Goal: Task Accomplishment & Management: Complete application form

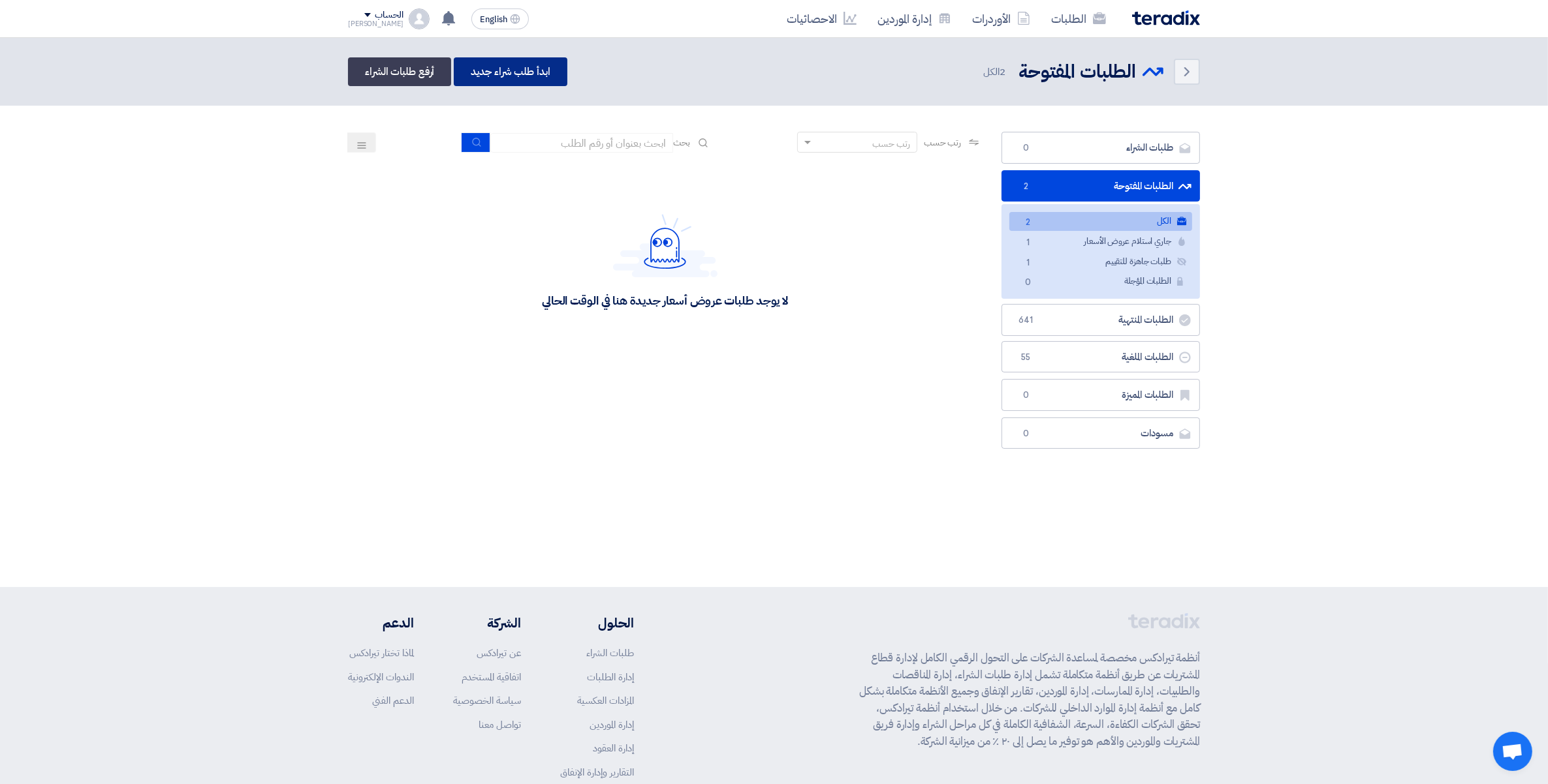
click at [490, 70] on link "ابدأ طلب شراء جديد" at bounding box center [511, 72] width 113 height 29
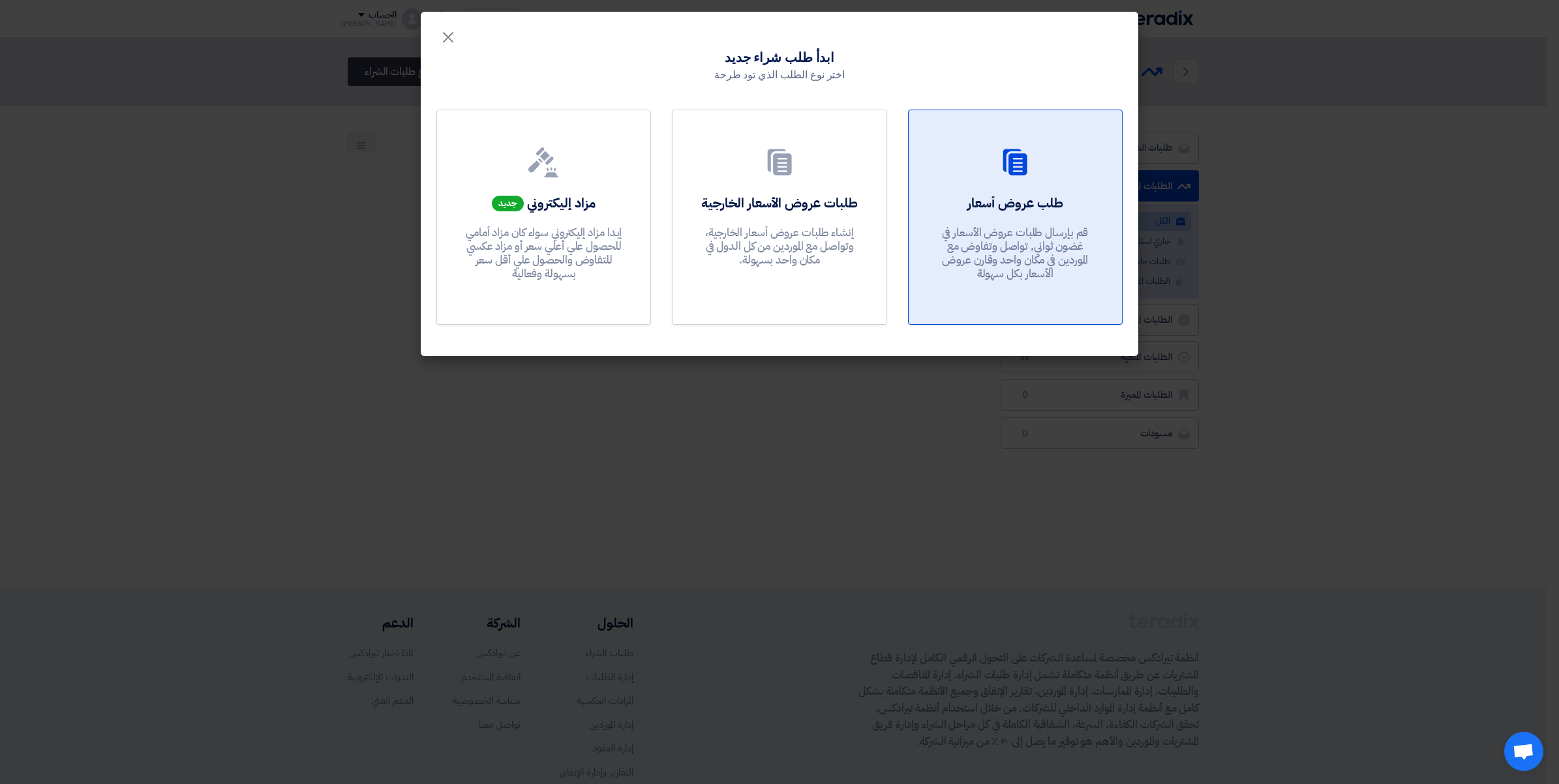
click at [1040, 248] on p "قم بإرسال طلبات عروض الأسعار في غضون ثواني, تواصل وتفاوض مع الموردين في مكان وا…" at bounding box center [1015, 253] width 156 height 55
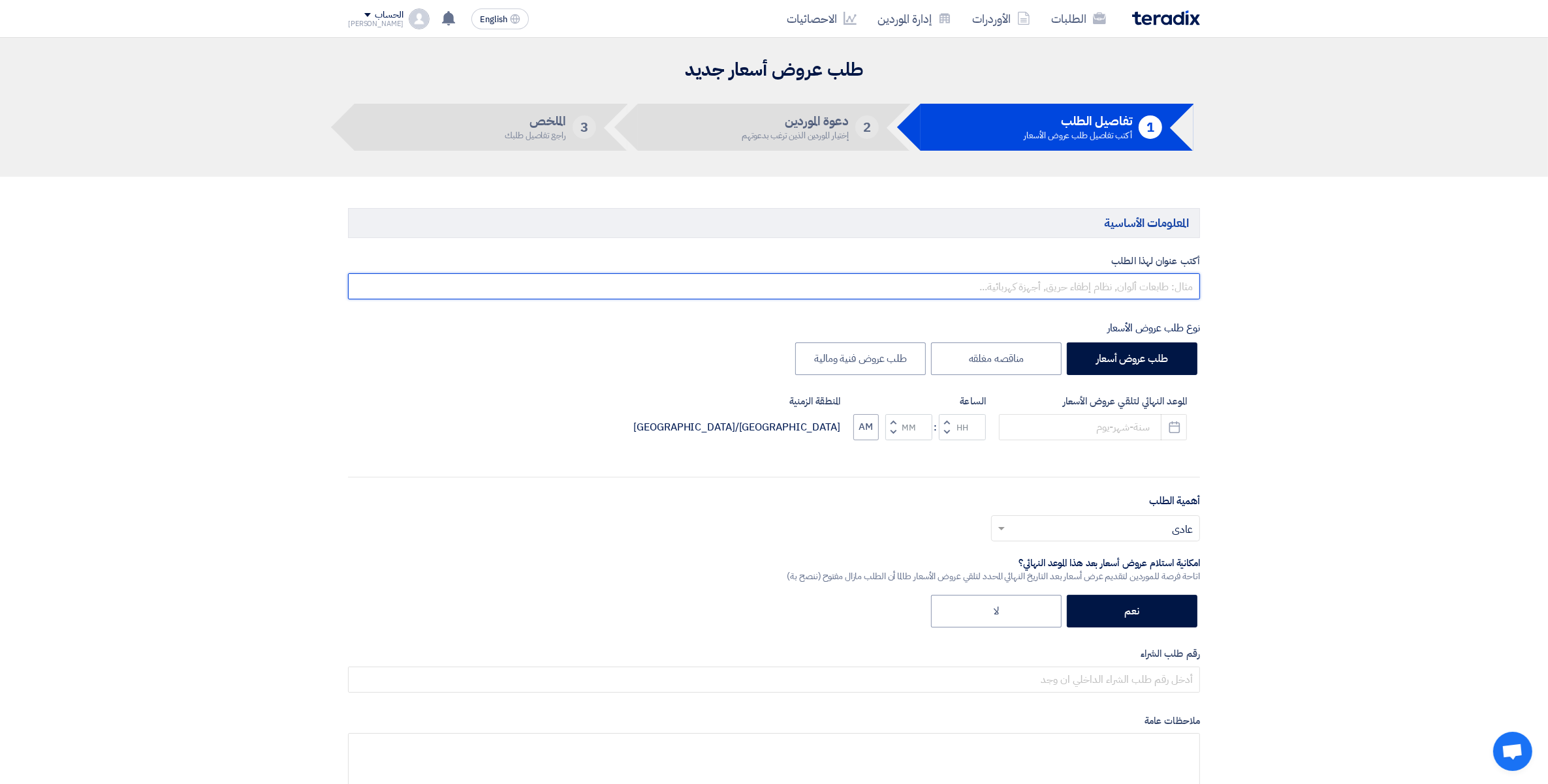
drag, startPoint x: 1153, startPoint y: 287, endPoint x: 1177, endPoint y: 290, distance: 24.2
click at [1153, 287] on input "text" at bounding box center [774, 286] width 852 height 26
paste input "164480"
drag, startPoint x: 918, startPoint y: 284, endPoint x: 1562, endPoint y: 276, distance: 644.0
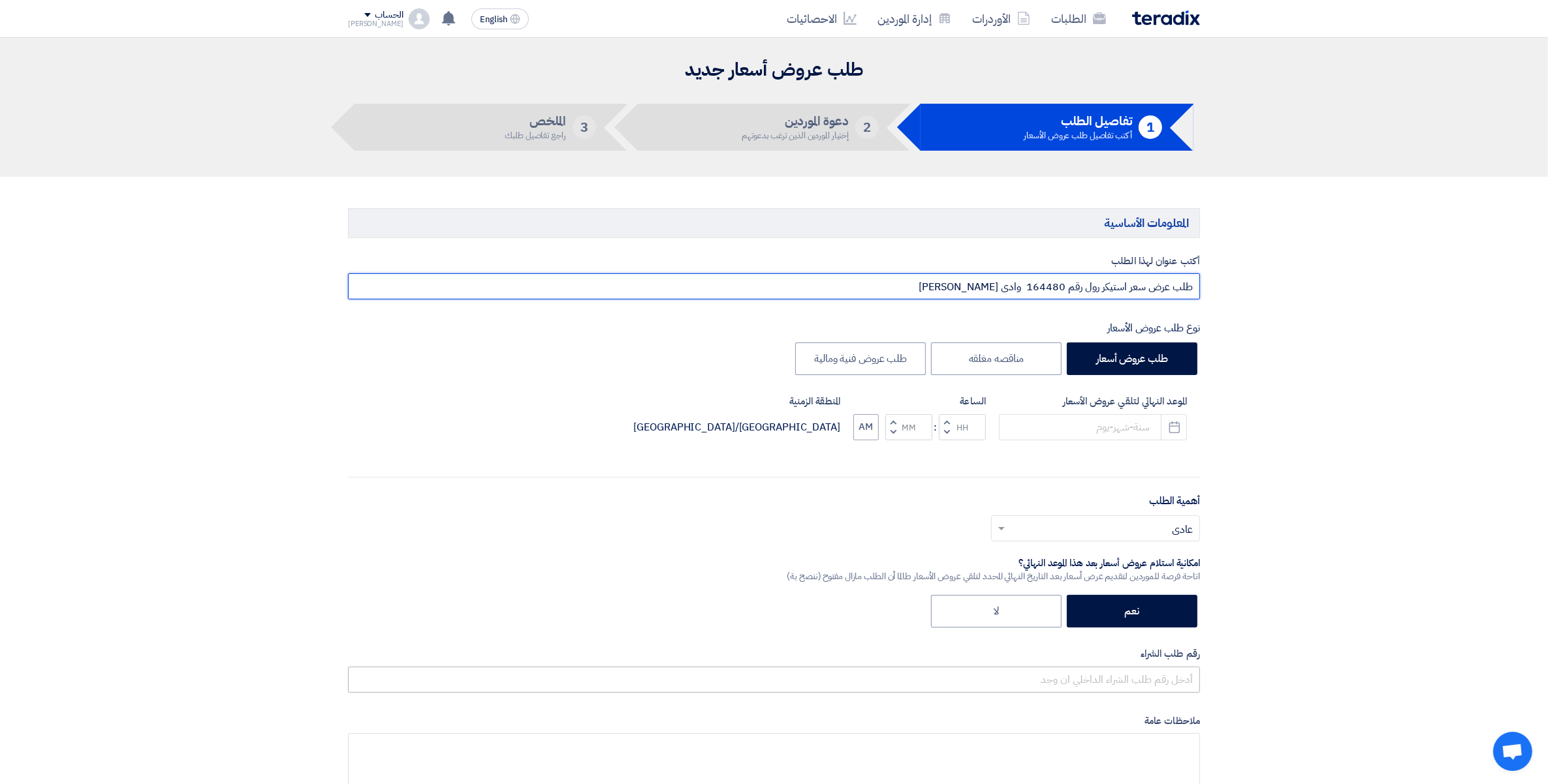
type input "طلب عرض سعر استيكر رول رقم 164480 وادى [PERSON_NAME]"
click at [1177, 687] on input "text" at bounding box center [774, 679] width 852 height 26
paste input "طلب عرض سعر استيكر رول رقم 164480 وادى [PERSON_NAME]"
type input "طلب عرض سعر استيكر رول رقم 164480 وادى [PERSON_NAME]"
click at [1185, 537] on input "text" at bounding box center [1102, 529] width 183 height 22
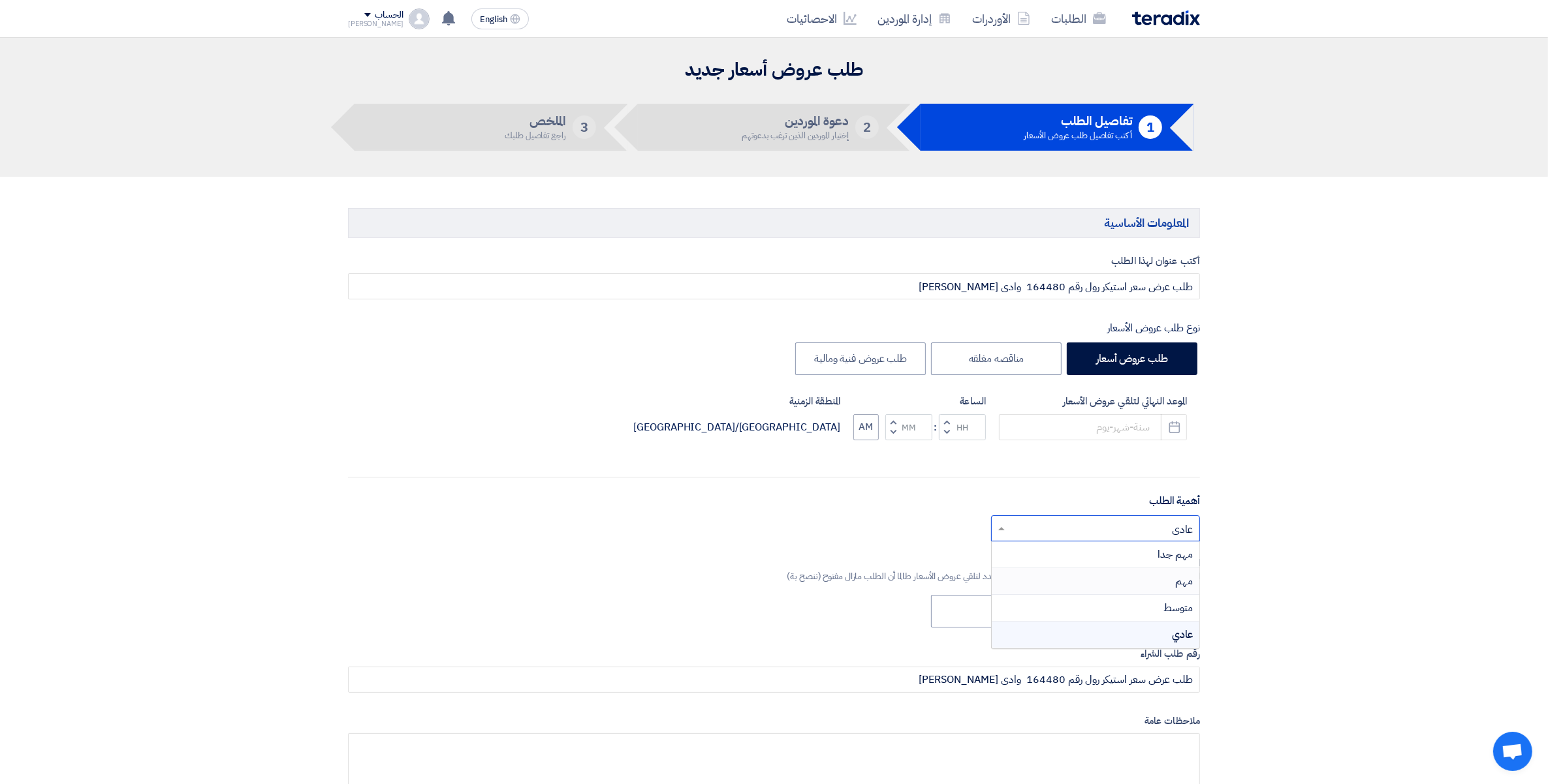
click at [1175, 585] on span "مهم" at bounding box center [1183, 581] width 17 height 15
click at [1179, 430] on icon "Pick a date" at bounding box center [1174, 427] width 13 height 13
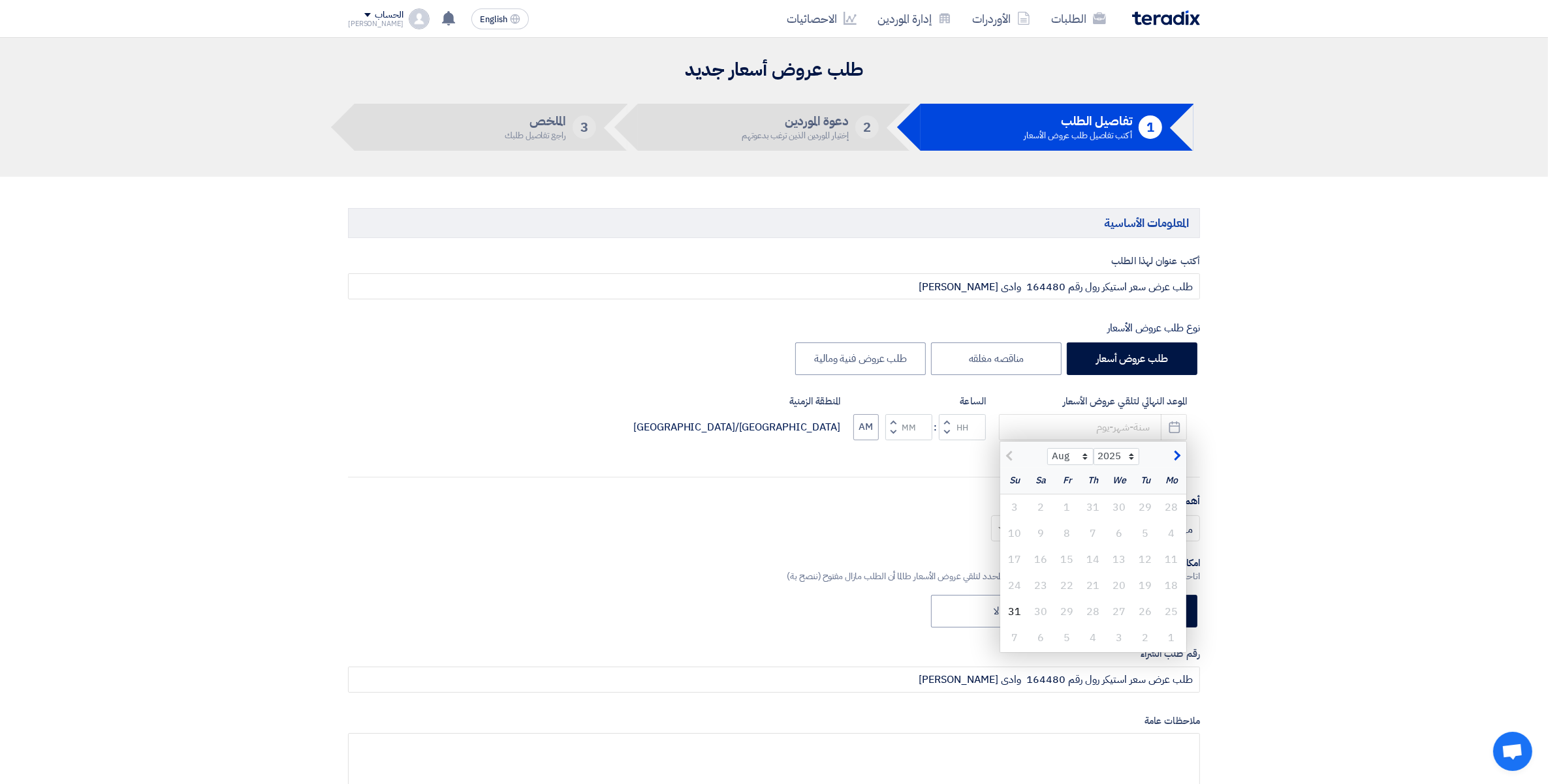
click at [1176, 455] on span "button" at bounding box center [1176, 456] width 7 height 15
select select "9"
click at [1147, 514] on div "2" at bounding box center [1146, 508] width 26 height 26
type input "[DATE]"
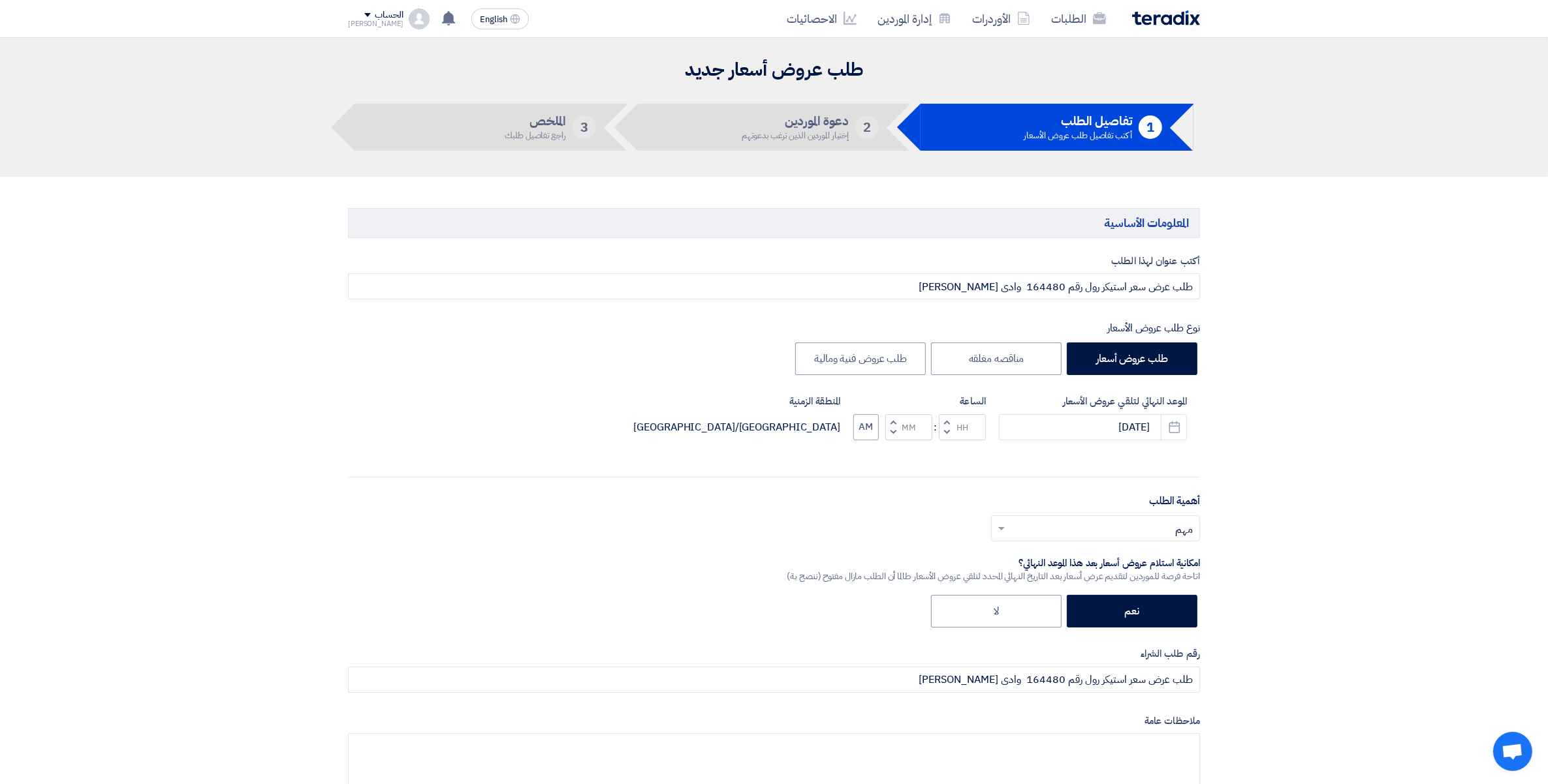
click at [889, 437] on button "Decrement minutes" at bounding box center [893, 432] width 15 height 16
type input "11"
type input "59"
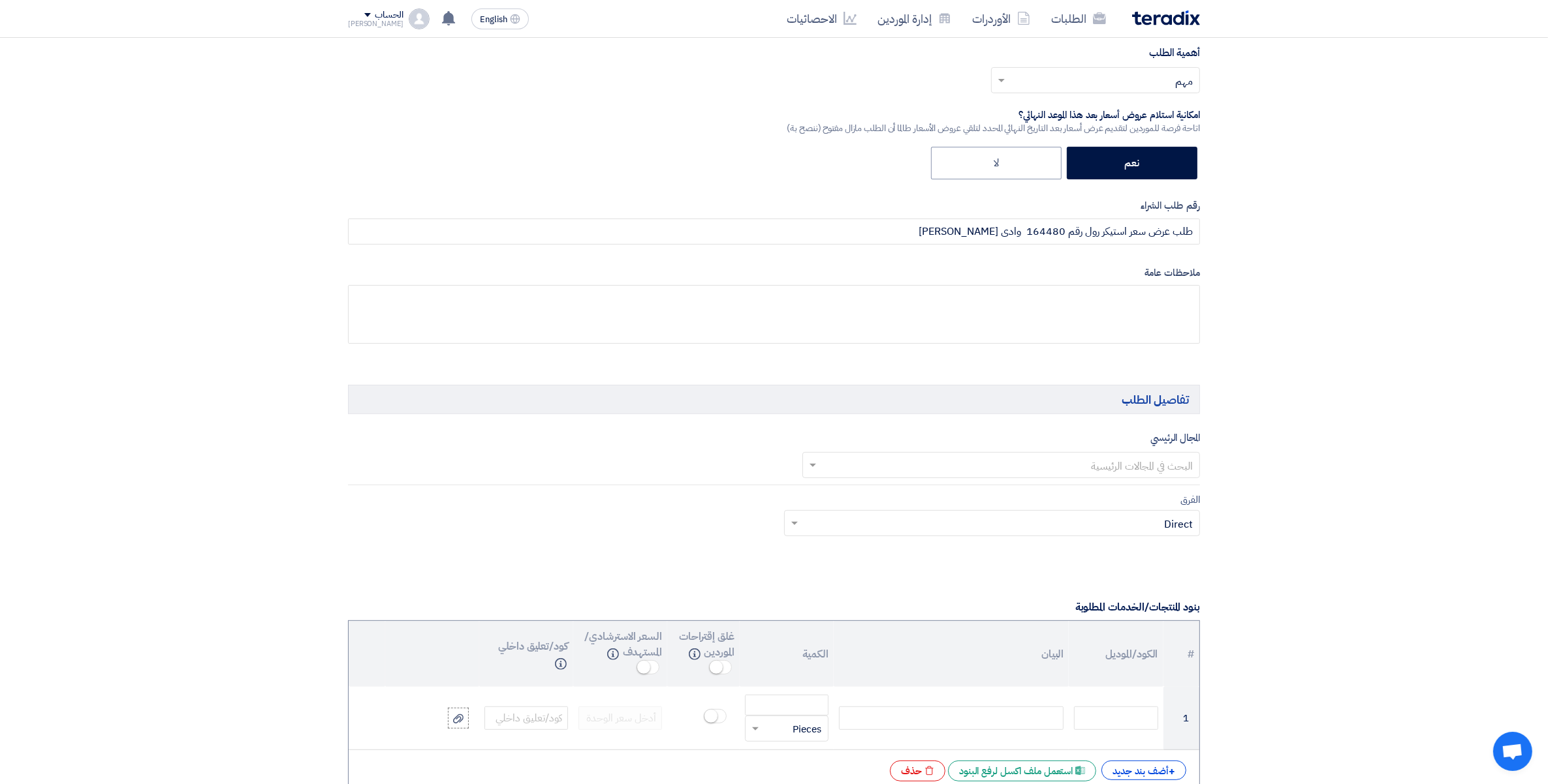
scroll to position [489, 0]
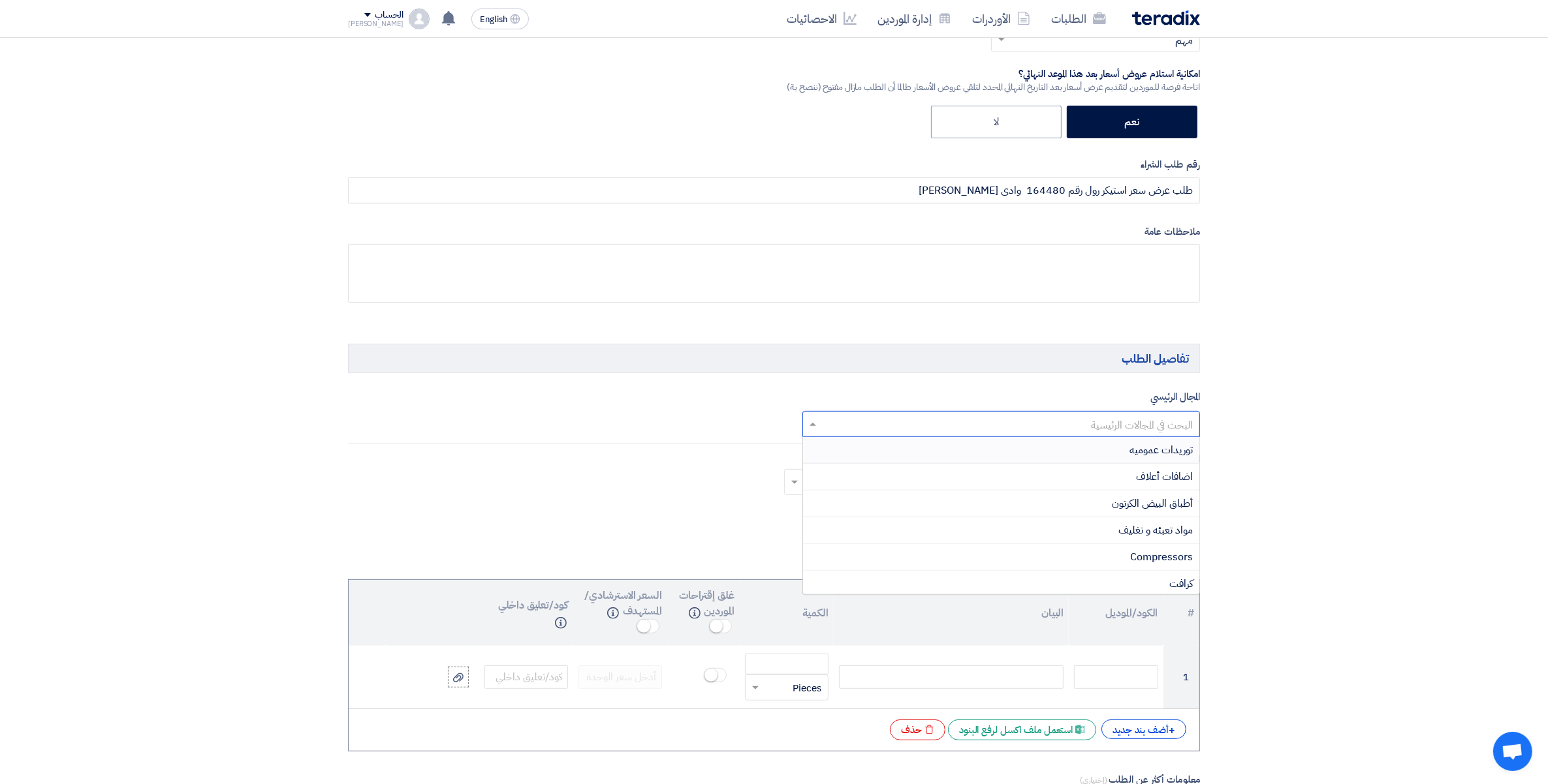
click at [1139, 423] on input "text" at bounding box center [1008, 425] width 372 height 22
click at [1163, 527] on span "مواد تعبئه و تغليف" at bounding box center [1156, 530] width 75 height 15
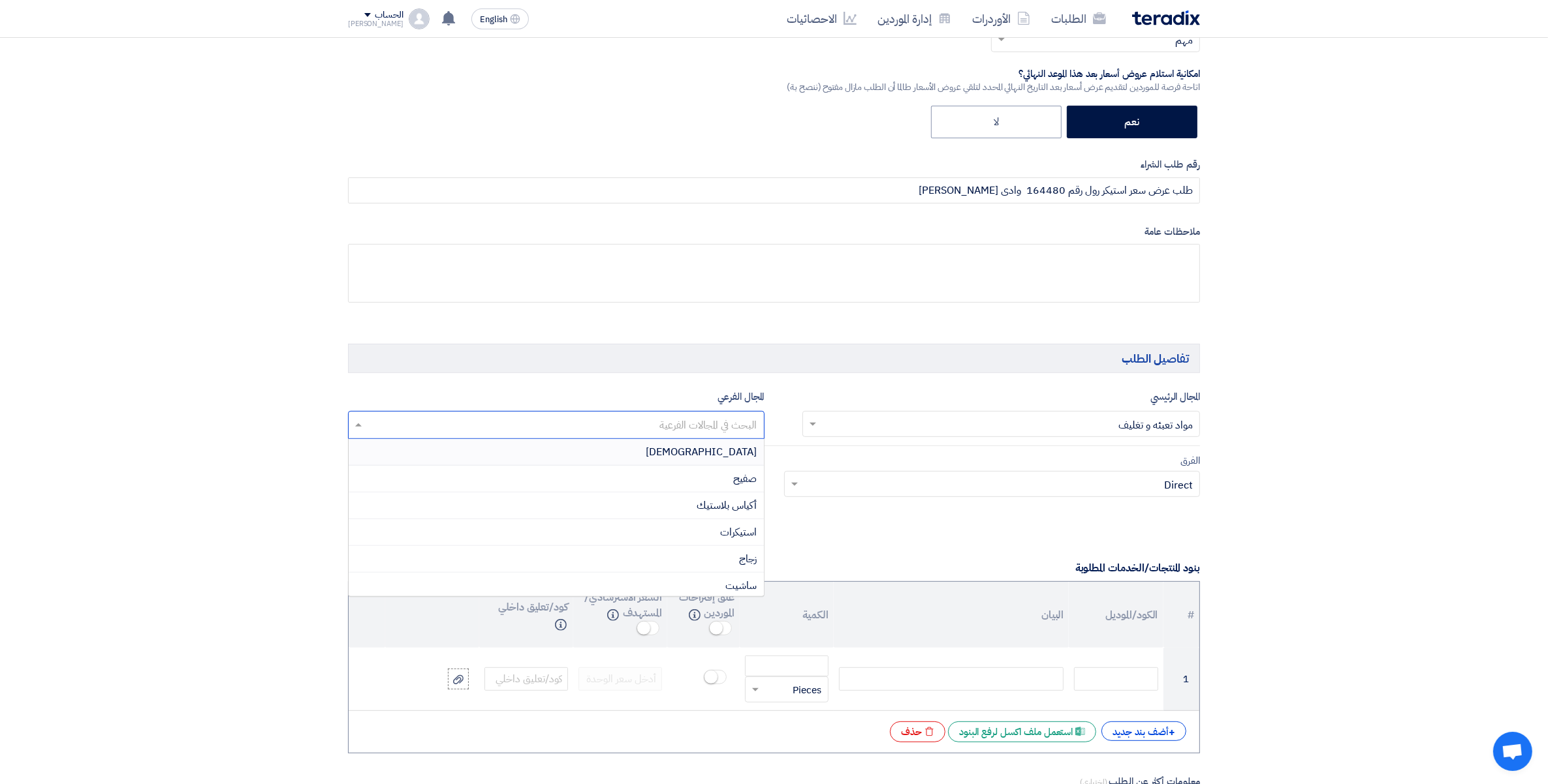
click at [695, 429] on input "text" at bounding box center [555, 427] width 403 height 22
click at [747, 537] on span "استيكرات" at bounding box center [739, 532] width 36 height 15
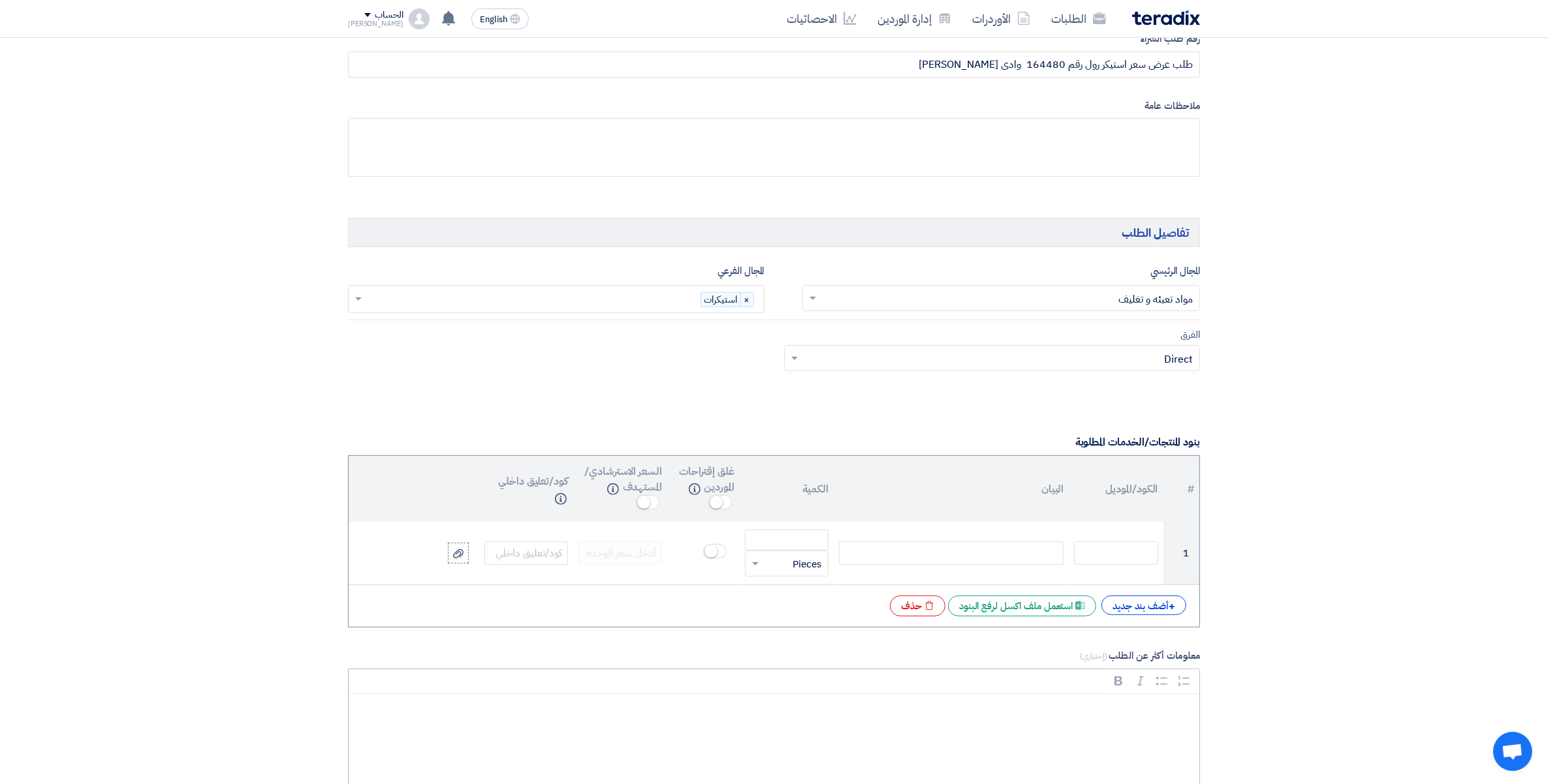
scroll to position [816, 0]
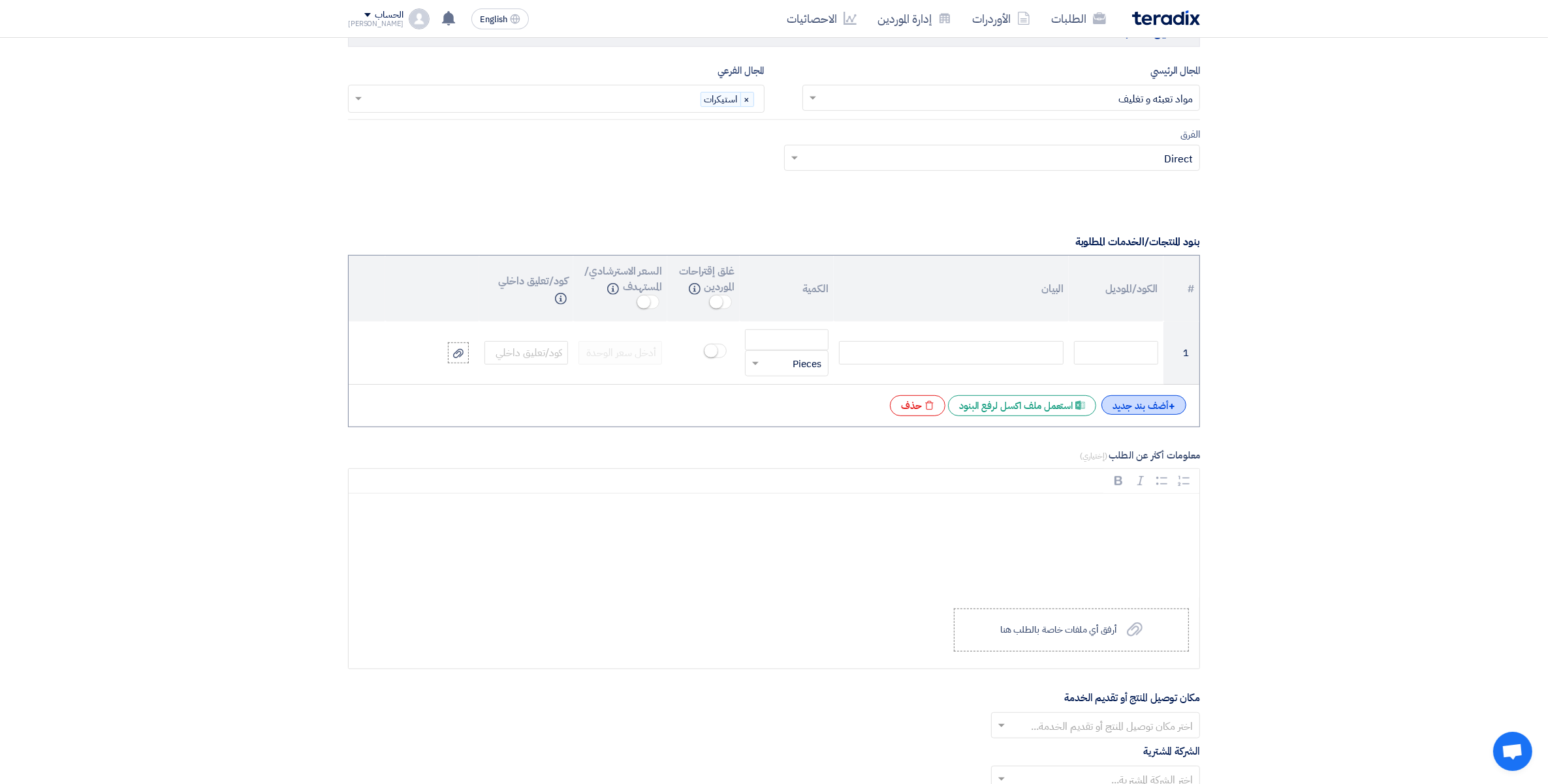
click at [1147, 403] on div "+ أضف بند جديد" at bounding box center [1143, 406] width 85 height 20
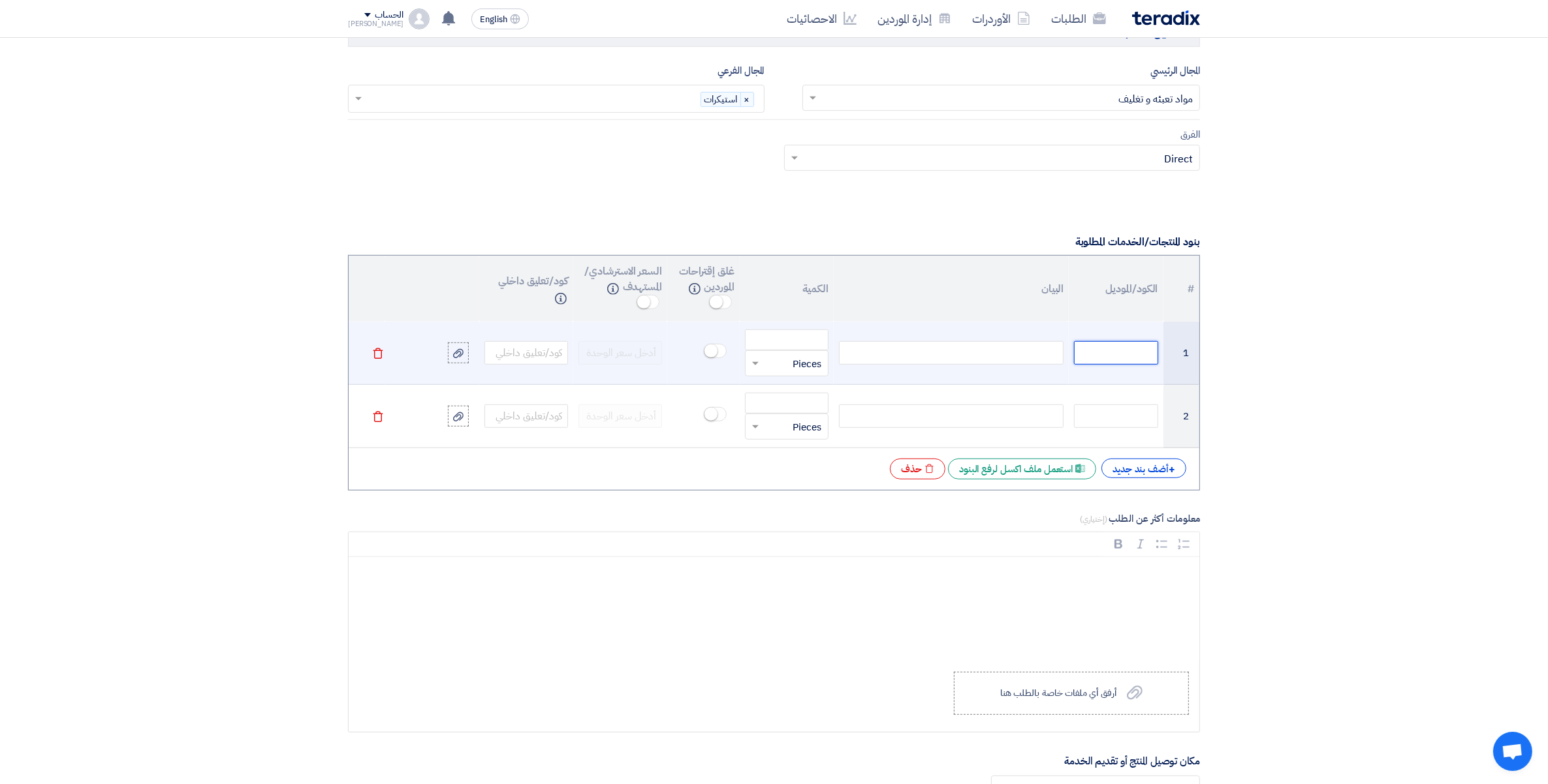
click at [1146, 356] on input "text" at bounding box center [1116, 353] width 84 height 24
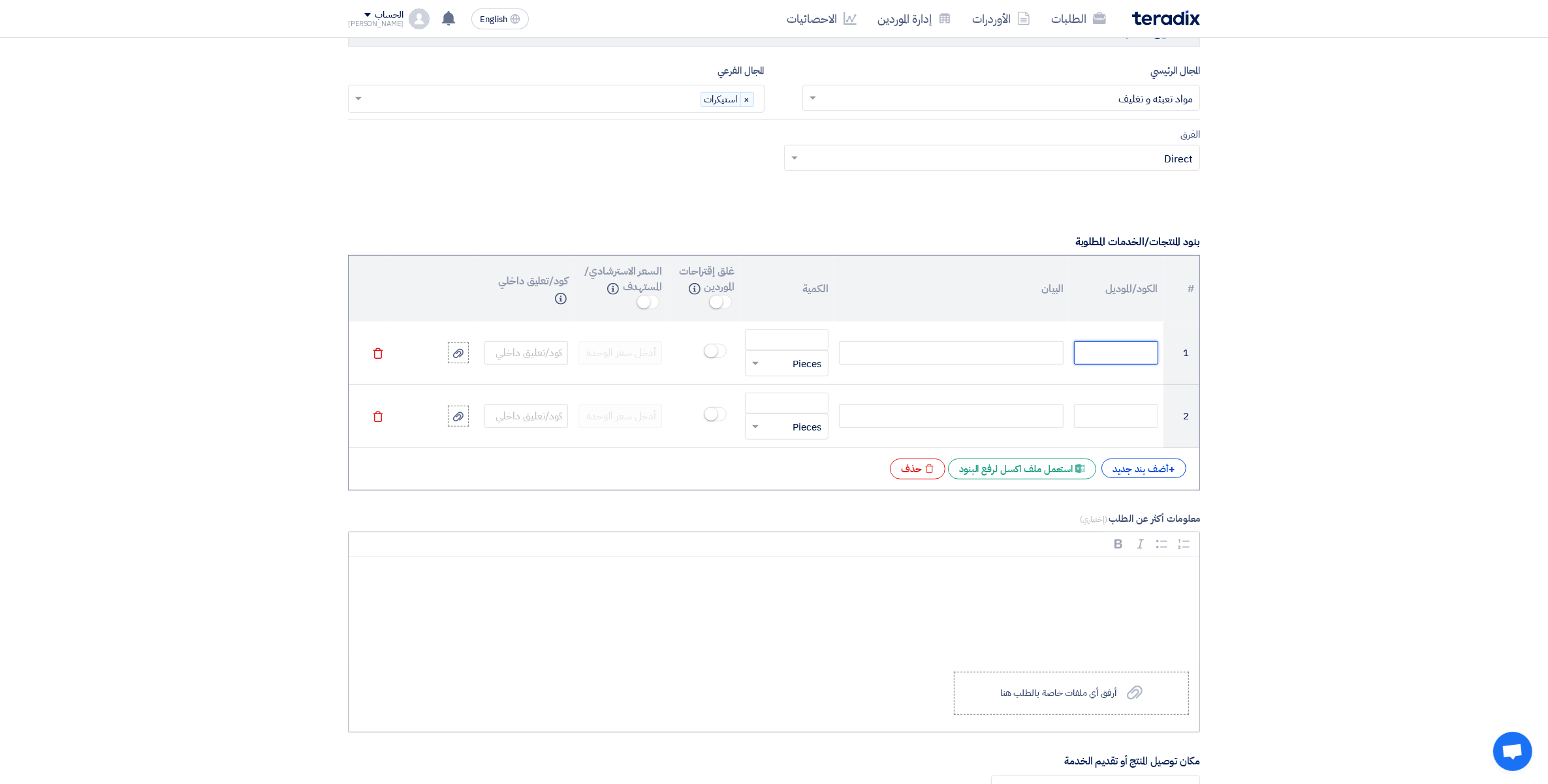
paste input "6070101194"
type input "6070101194"
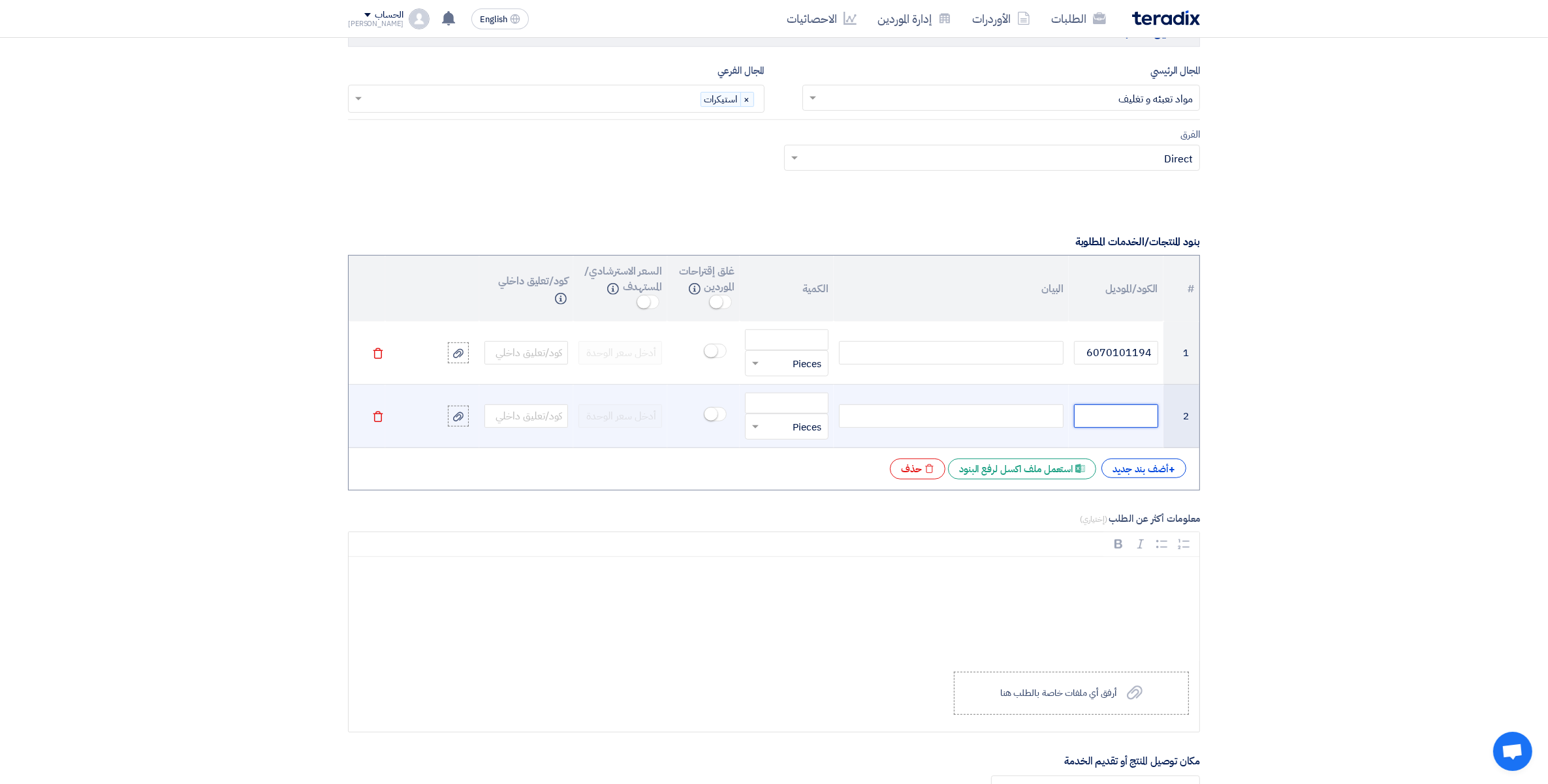
click at [1129, 421] on input "text" at bounding box center [1116, 417] width 84 height 24
paste input "6070101318"
type input "6070101318"
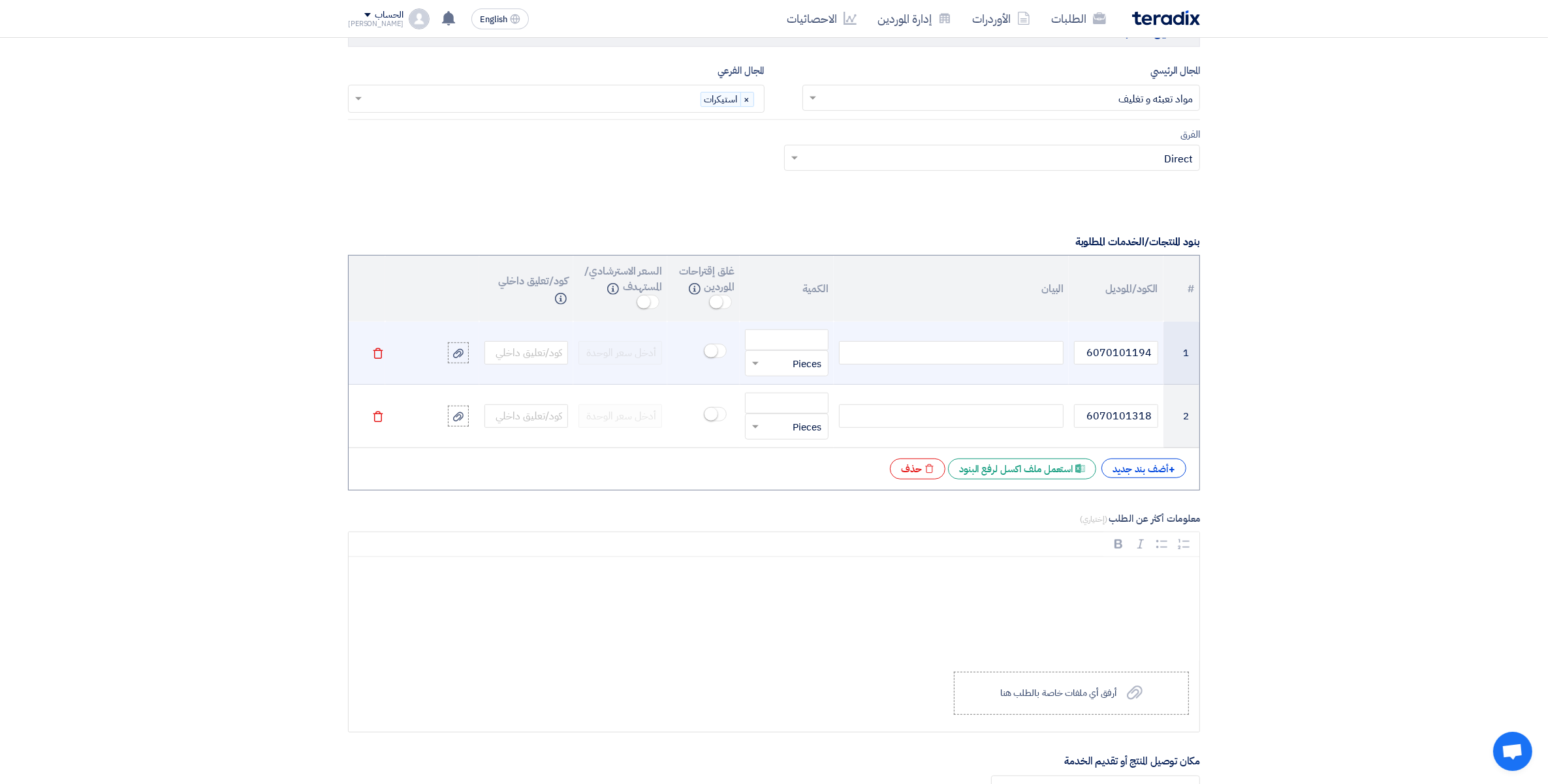
click at [1028, 356] on div at bounding box center [951, 353] width 225 height 24
paste div
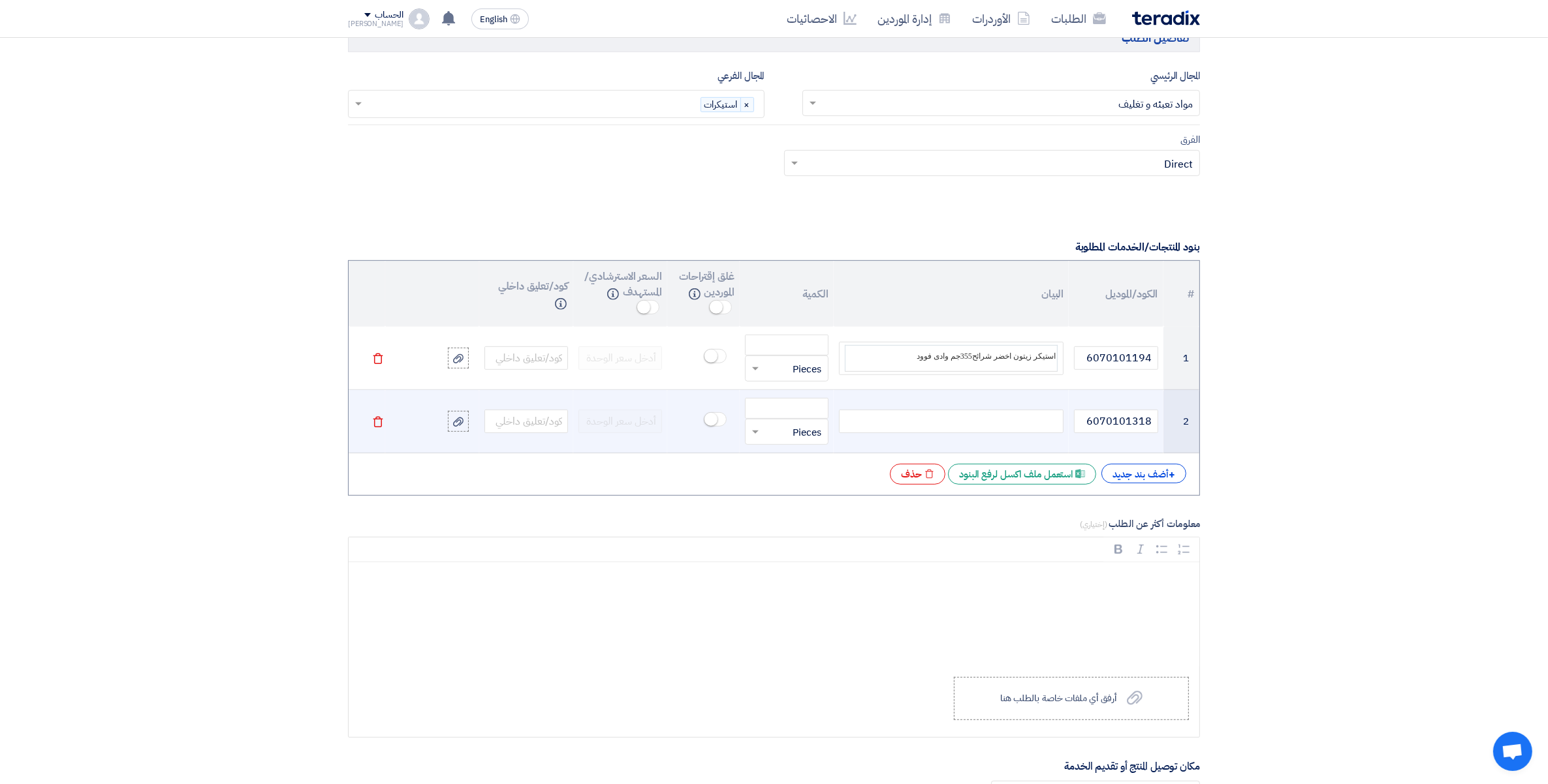
click at [1036, 425] on div at bounding box center [951, 421] width 225 height 24
paste div
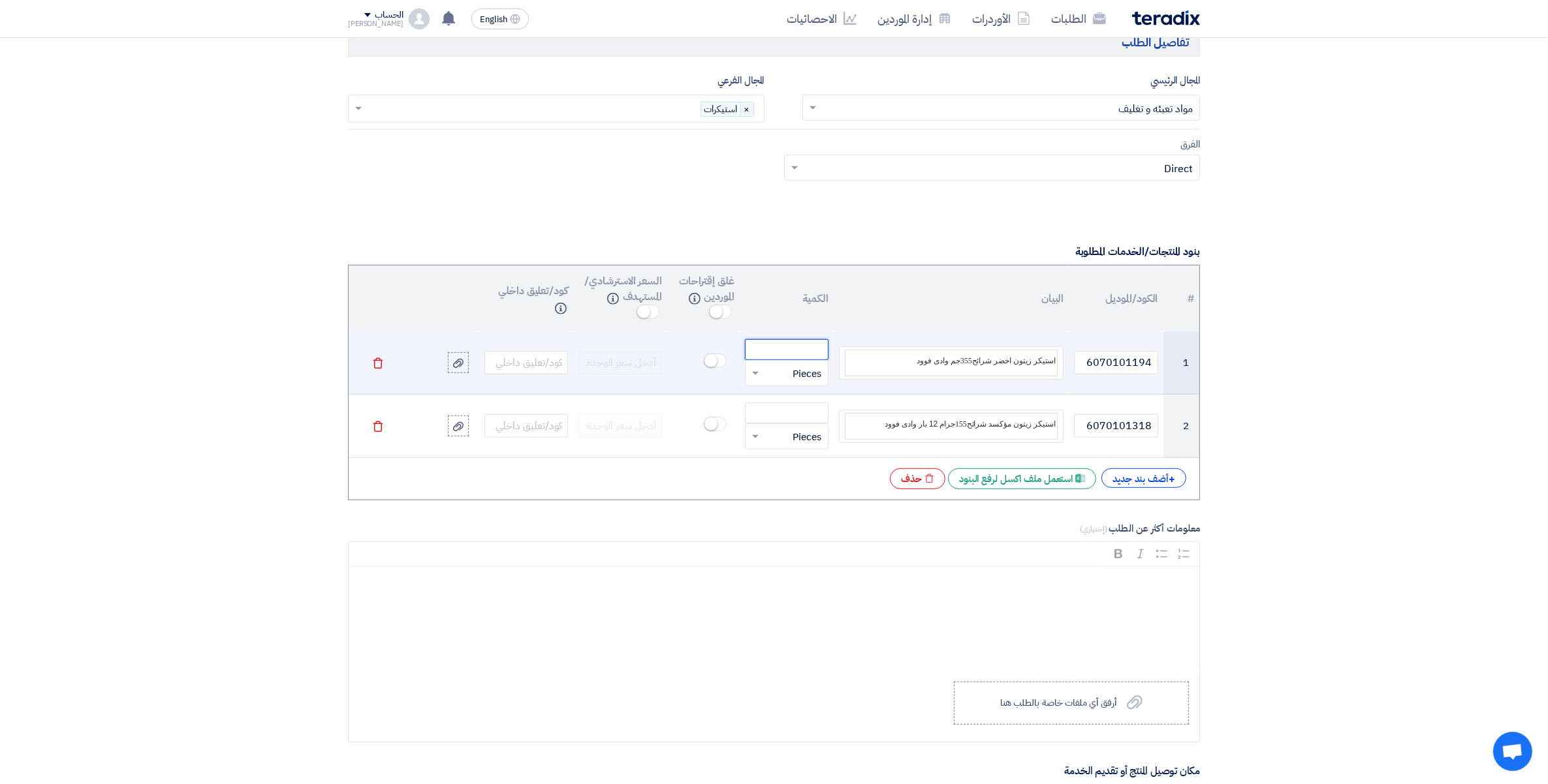
click at [797, 347] on input "number" at bounding box center [786, 349] width 84 height 21
paste input "24000"
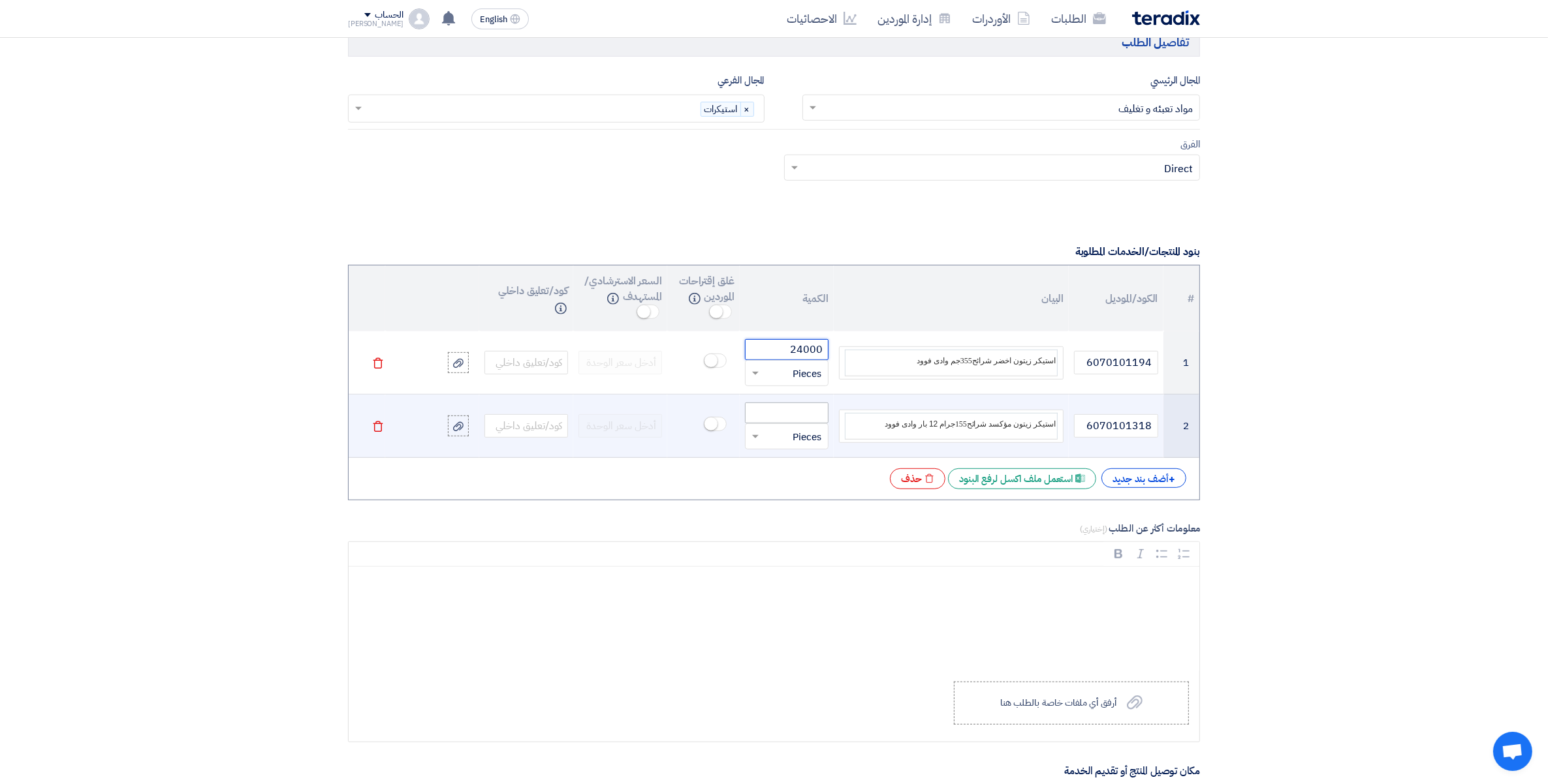
type input "24000"
click at [814, 407] on input "number" at bounding box center [786, 413] width 84 height 21
paste input "24000"
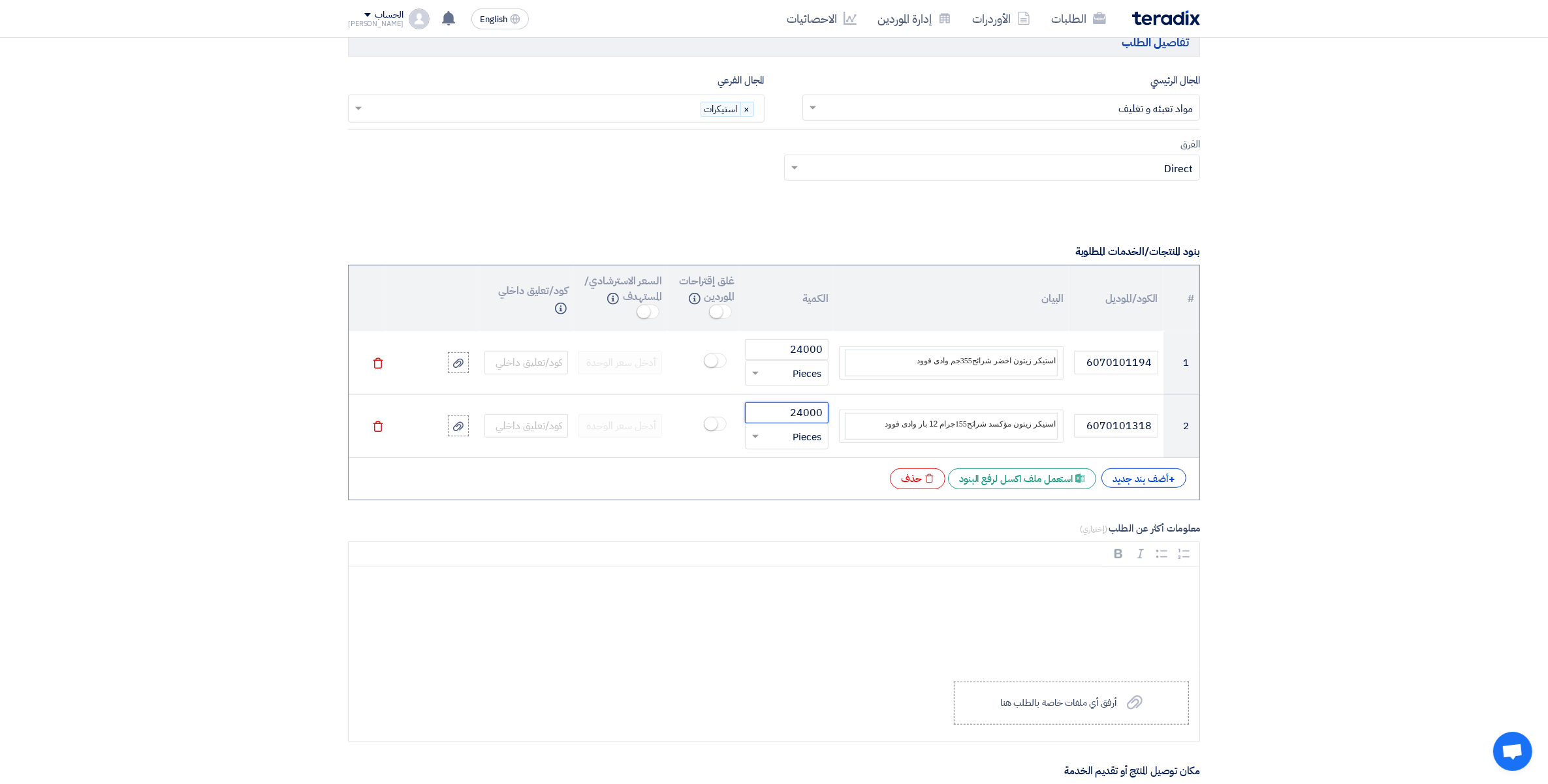
type input "24000"
click at [1206, 608] on div "المعلومات الأساسية أكتب عنوان لهذا الطلب طلب عرض سعر استيكر رول رقم 164480 وادى…" at bounding box center [774, 537] width 872 height 2279
drag, startPoint x: 1146, startPoint y: 608, endPoint x: 1555, endPoint y: 552, distance: 412.8
click at [1181, 610] on div "Rich Text Editor, main" at bounding box center [774, 618] width 851 height 105
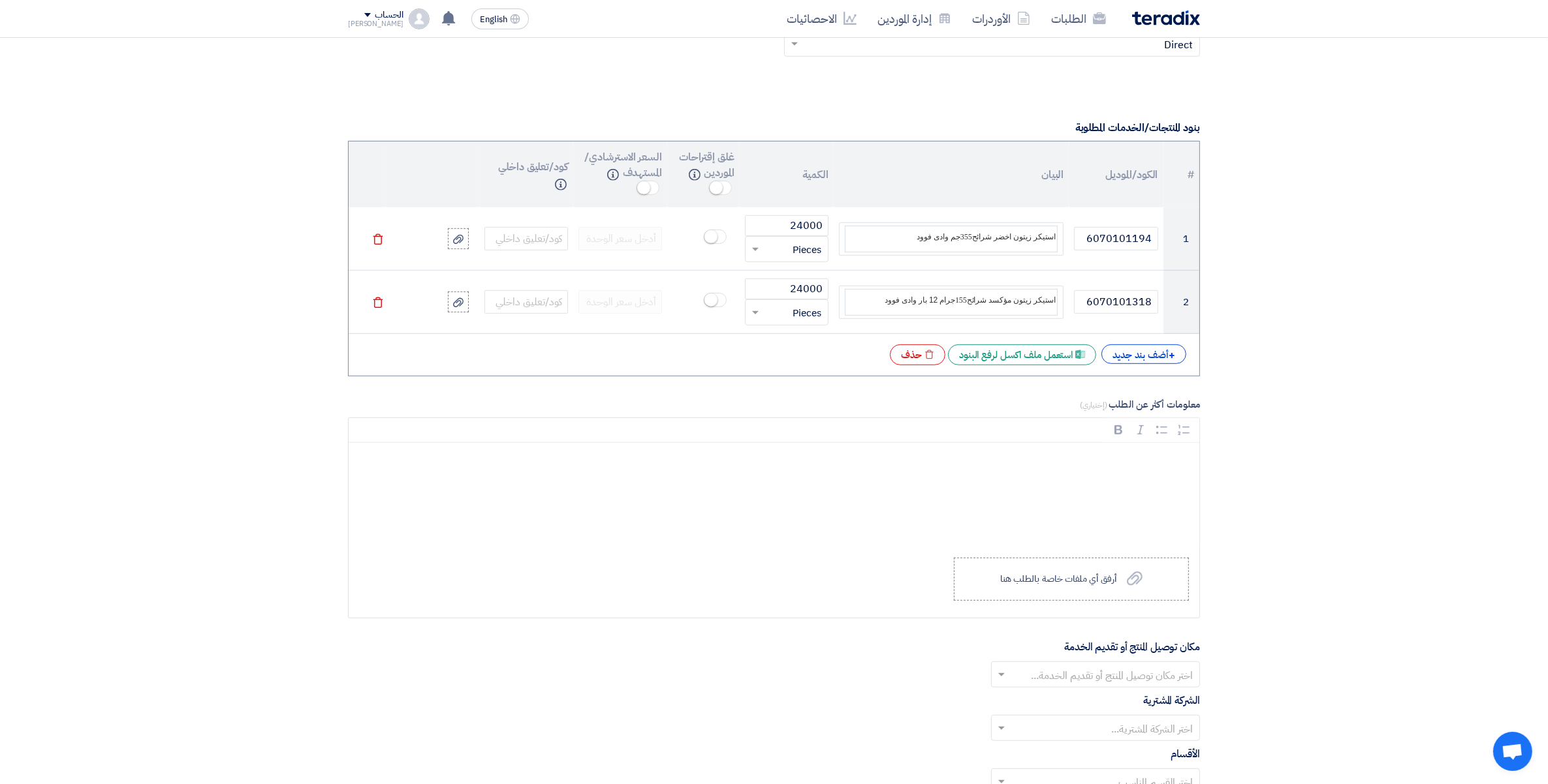
scroll to position [1132, 0]
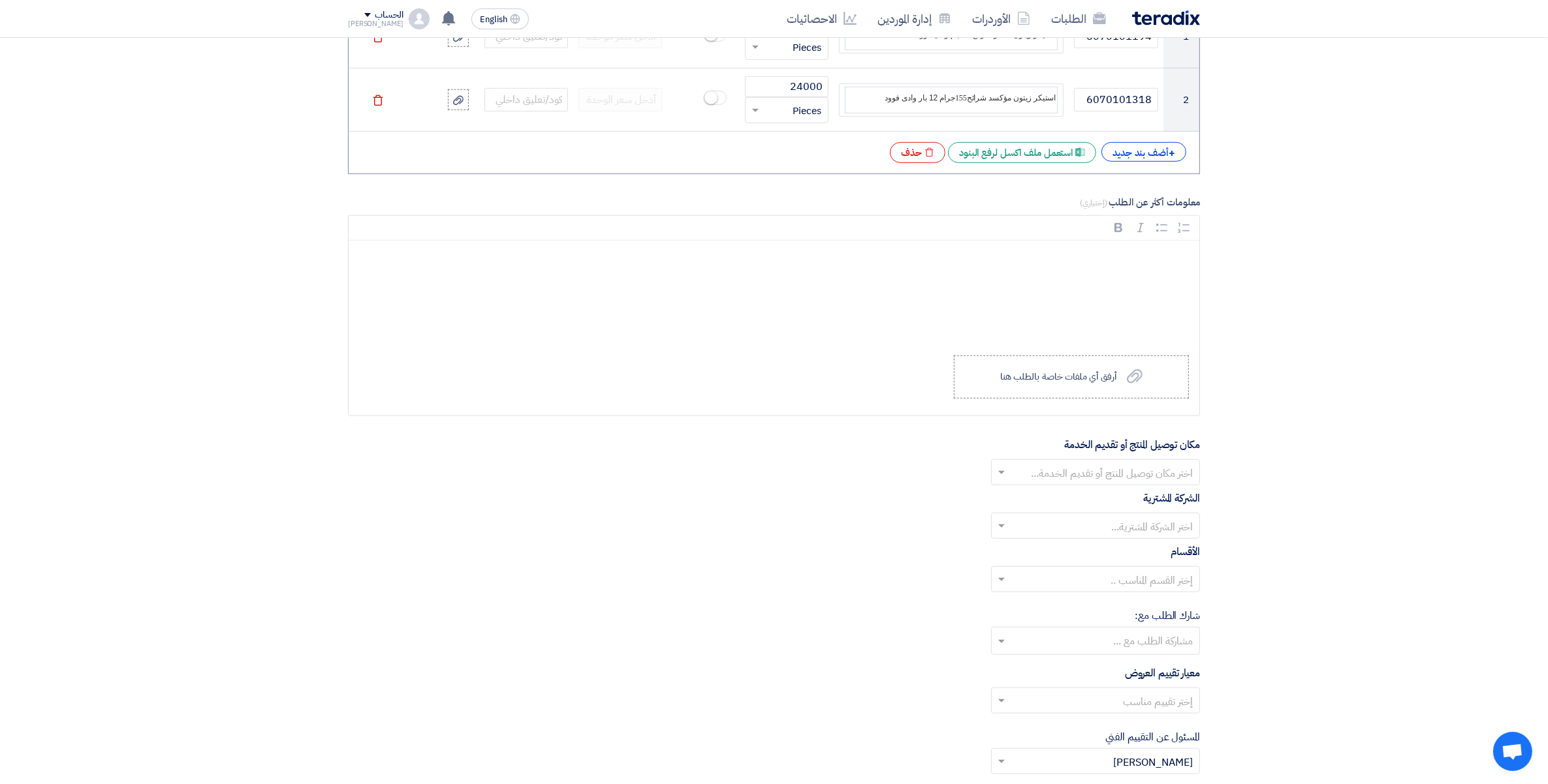
click at [1135, 481] on input "text" at bounding box center [1102, 474] width 183 height 22
click at [1153, 591] on div "مصنع وادى فود السادات" at bounding box center [1096, 578] width 207 height 26
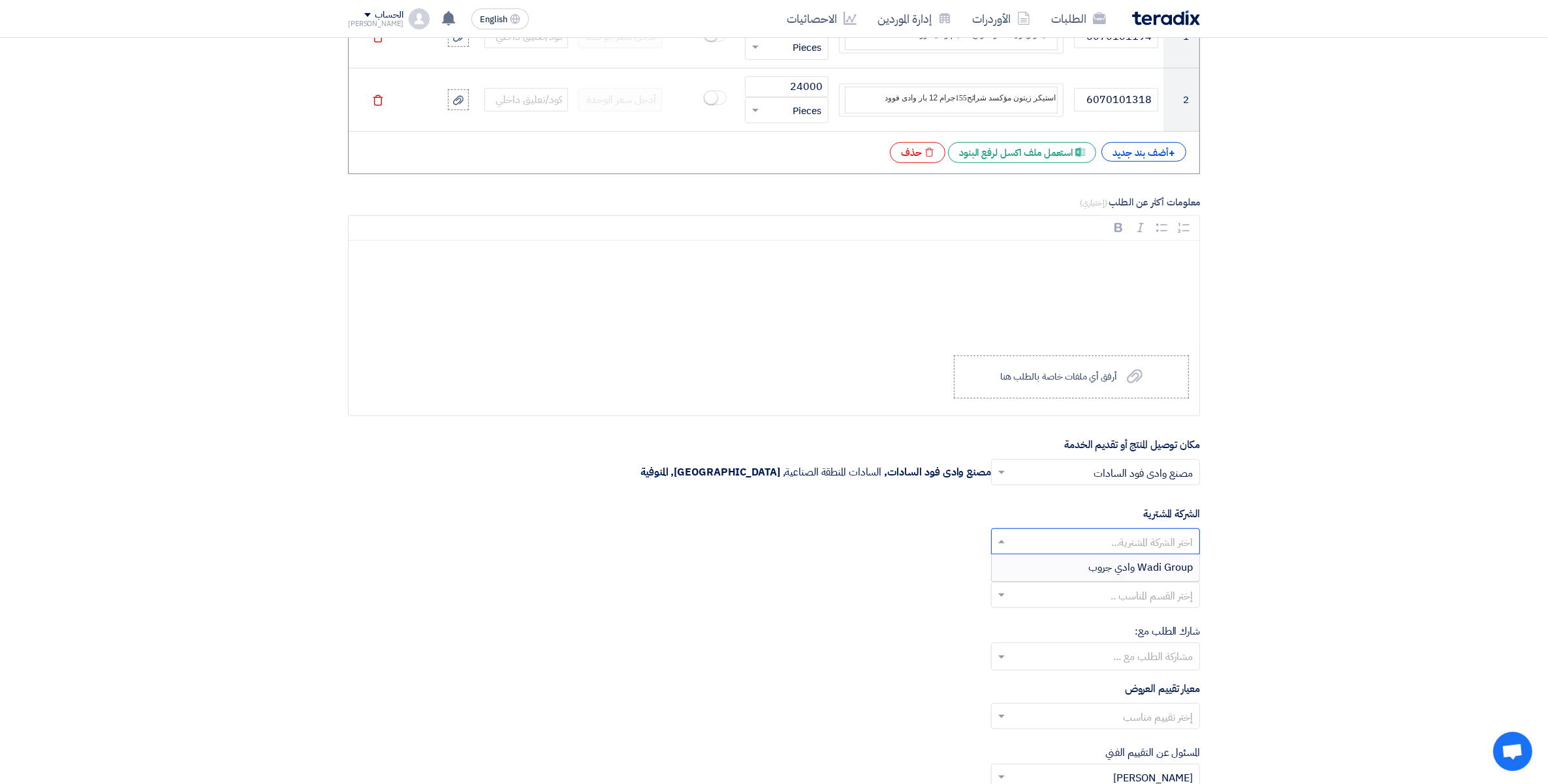
click at [1153, 540] on input "text" at bounding box center [1102, 543] width 183 height 22
click at [1162, 568] on span "Wadi Group وادي جروب" at bounding box center [1140, 567] width 105 height 15
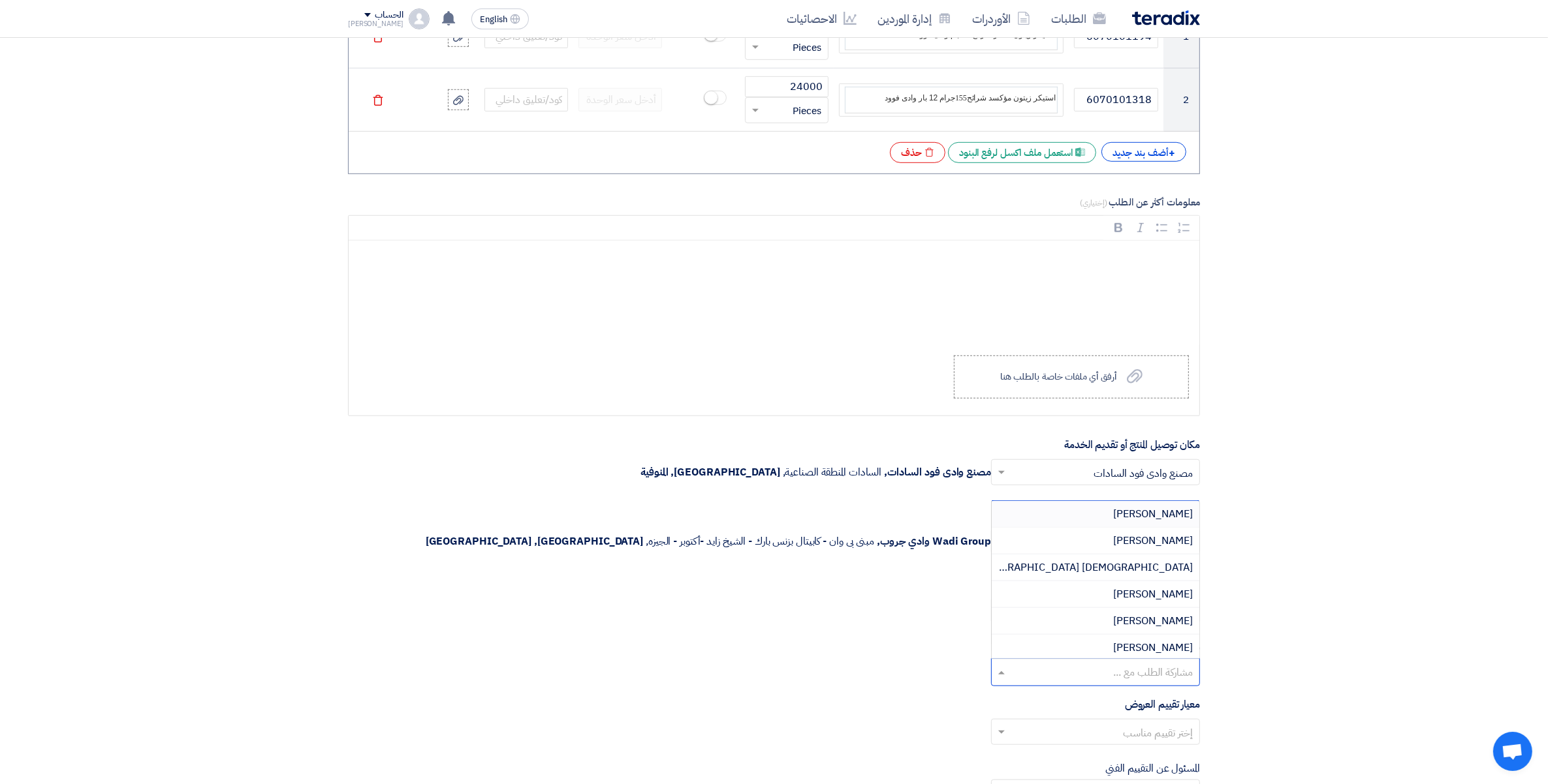
click at [1163, 674] on input "text" at bounding box center [1094, 674] width 196 height 22
click at [1270, 598] on section "المعلومات الأساسية أكتب عنوان لهذا الطلب طلب عرض سعر استيكر رول رقم 164480 وادى…" at bounding box center [774, 226] width 1548 height 2363
click at [1158, 618] on input "text" at bounding box center [1102, 612] width 183 height 22
drag, startPoint x: 1327, startPoint y: 613, endPoint x: 1333, endPoint y: 610, distance: 6.7
click at [1327, 613] on section "المعلومات الأساسية أكتب عنوان لهذا الطلب طلب عرض سعر استيكر رول رقم 164480 وادى…" at bounding box center [774, 226] width 1548 height 2363
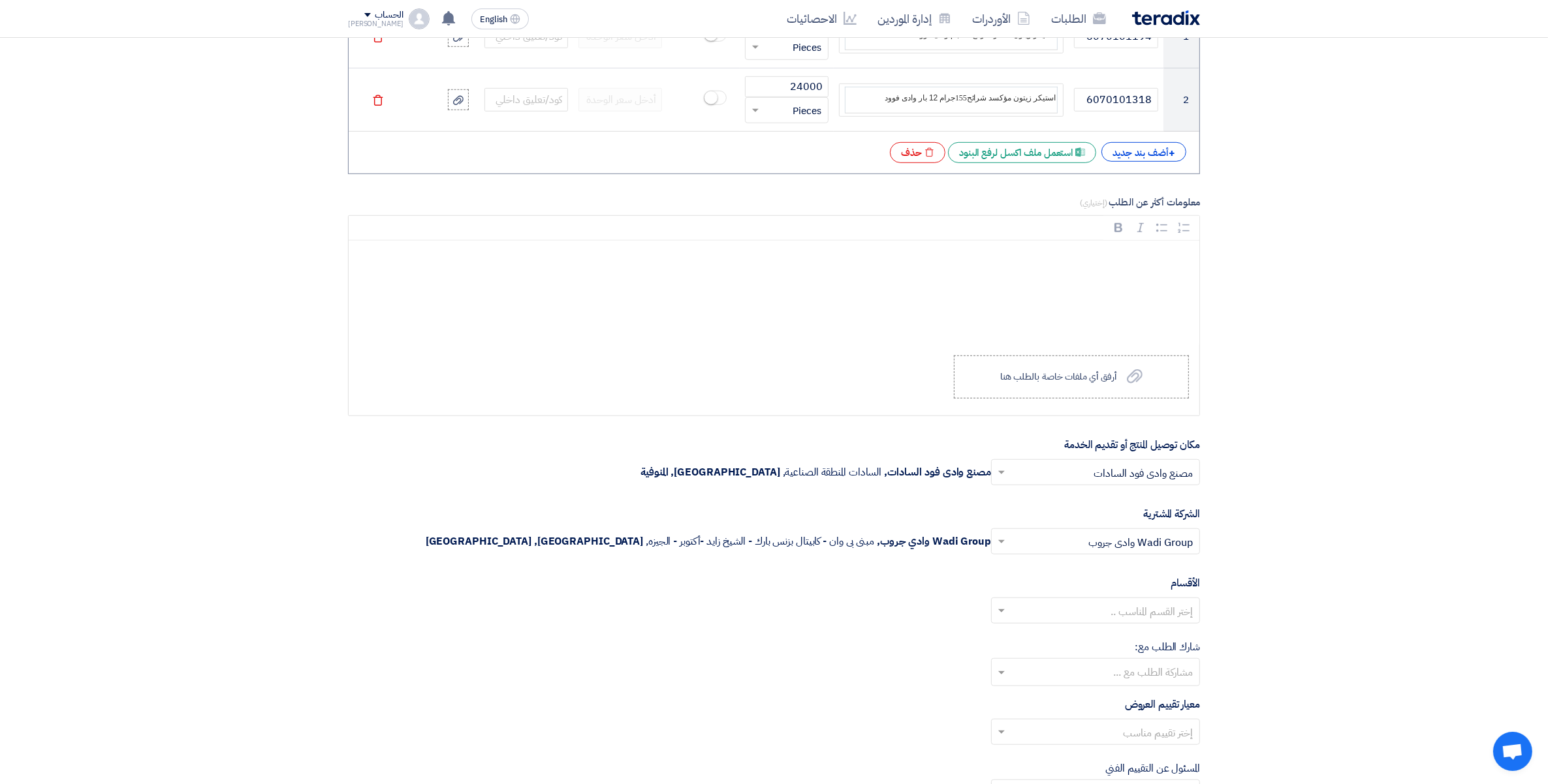
scroll to position [1376, 0]
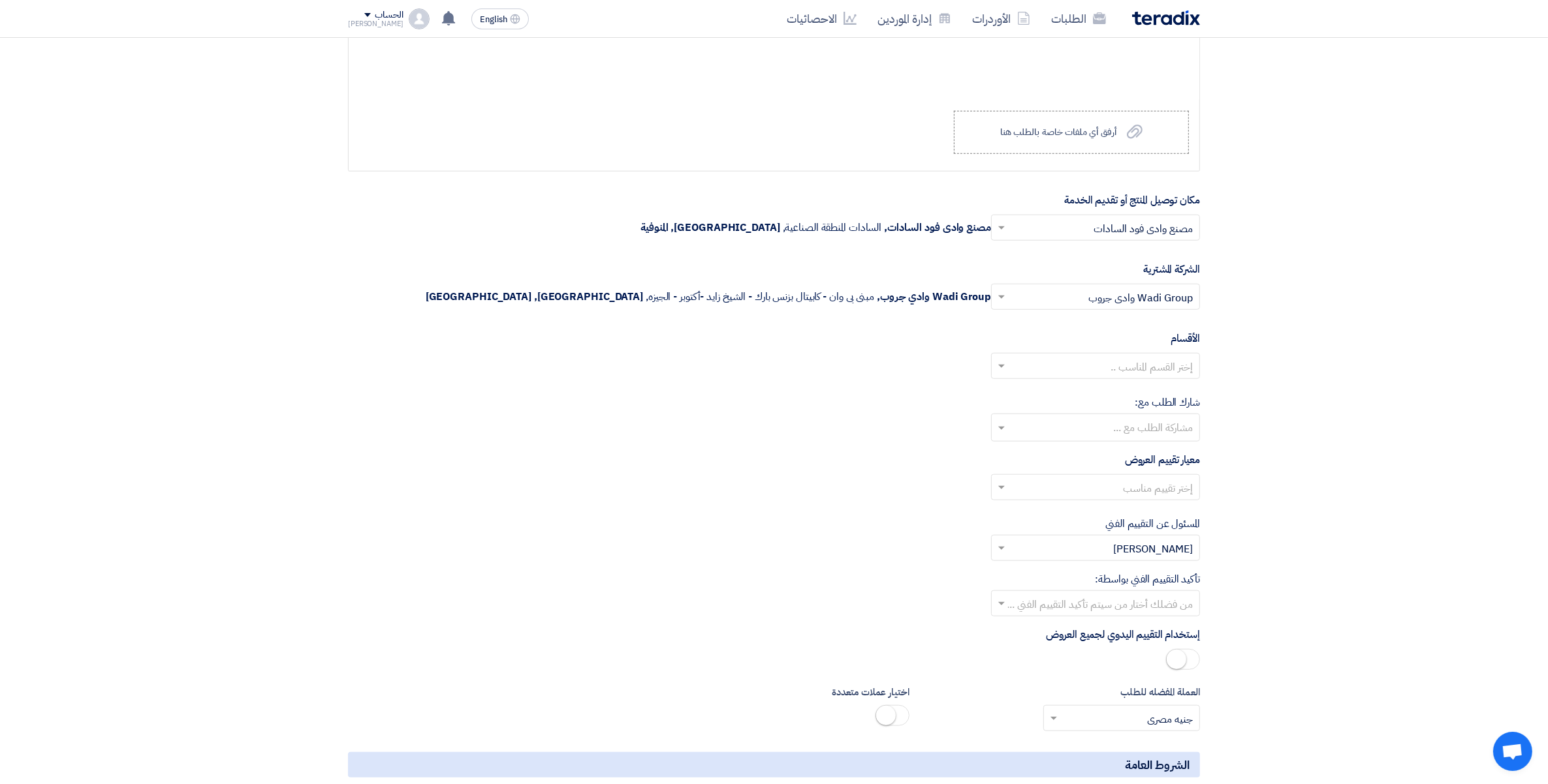
click at [1143, 499] on input "text" at bounding box center [1102, 489] width 183 height 22
drag, startPoint x: 1139, startPoint y: 568, endPoint x: 1294, endPoint y: 579, distance: 155.4
click at [1148, 568] on span "Price Only without VAT (0% Interest Rate) + VAT" at bounding box center [1078, 567] width 228 height 15
click at [1153, 612] on input "text" at bounding box center [1102, 605] width 183 height 22
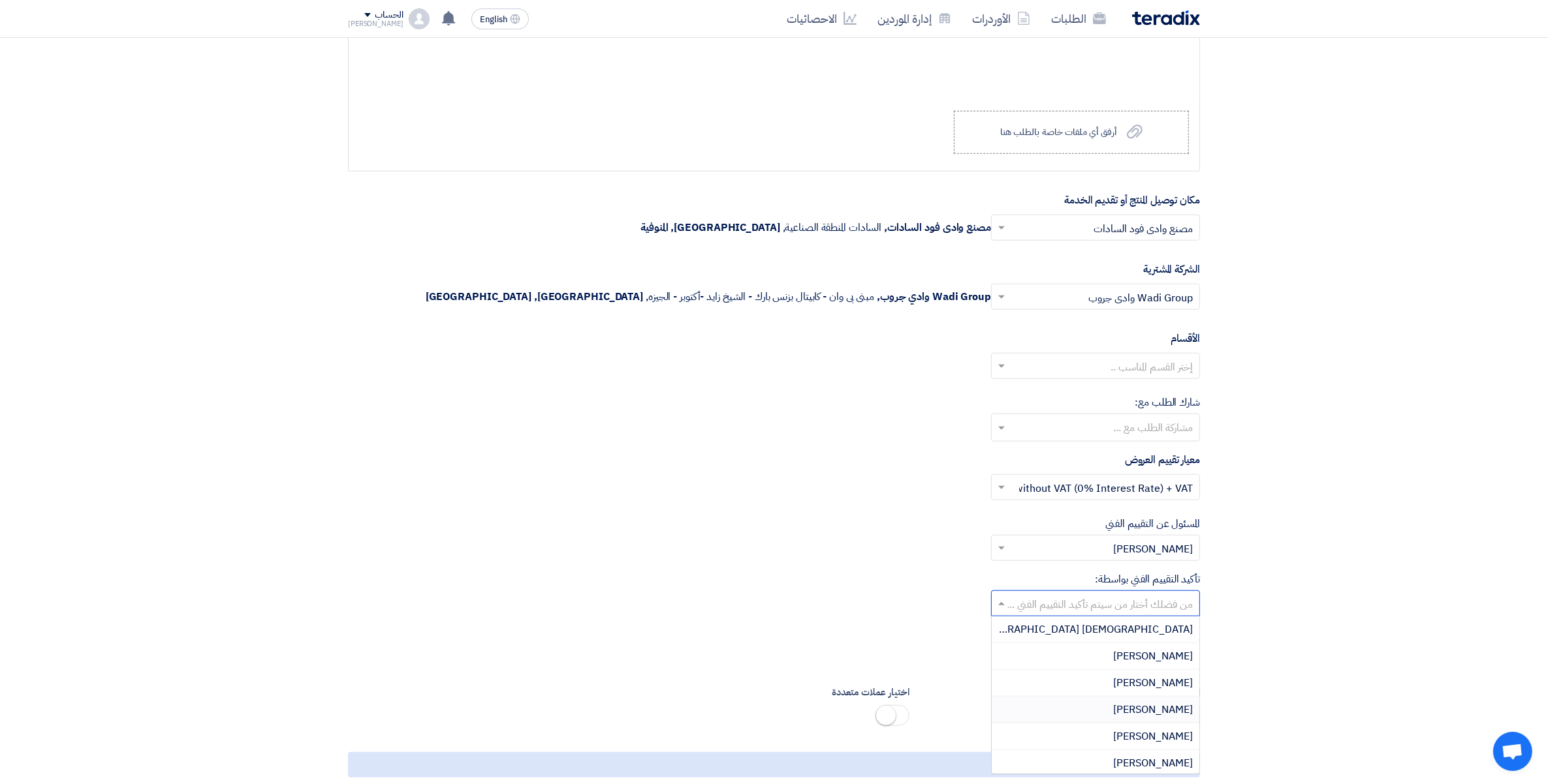
drag, startPoint x: 1169, startPoint y: 713, endPoint x: 1315, endPoint y: 617, distance: 174.7
click at [1172, 713] on span "[PERSON_NAME]" at bounding box center [1153, 709] width 80 height 15
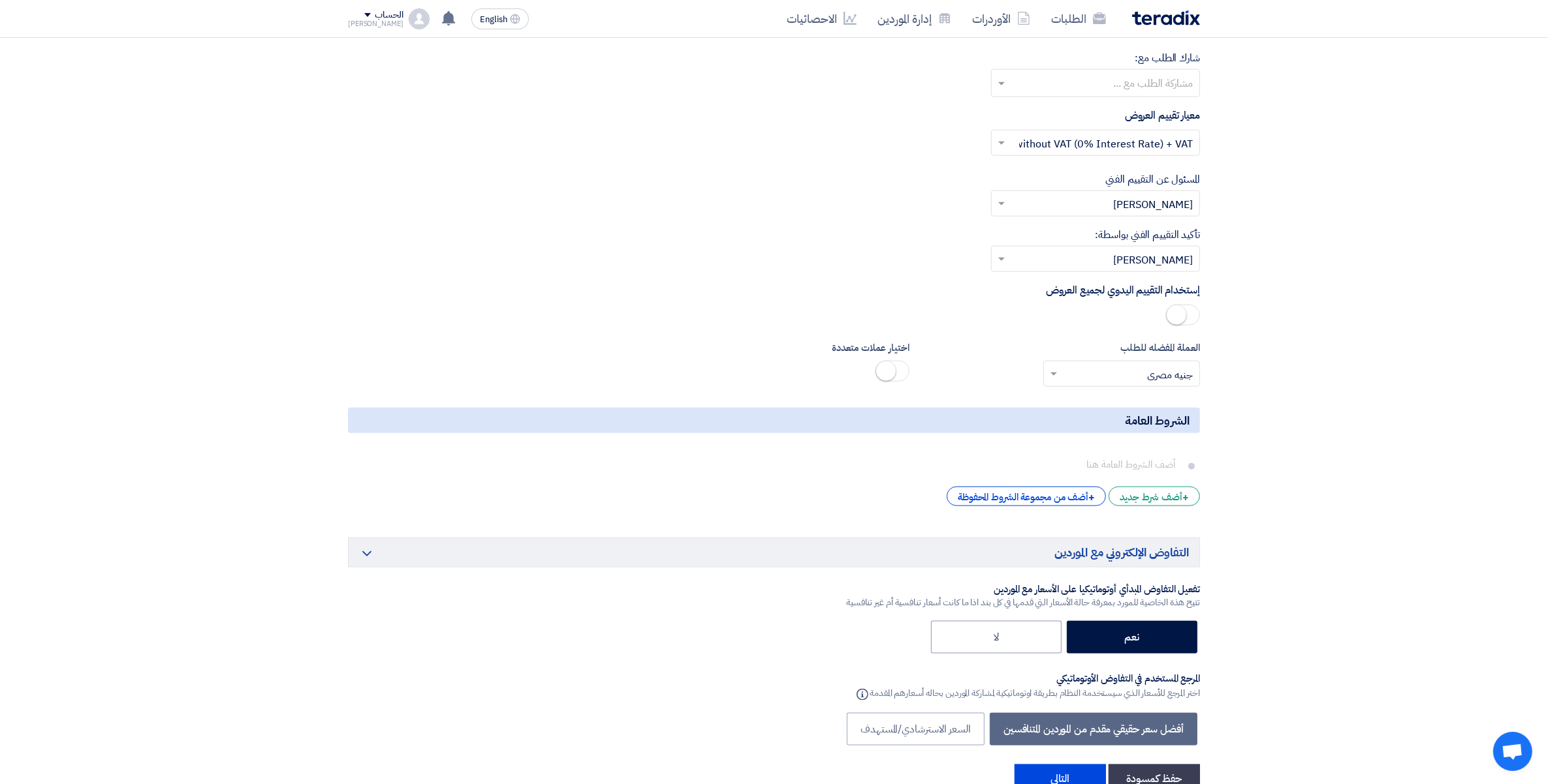
scroll to position [1865, 0]
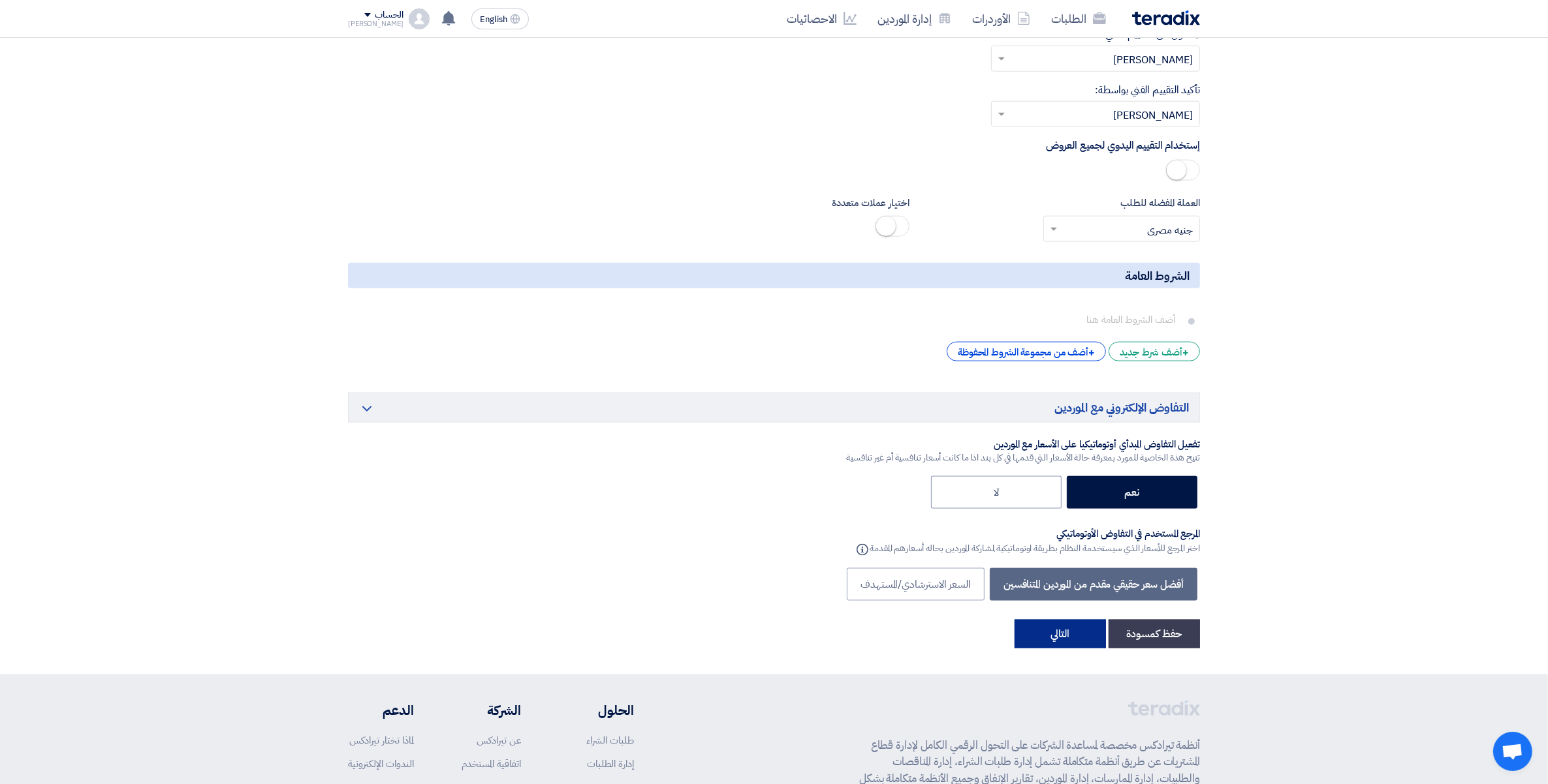
click at [1052, 647] on button "التالي" at bounding box center [1060, 634] width 91 height 29
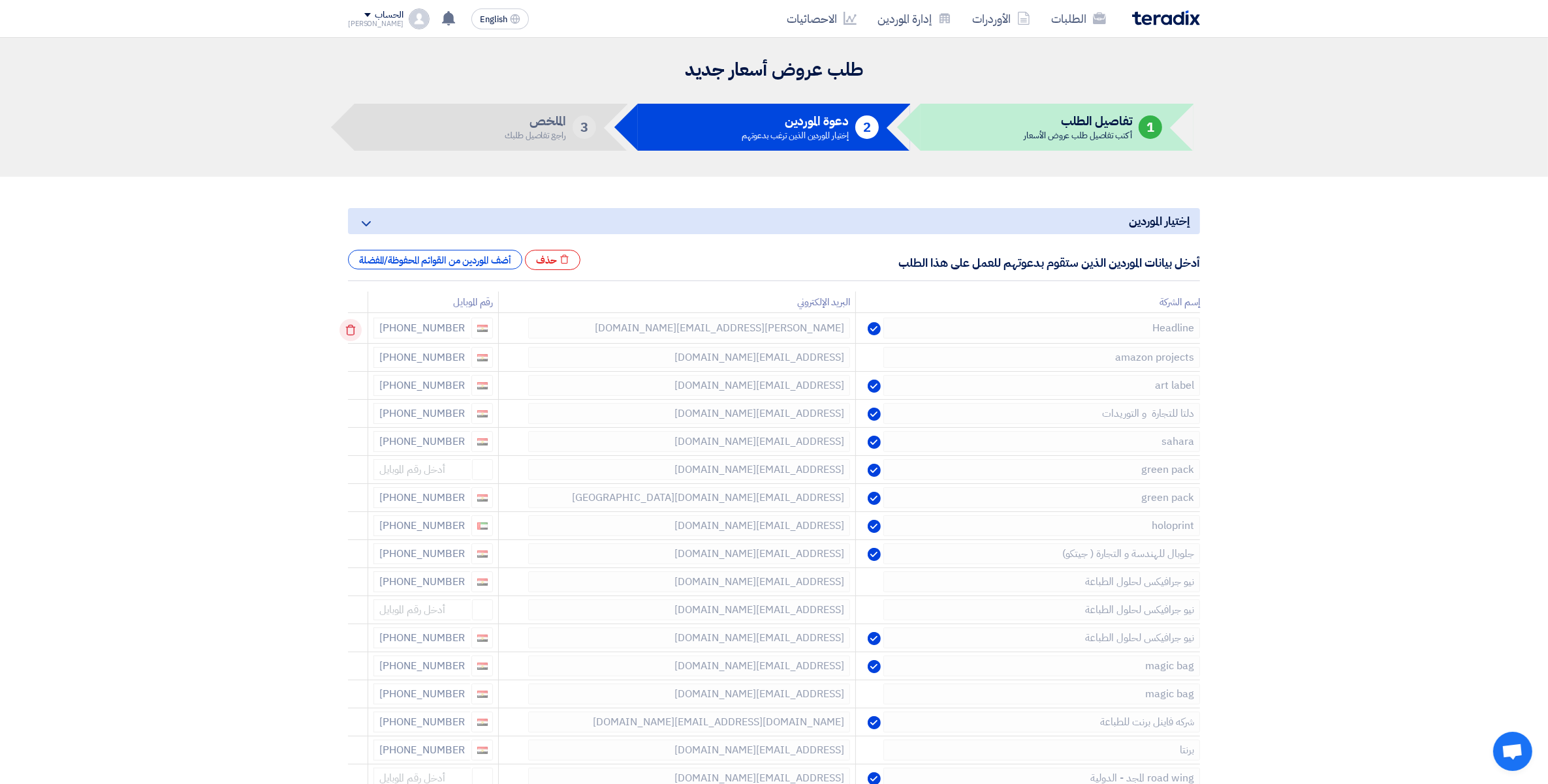
click at [350, 327] on use at bounding box center [350, 330] width 10 height 11
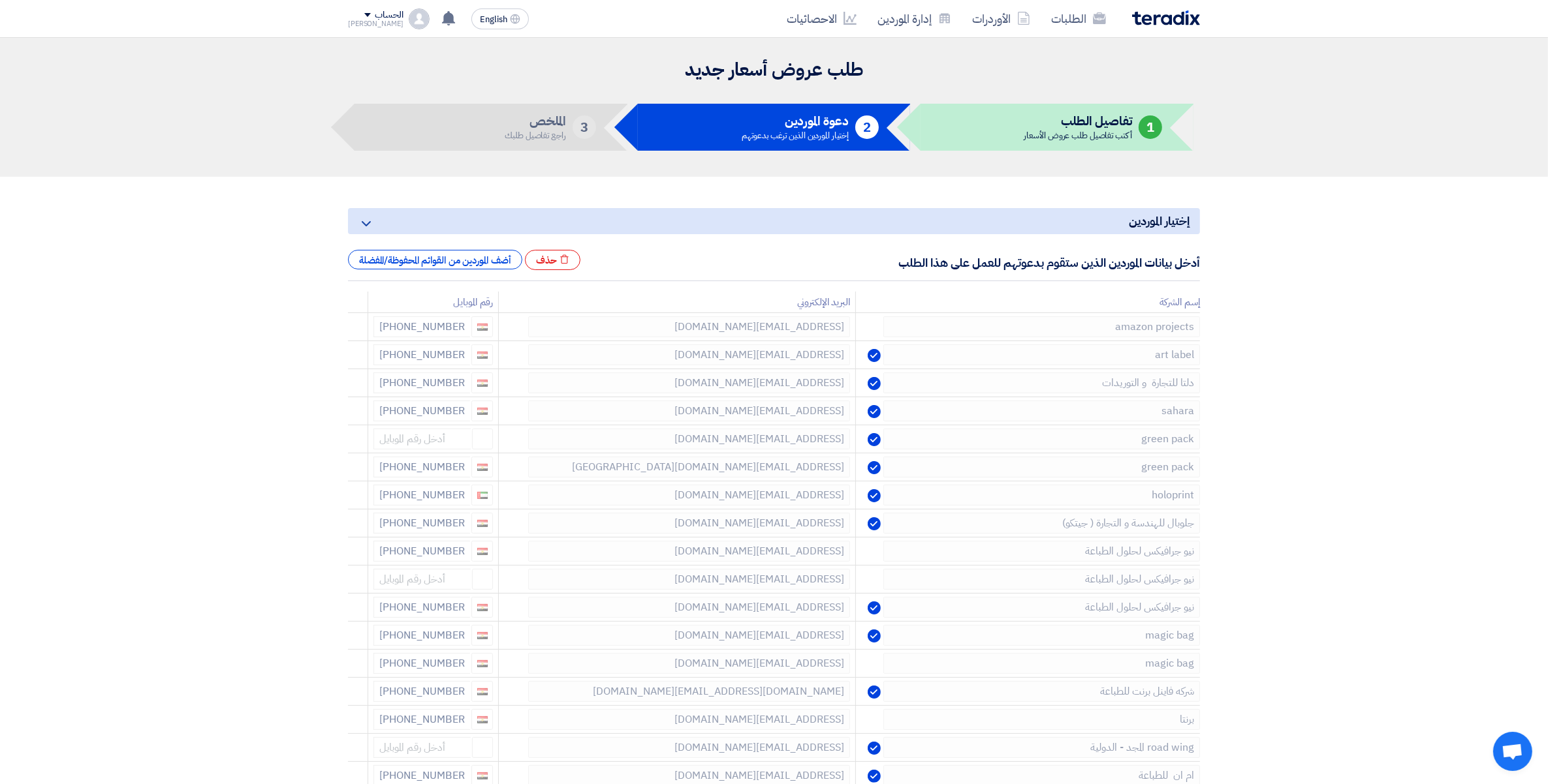
click at [0, 0] on use at bounding box center [0, 0] width 0 height 0
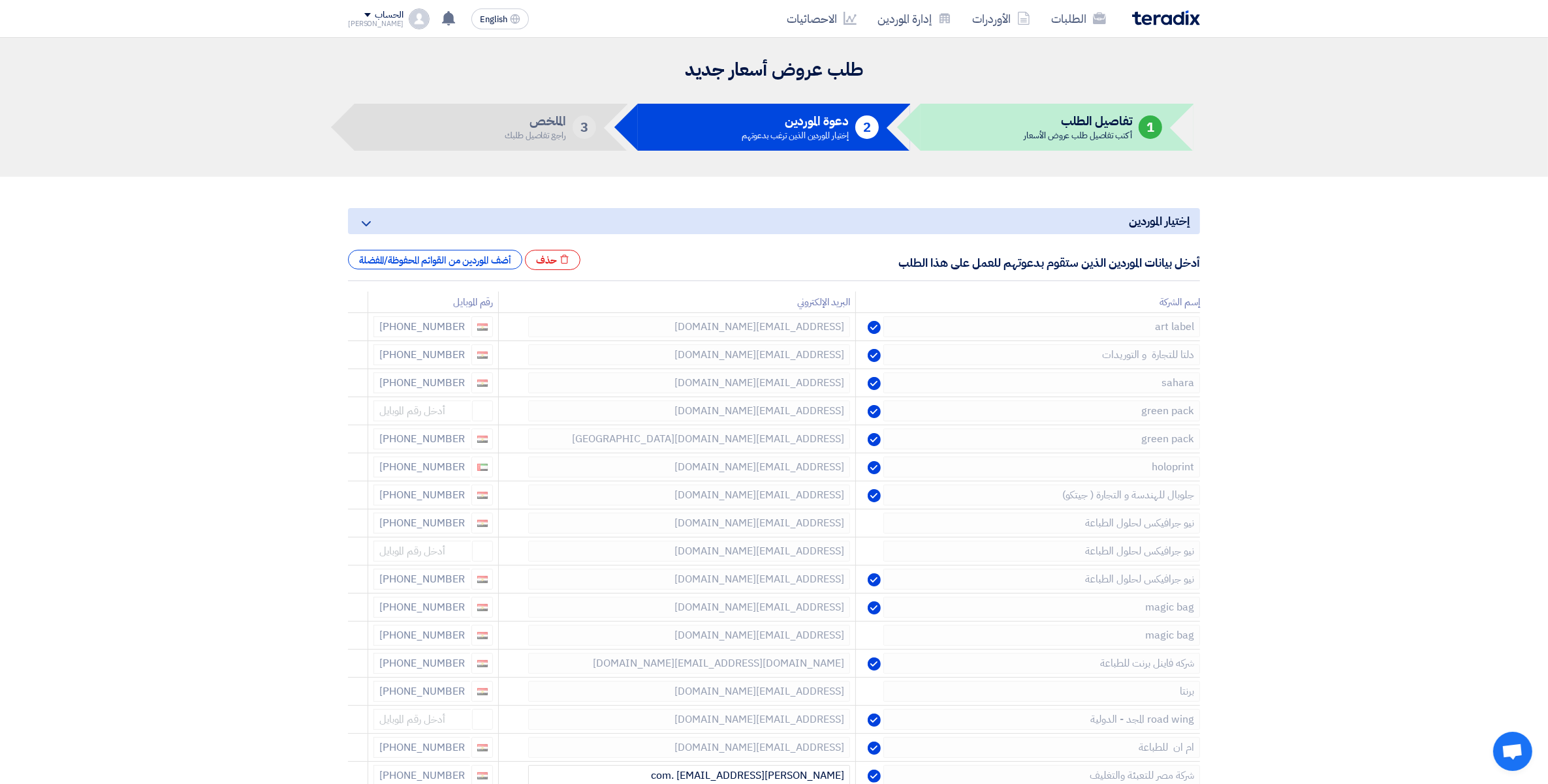
click at [0, 0] on use at bounding box center [0, 0] width 0 height 0
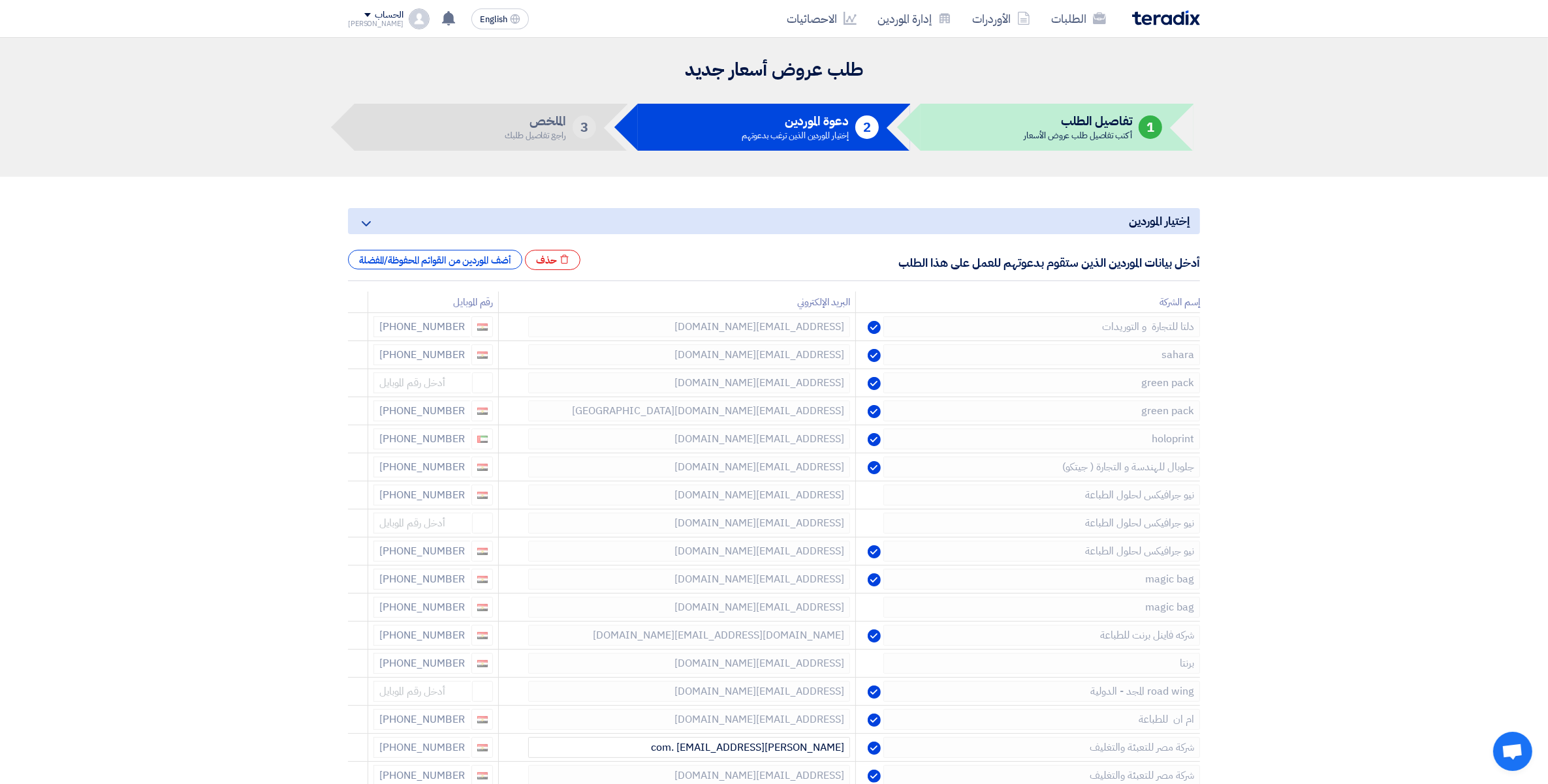
click at [0, 0] on use at bounding box center [0, 0] width 0 height 0
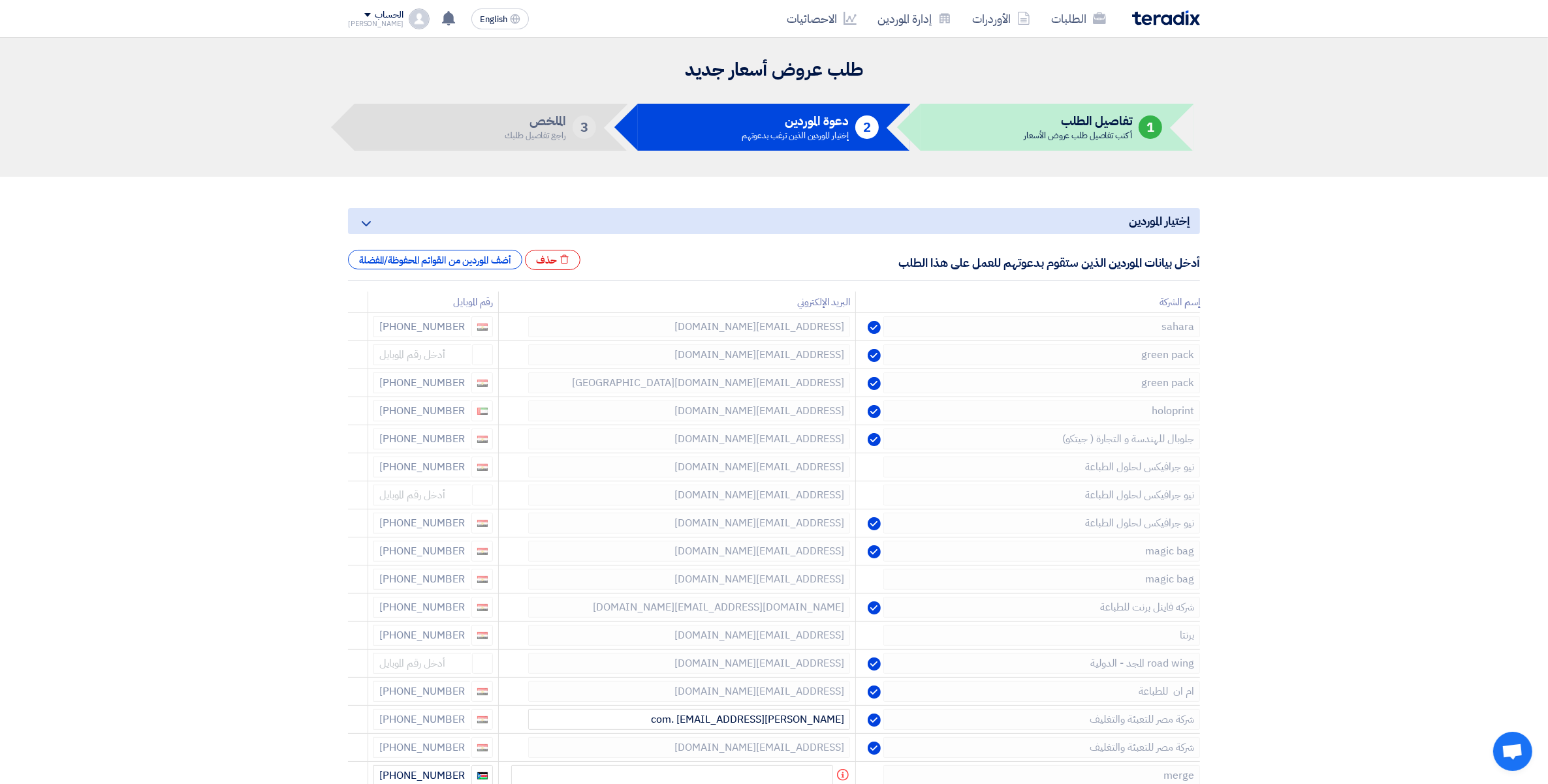
click at [0, 0] on use at bounding box center [0, 0] width 0 height 0
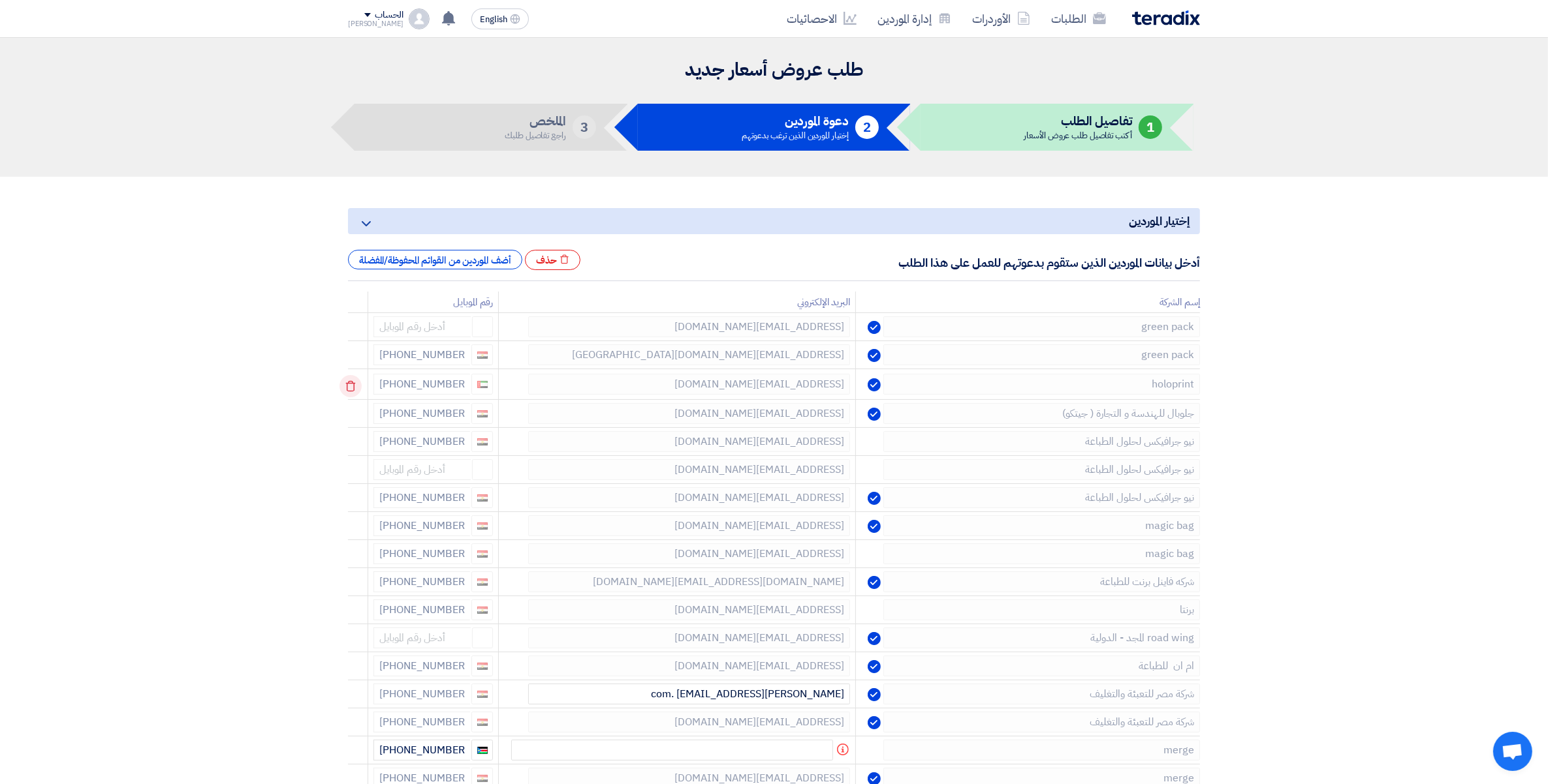
click at [348, 389] on icon at bounding box center [350, 386] width 22 height 22
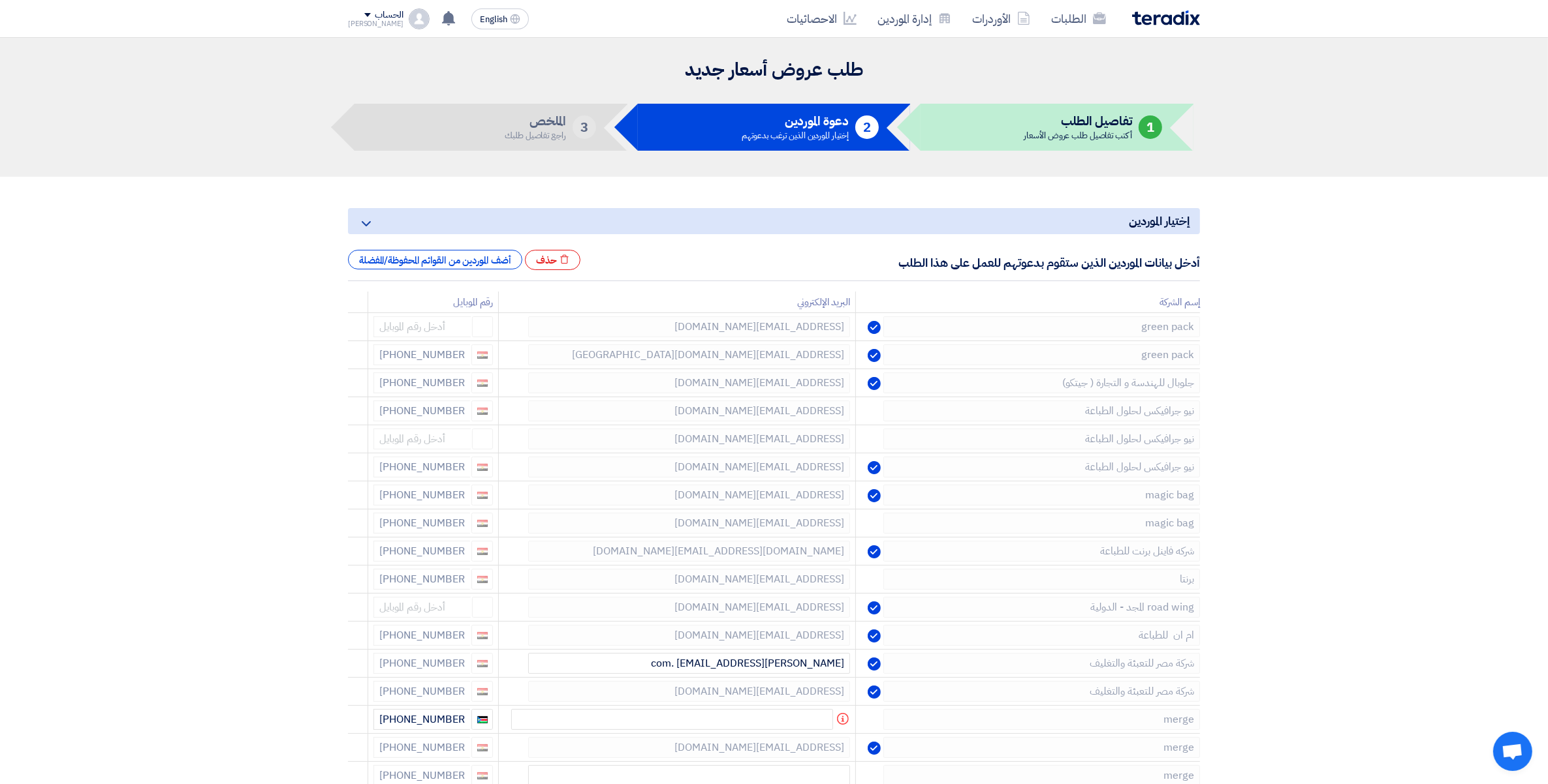
click at [0, 0] on icon at bounding box center [0, 0] width 0 height 0
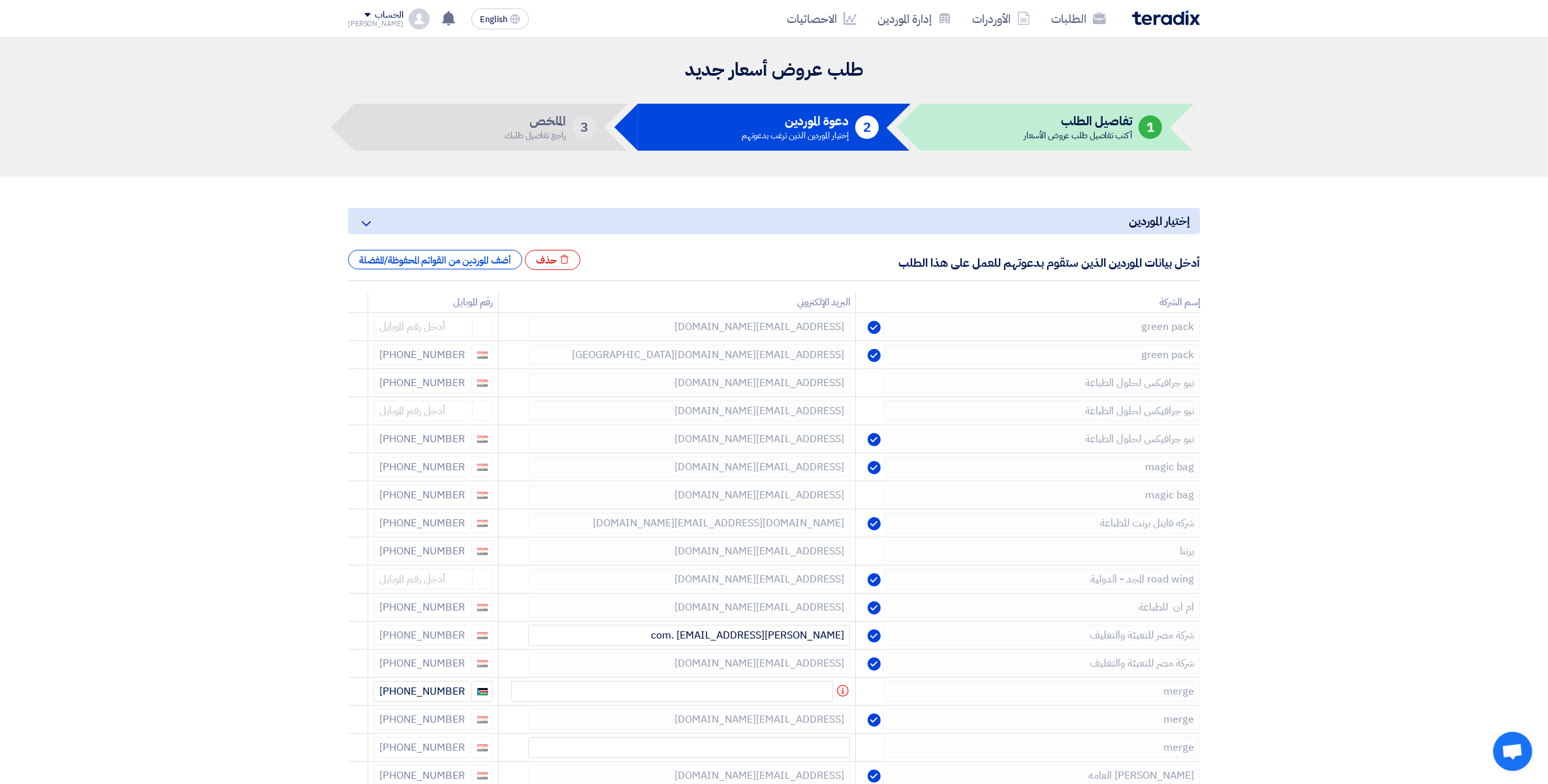
click at [0, 0] on icon at bounding box center [0, 0] width 0 height 0
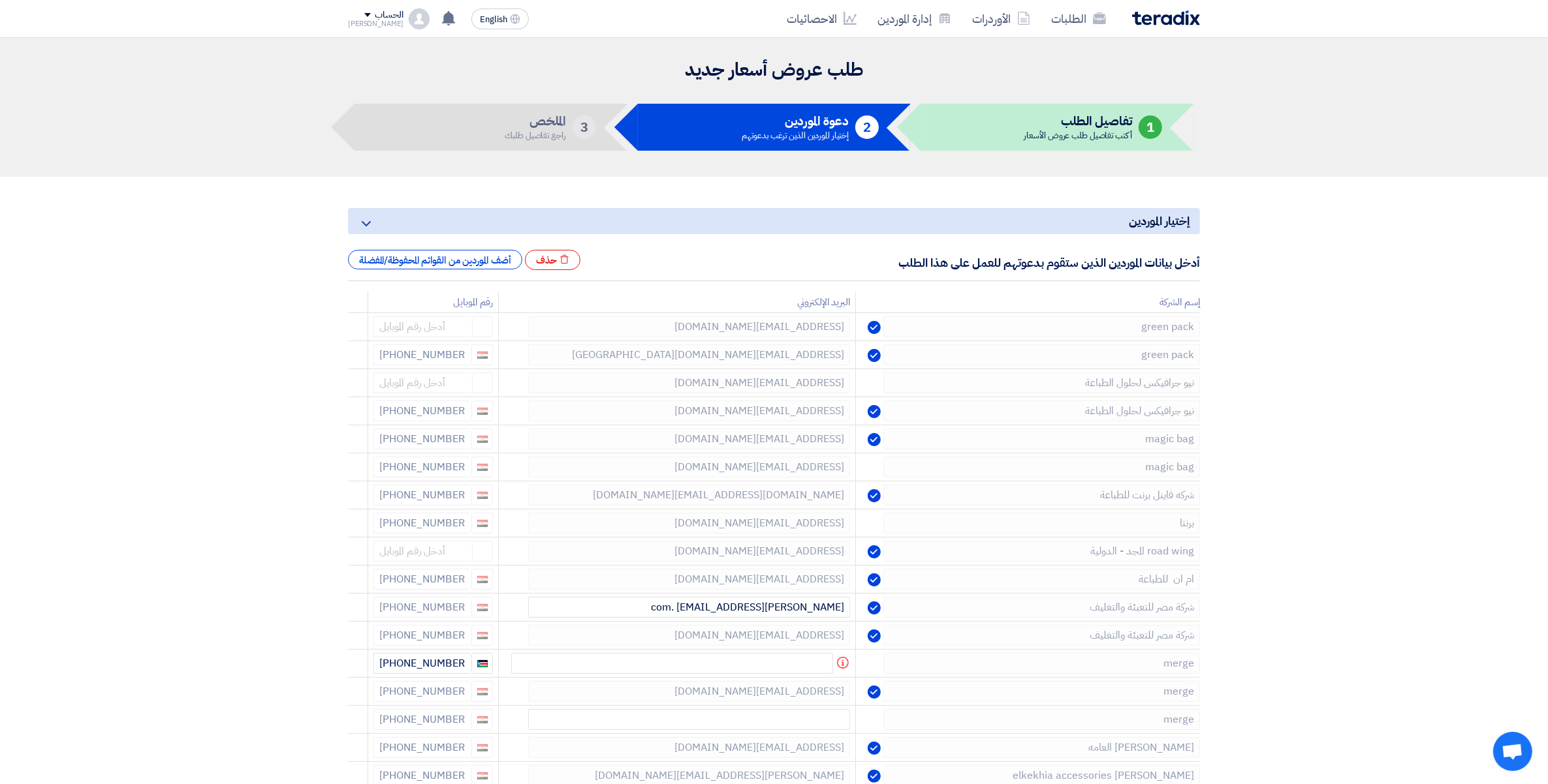
click at [0, 0] on icon at bounding box center [0, 0] width 0 height 0
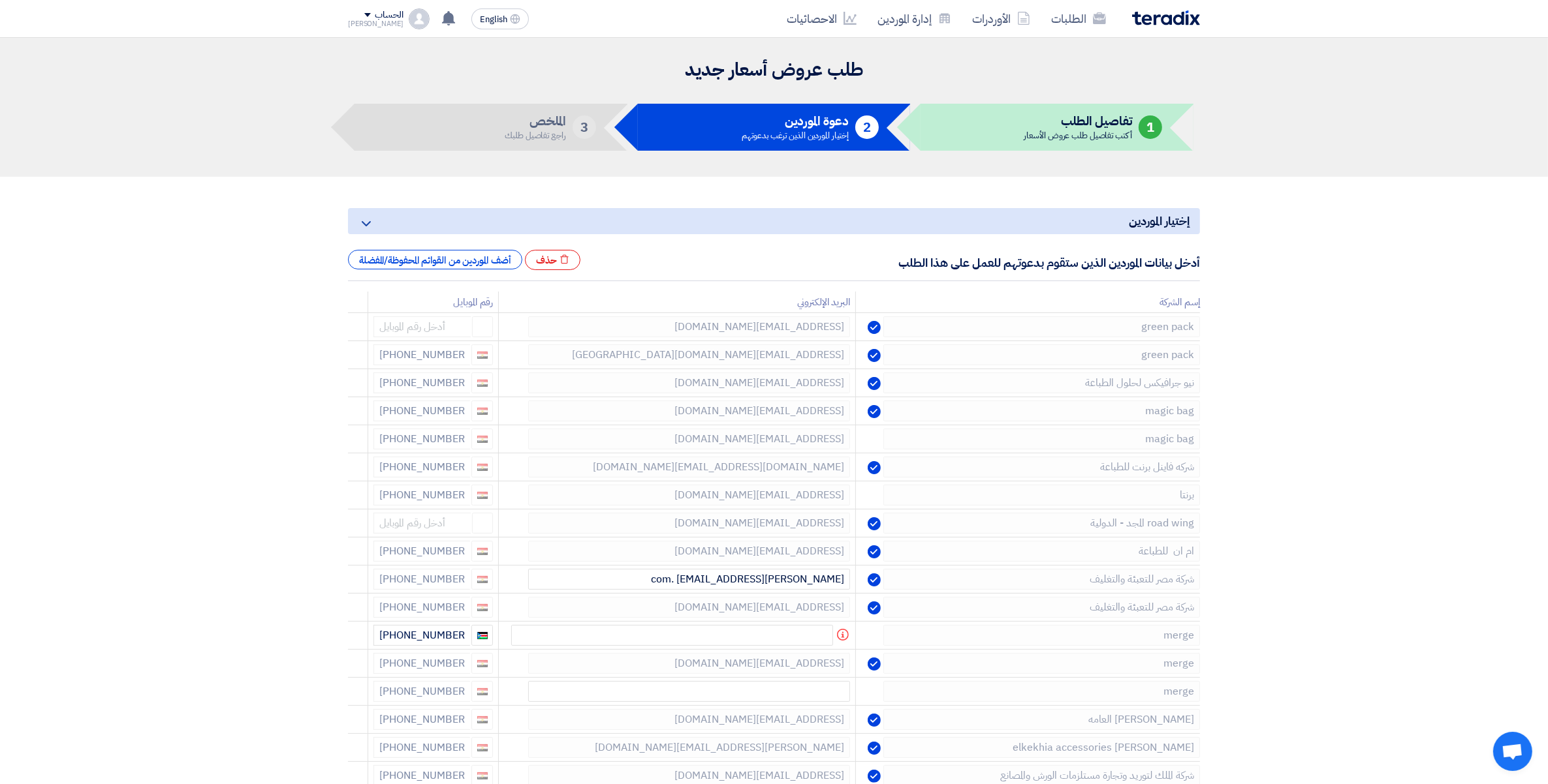
click at [0, 0] on icon at bounding box center [0, 0] width 0 height 0
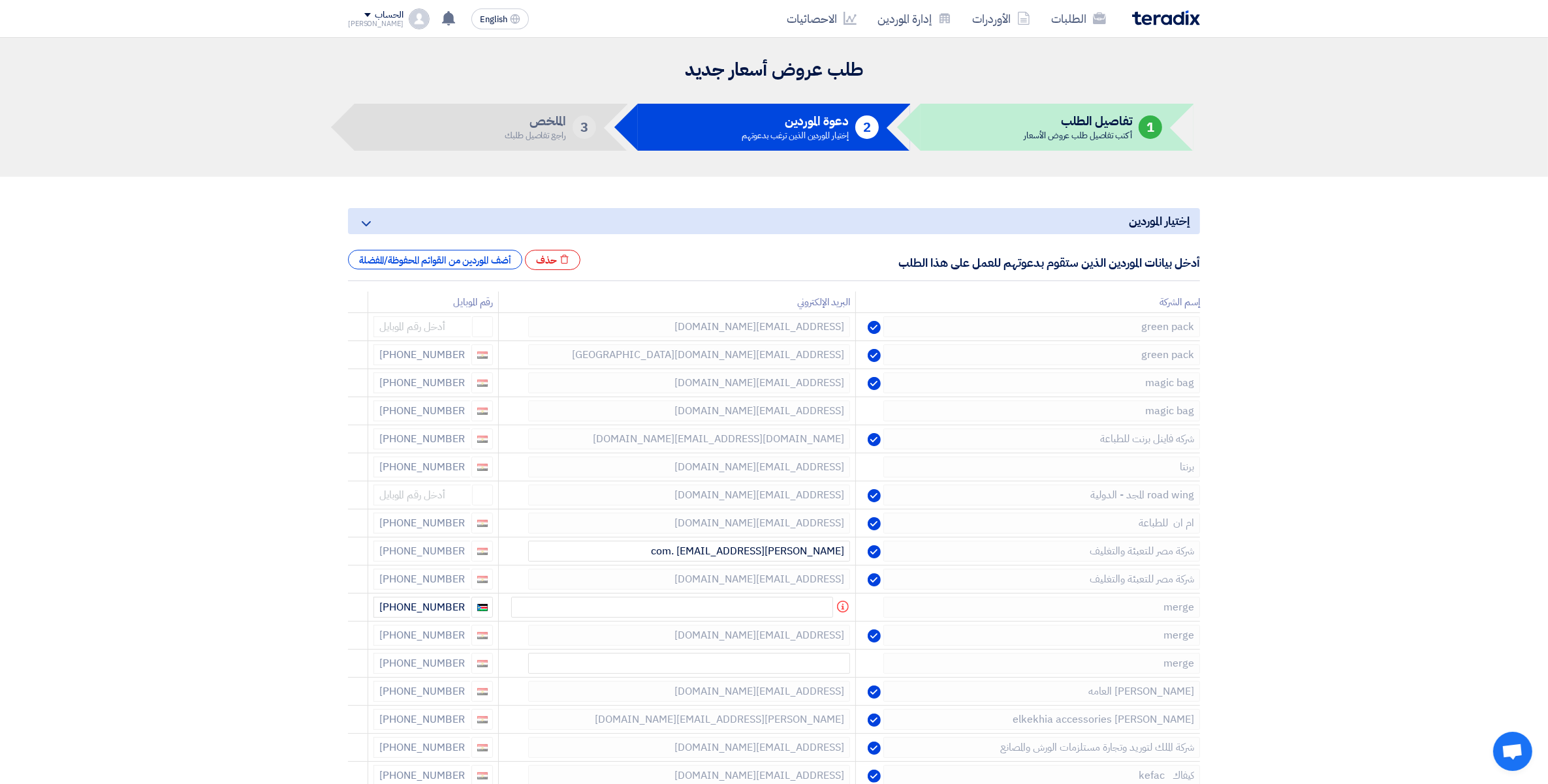
click at [0, 0] on icon at bounding box center [0, 0] width 0 height 0
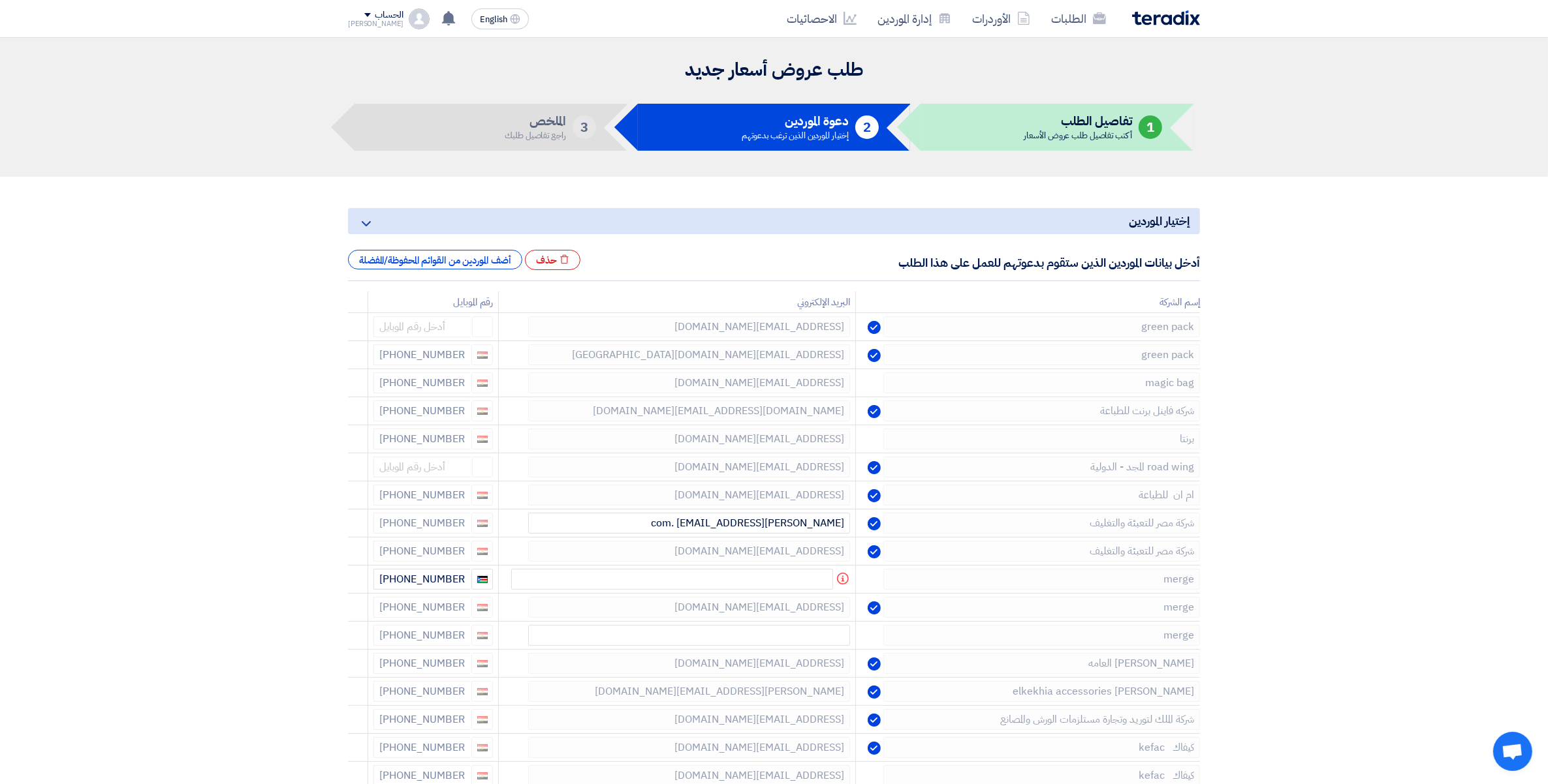
click at [0, 0] on icon at bounding box center [0, 0] width 0 height 0
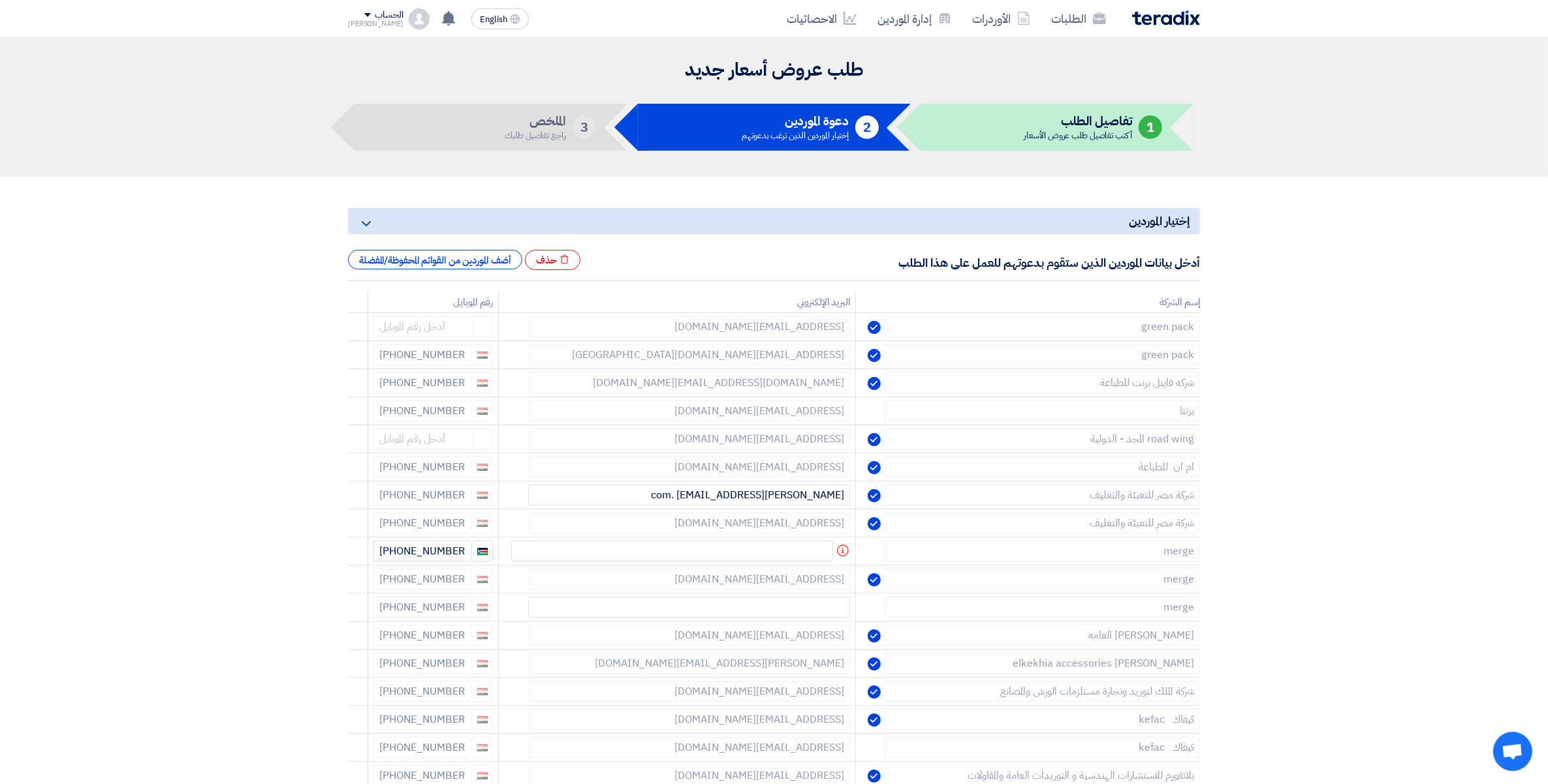
click at [0, 0] on icon at bounding box center [0, 0] width 0 height 0
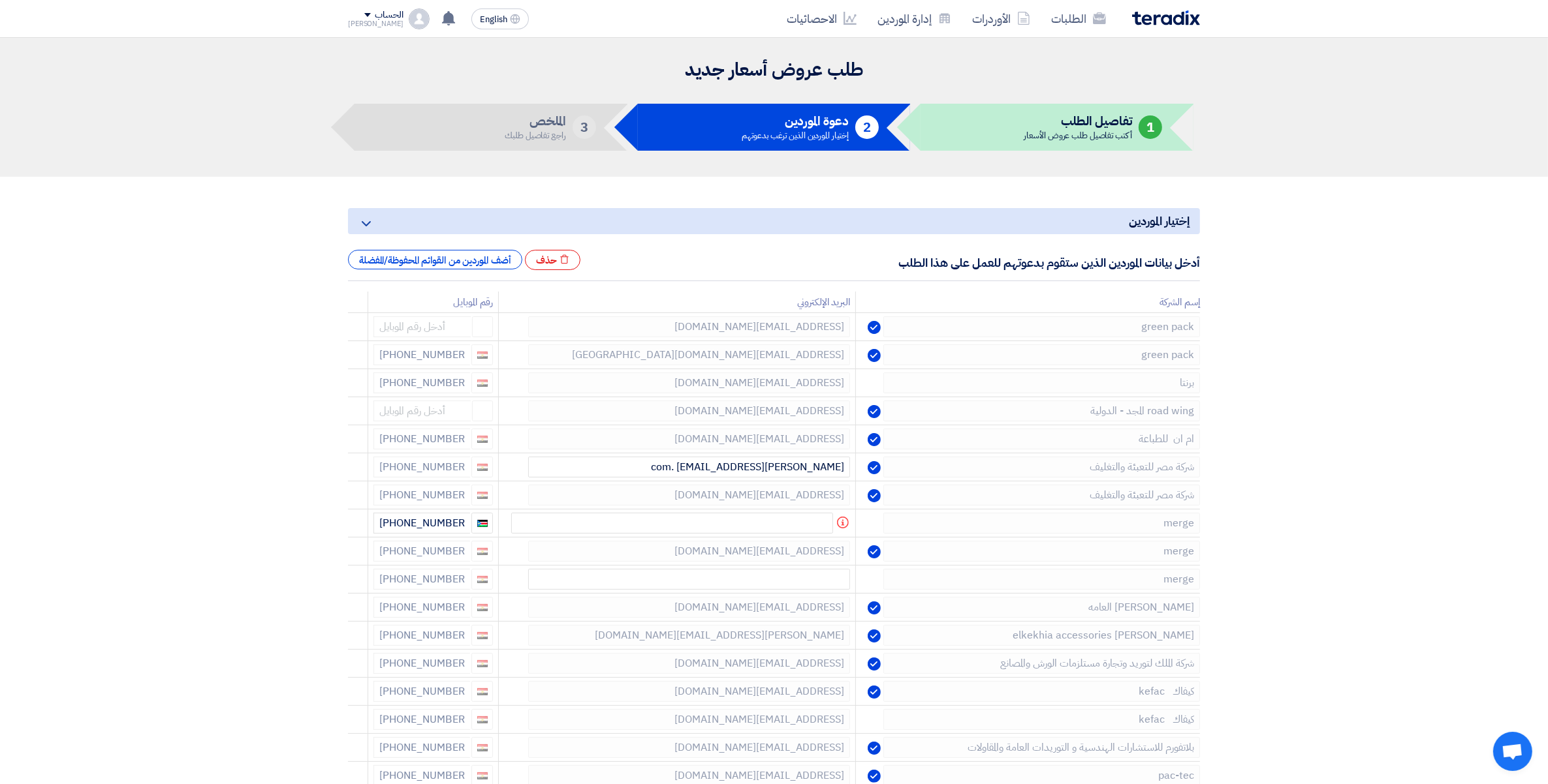
click at [0, 0] on icon at bounding box center [0, 0] width 0 height 0
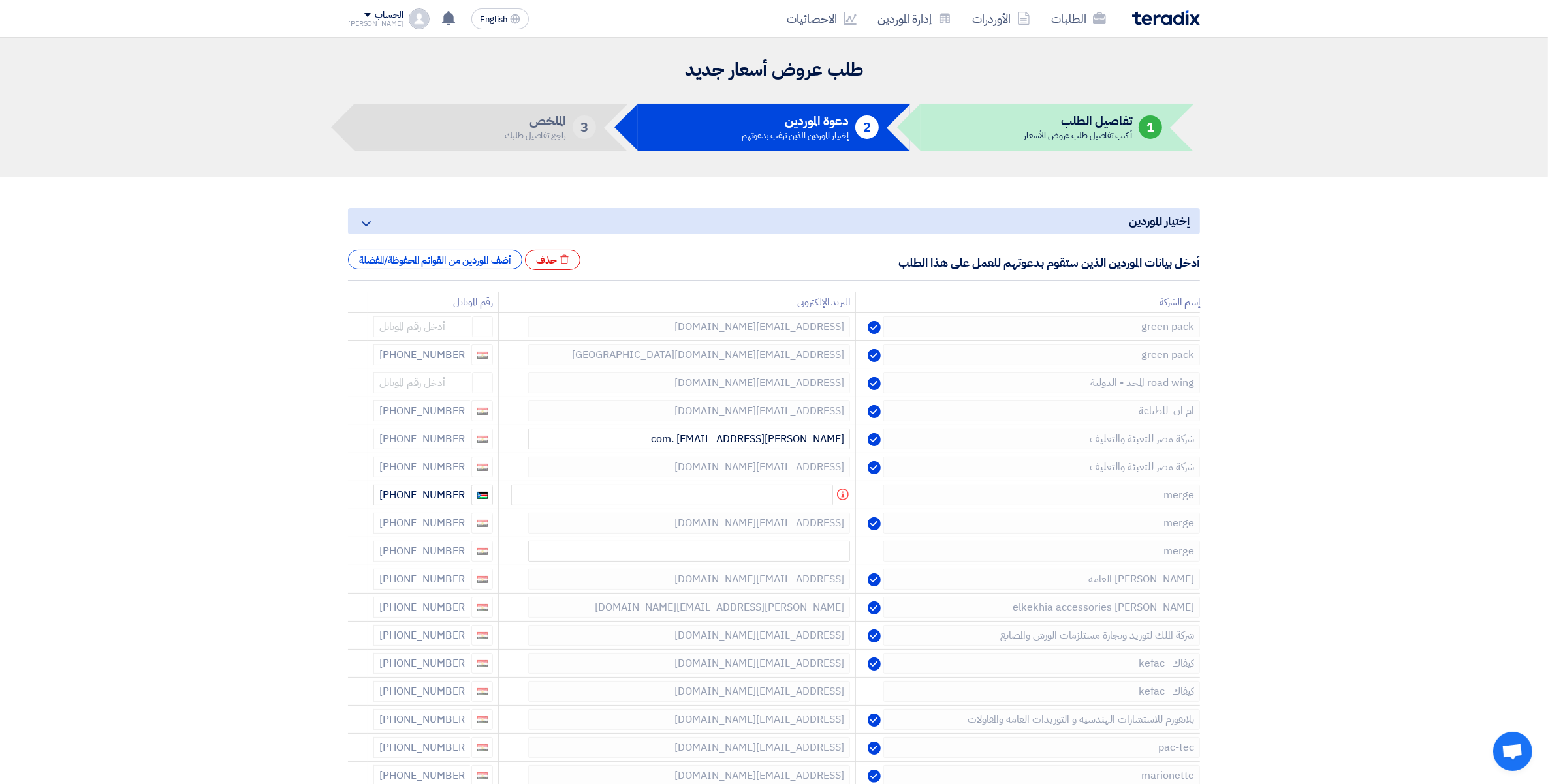
click at [0, 0] on icon at bounding box center [0, 0] width 0 height 0
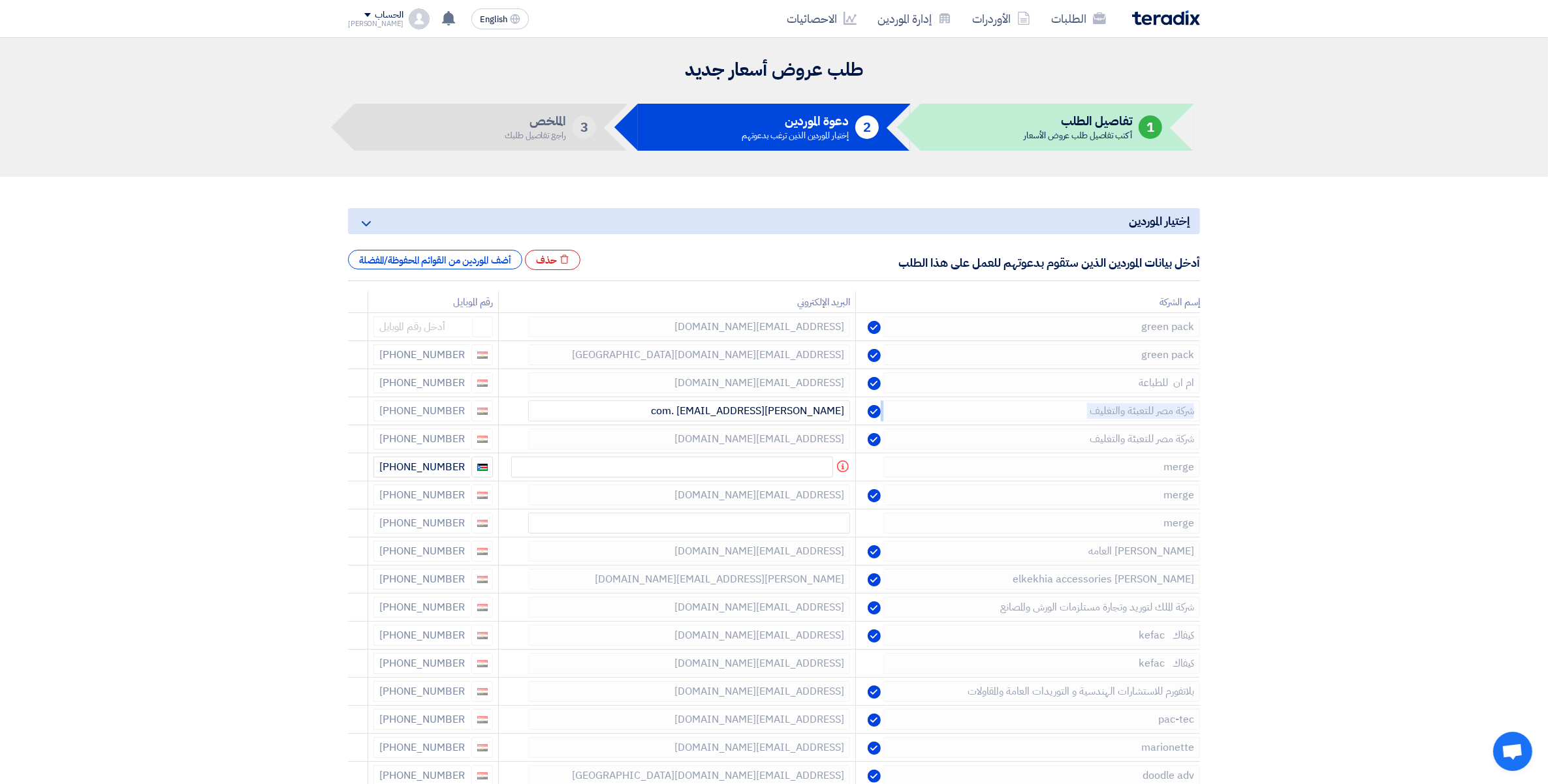
click at [0, 0] on icon at bounding box center [0, 0] width 0 height 0
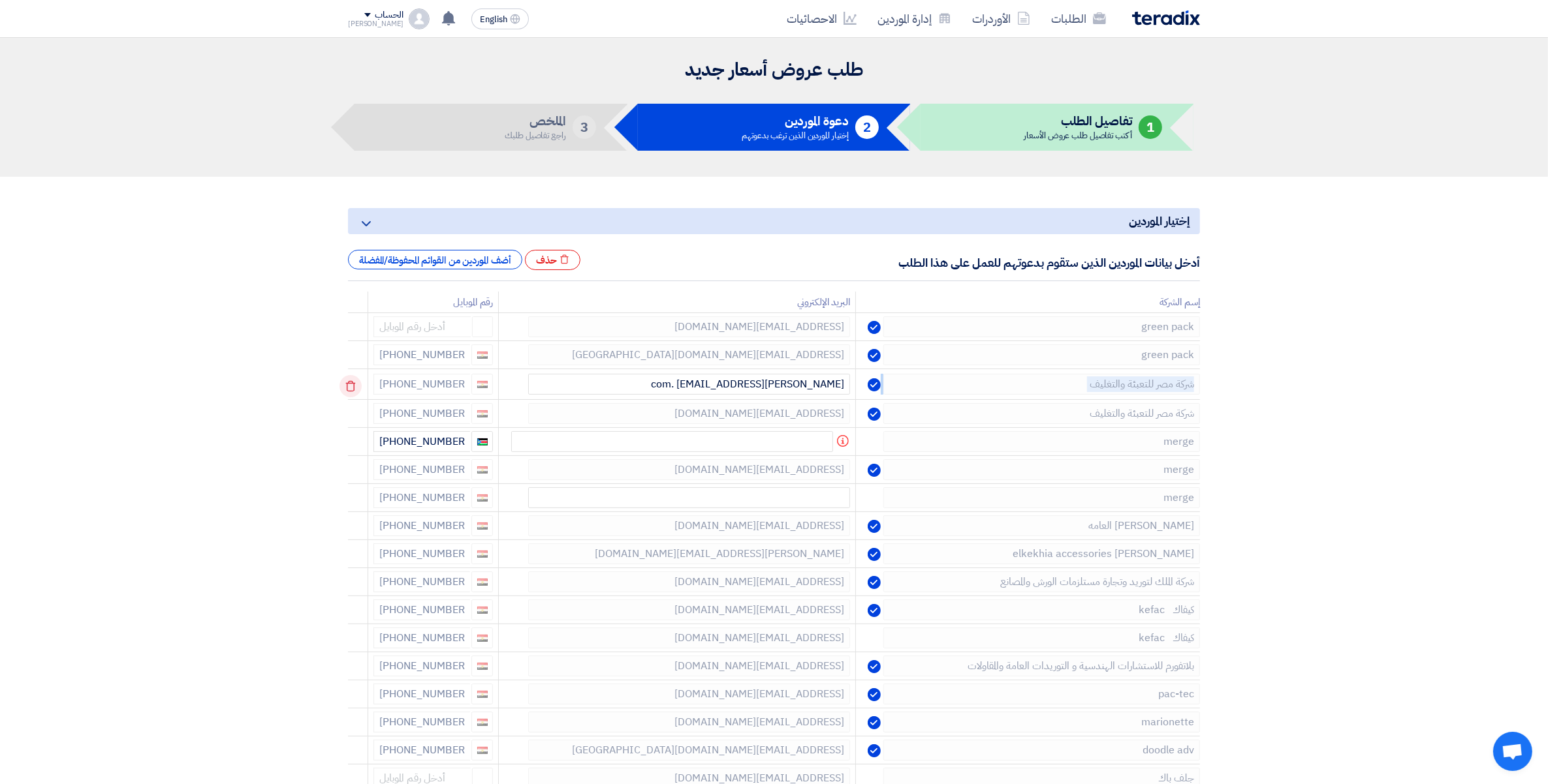
click at [348, 389] on td at bounding box center [358, 385] width 20 height 31
click at [348, 389] on icon at bounding box center [350, 386] width 22 height 22
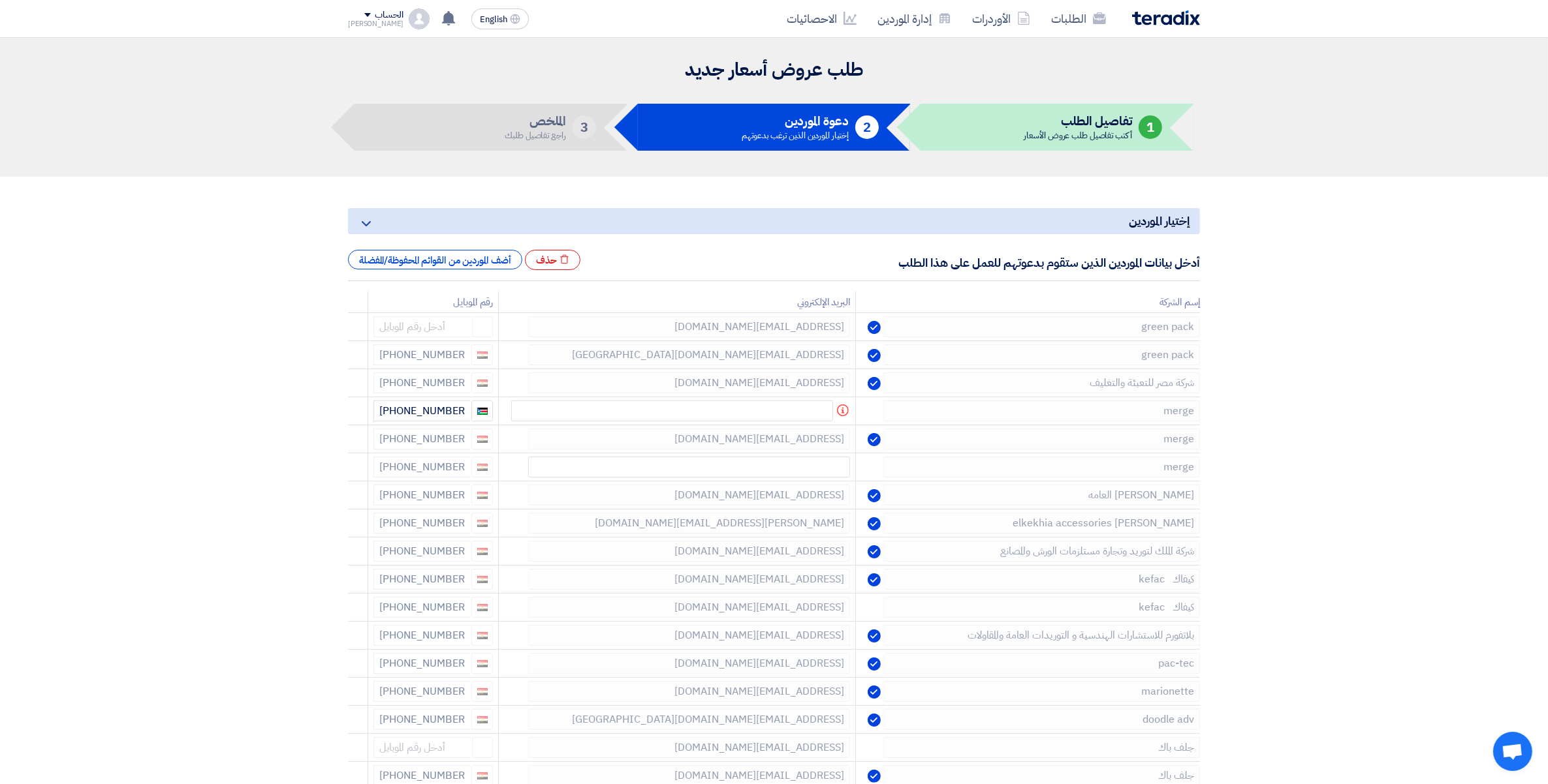
click at [0, 0] on icon at bounding box center [0, 0] width 0 height 0
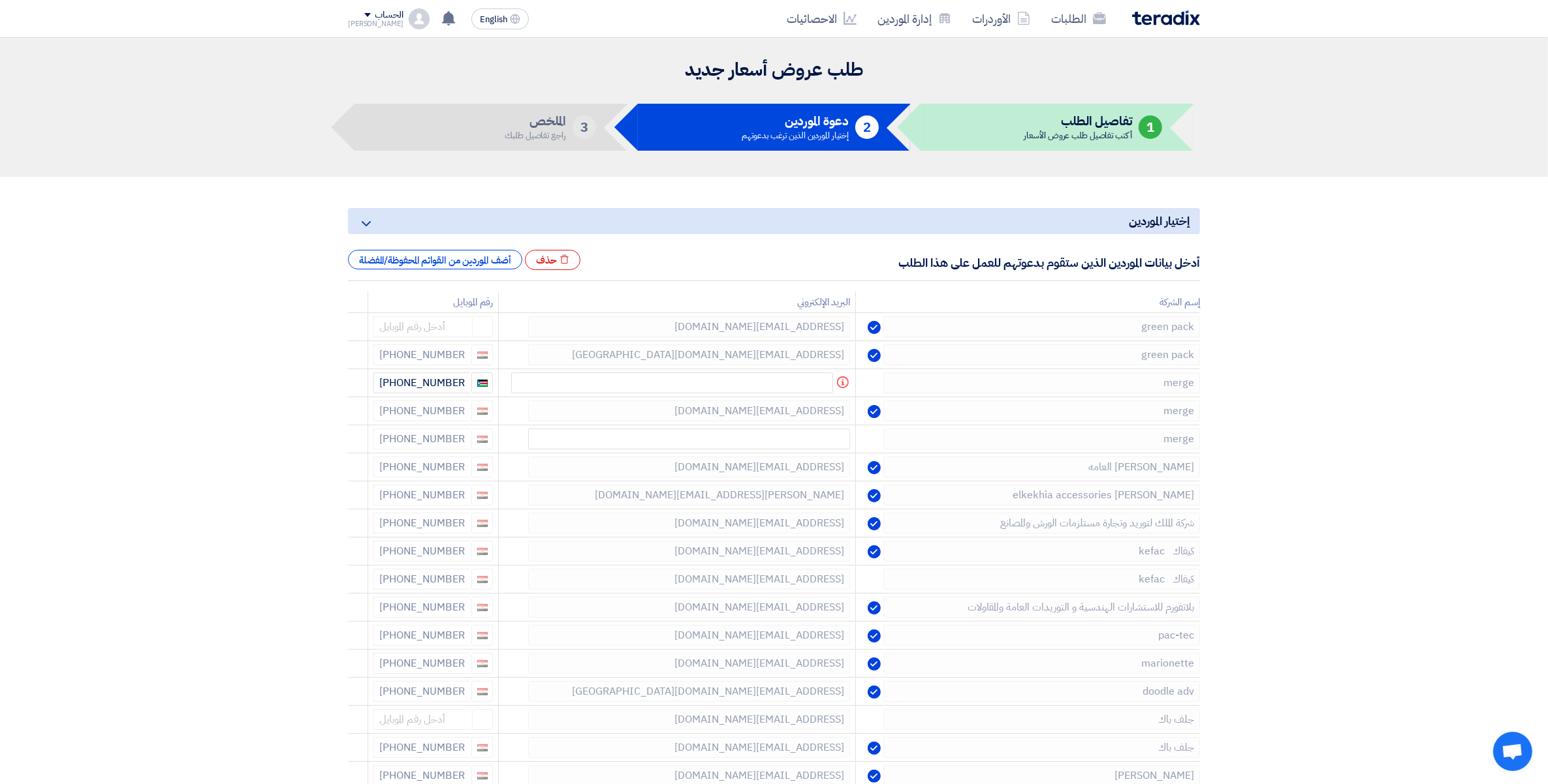
click at [0, 0] on icon at bounding box center [0, 0] width 0 height 0
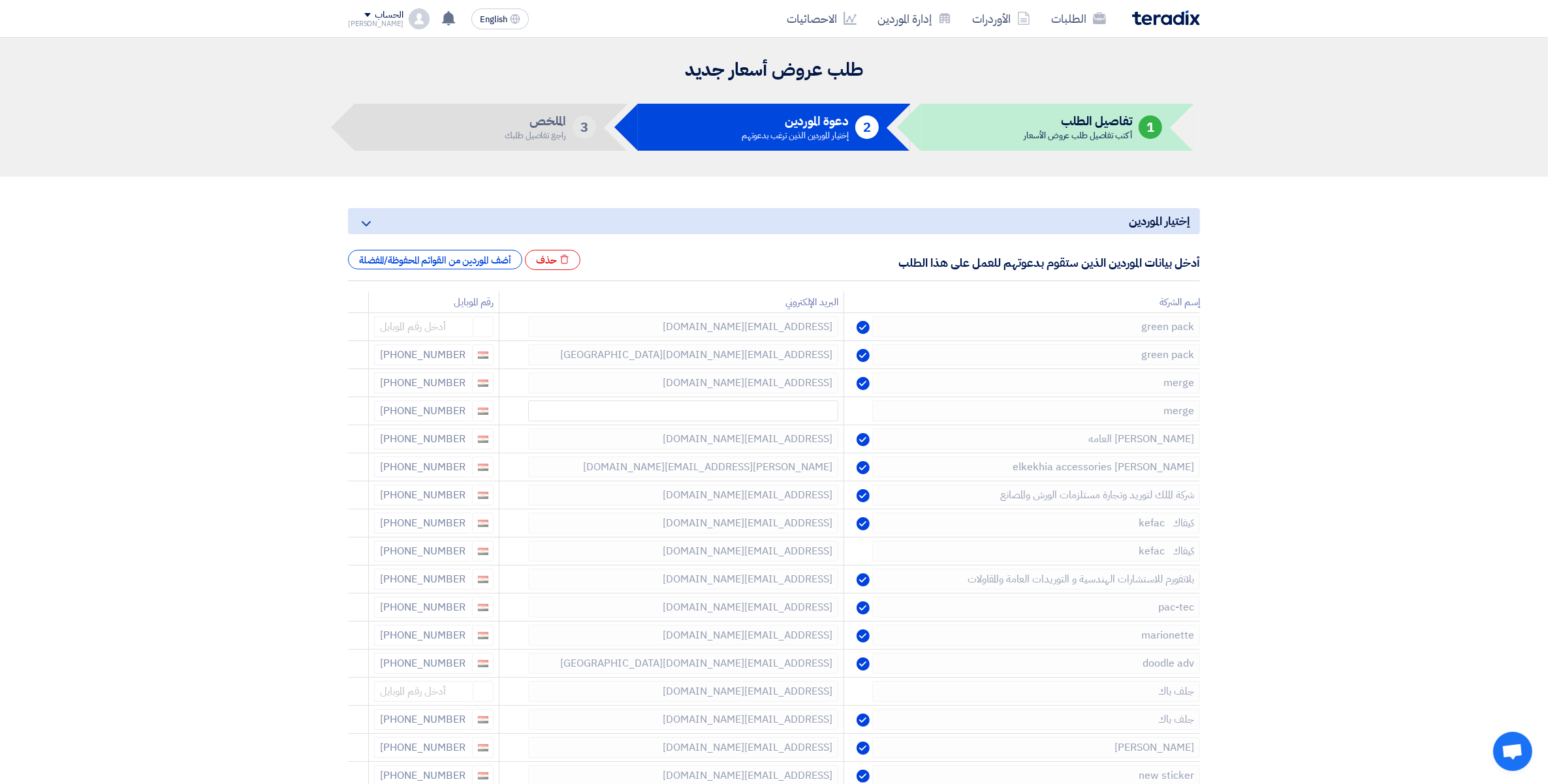
click at [0, 0] on icon at bounding box center [0, 0] width 0 height 0
click at [348, 397] on td at bounding box center [358, 411] width 21 height 28
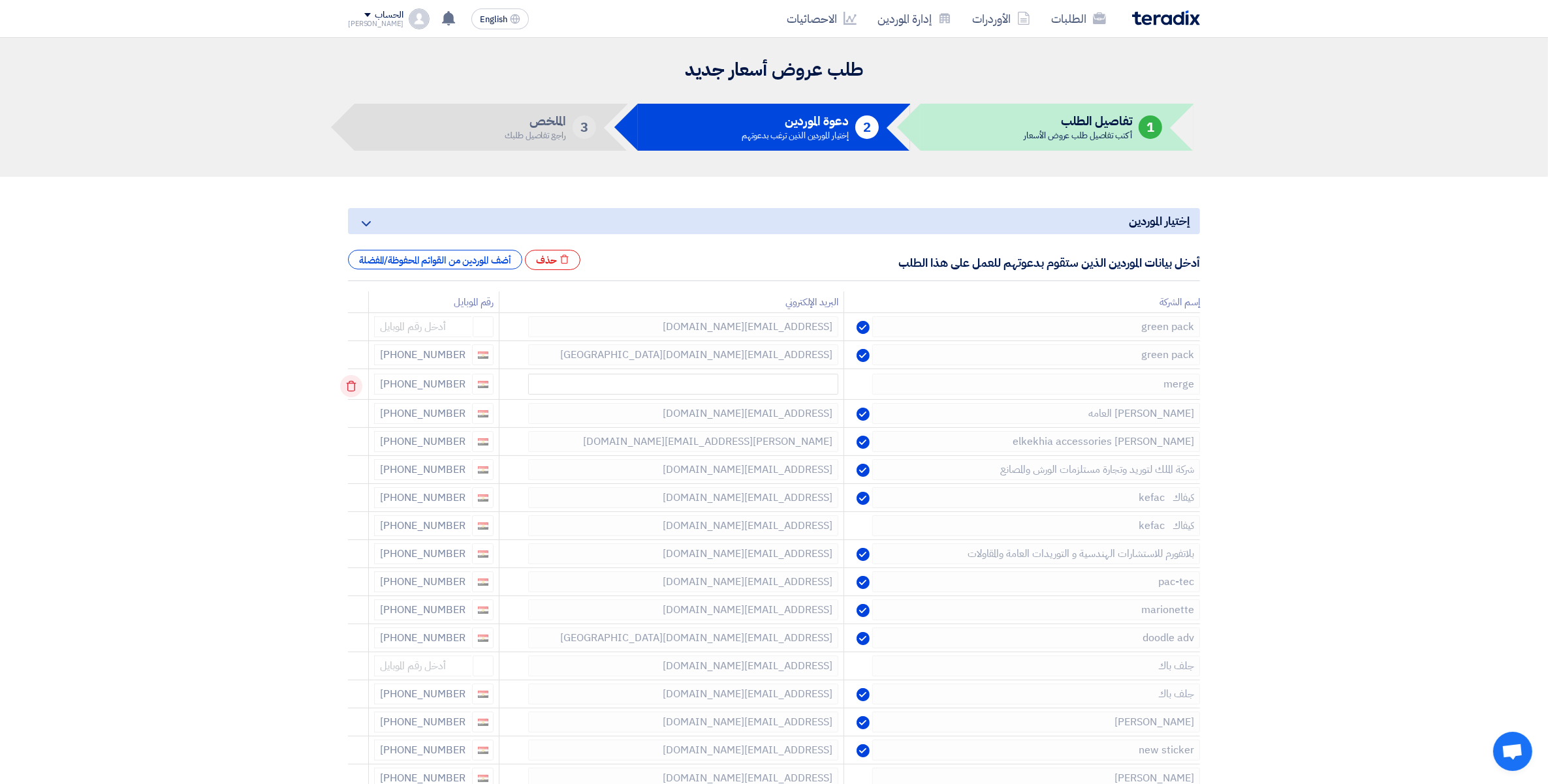
click at [348, 389] on icon at bounding box center [351, 386] width 22 height 22
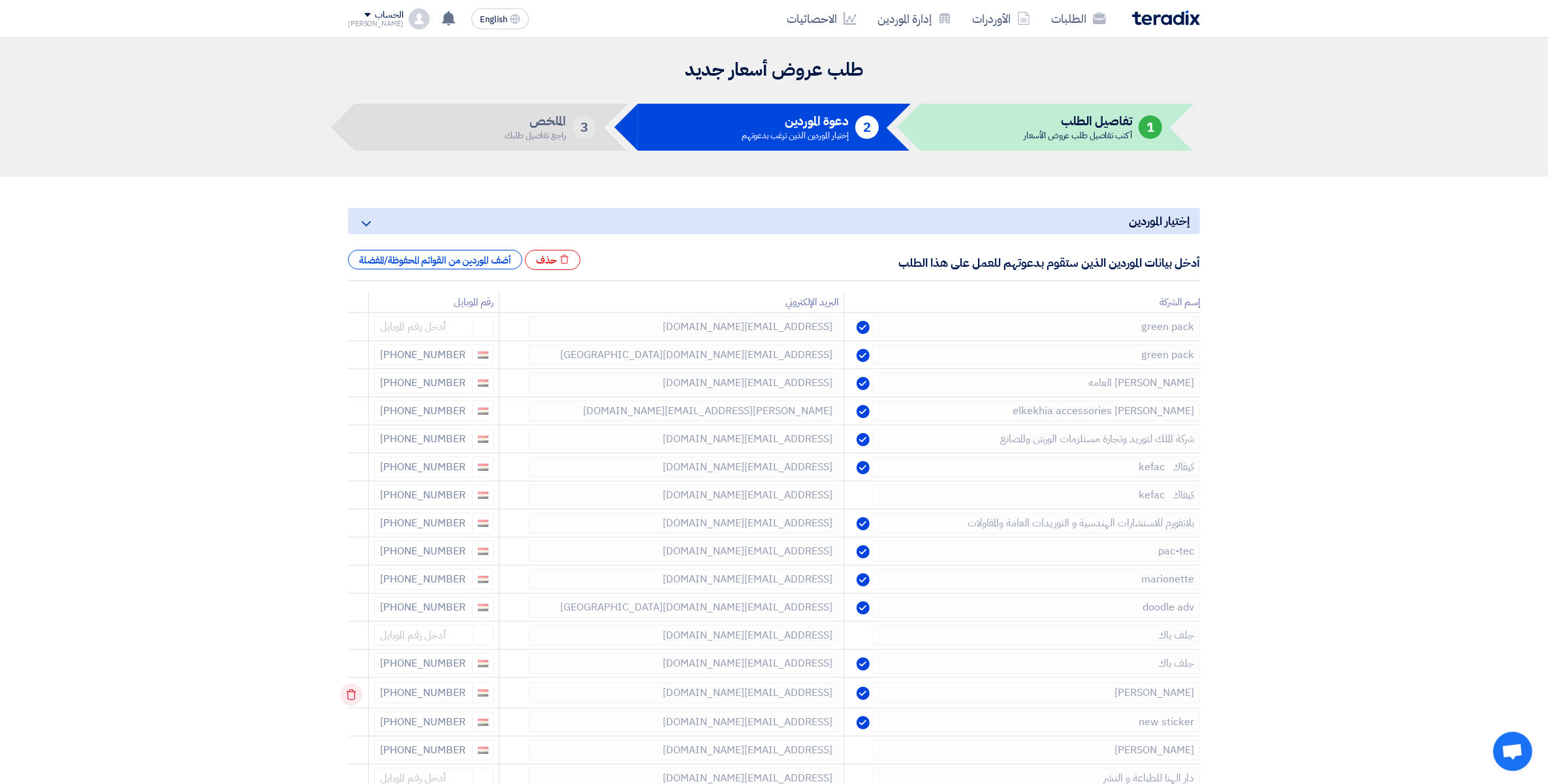
click at [351, 692] on use at bounding box center [351, 695] width 10 height 11
click at [349, 439] on icon at bounding box center [351, 442] width 22 height 22
click at [354, 406] on icon at bounding box center [351, 414] width 22 height 22
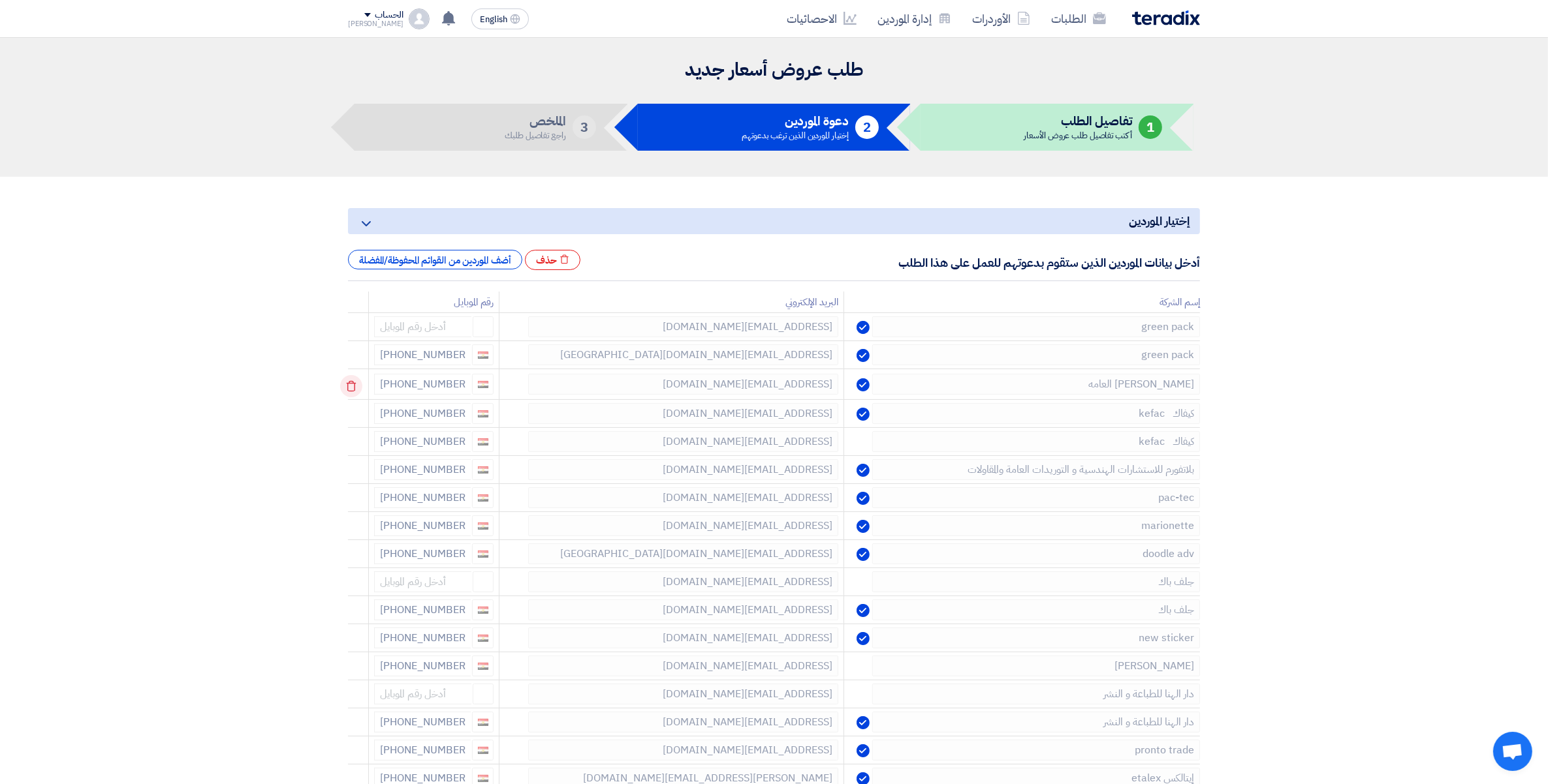
click at [354, 387] on icon at bounding box center [351, 386] width 22 height 22
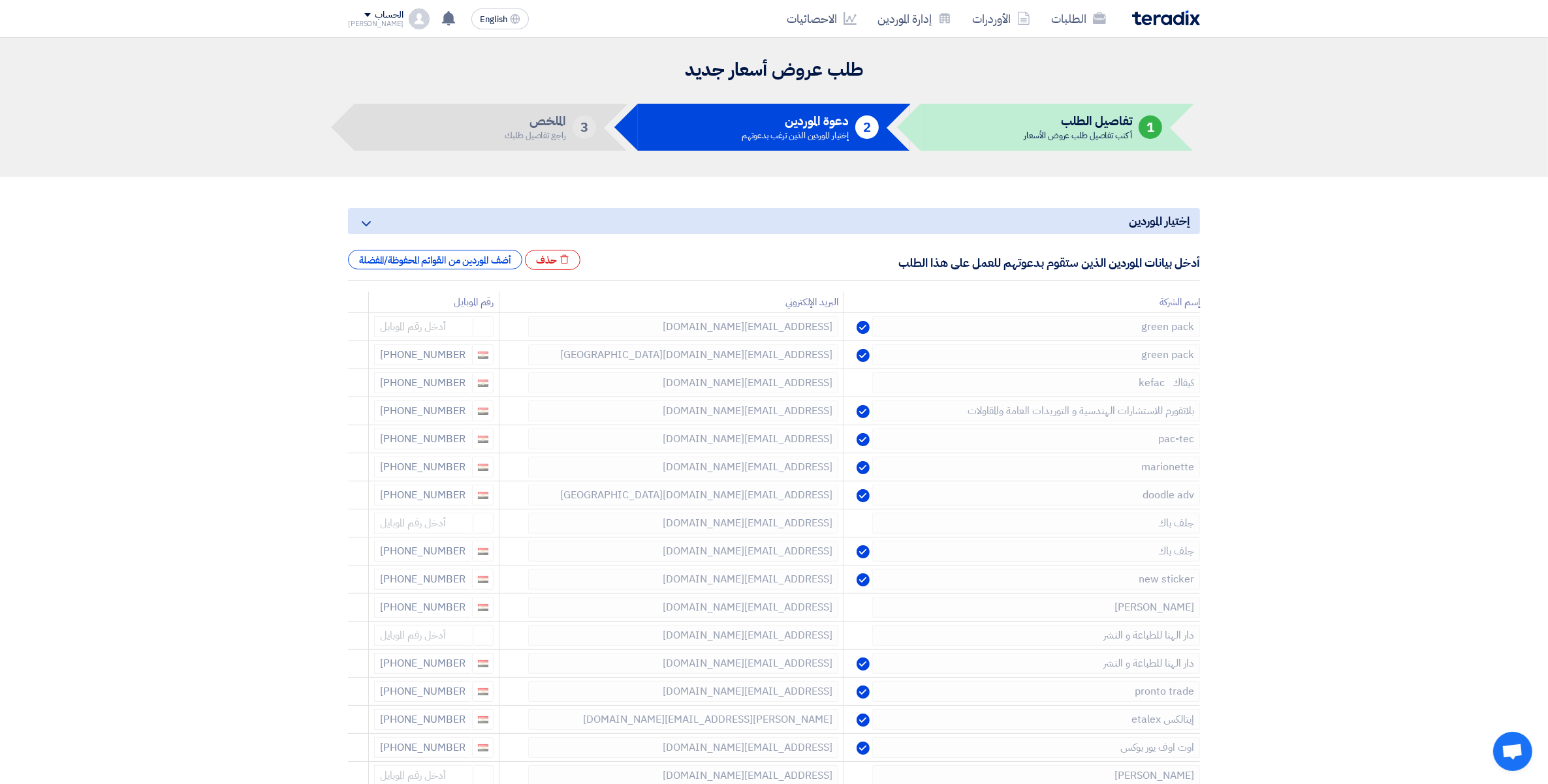
click at [0, 0] on icon at bounding box center [0, 0] width 0 height 0
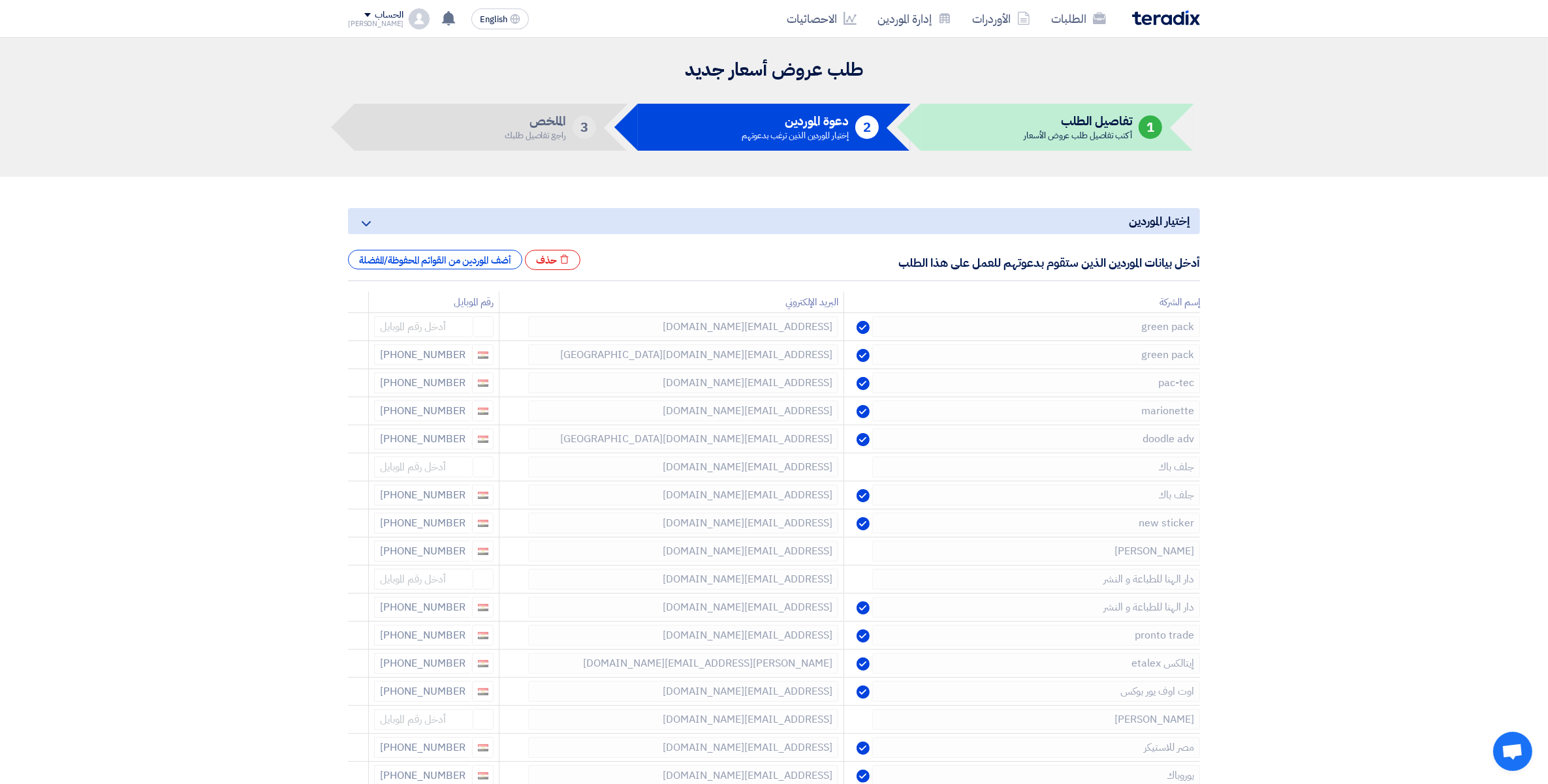
click at [0, 0] on icon at bounding box center [0, 0] width 0 height 0
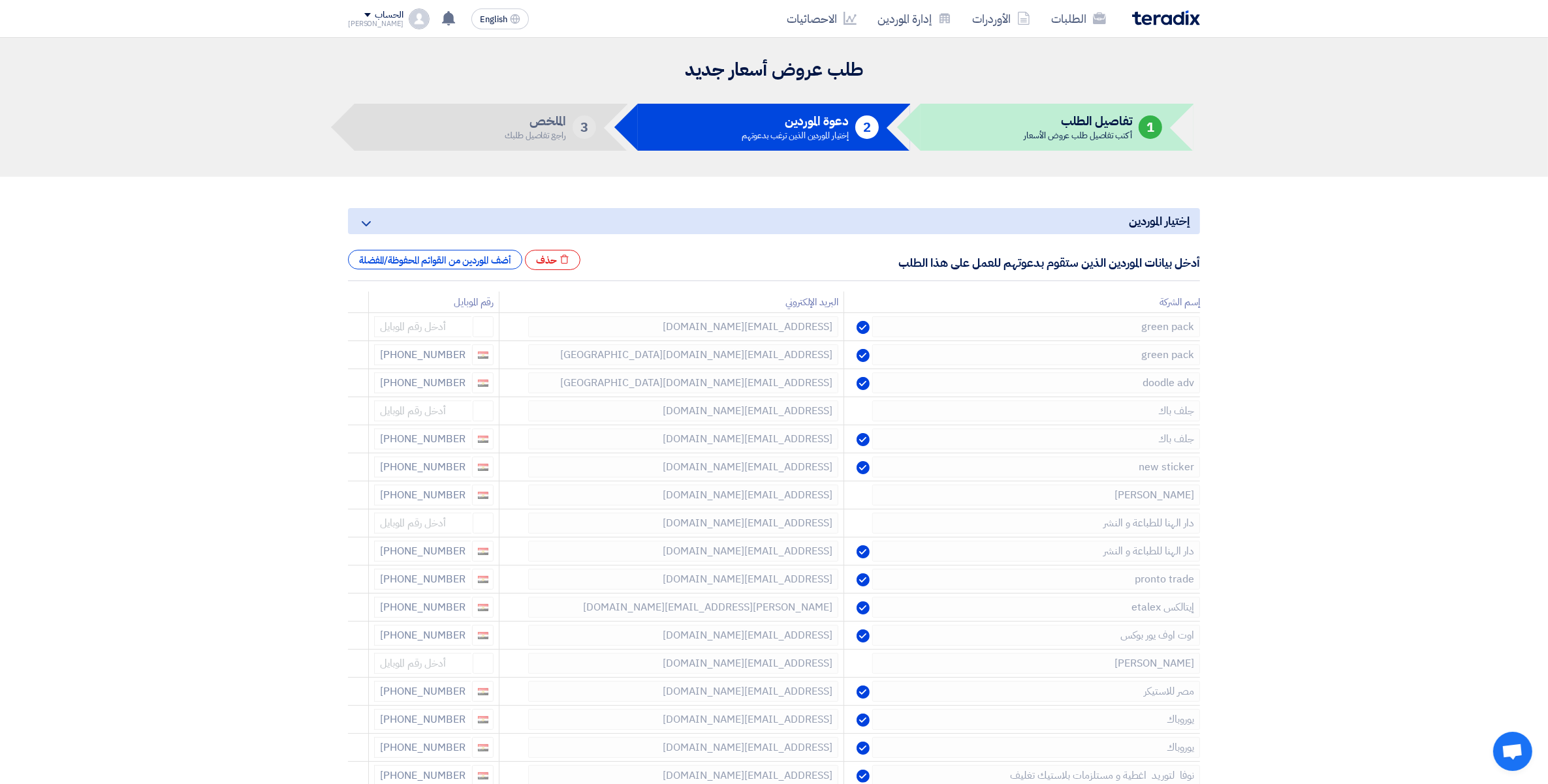
click at [0, 0] on icon at bounding box center [0, 0] width 0 height 0
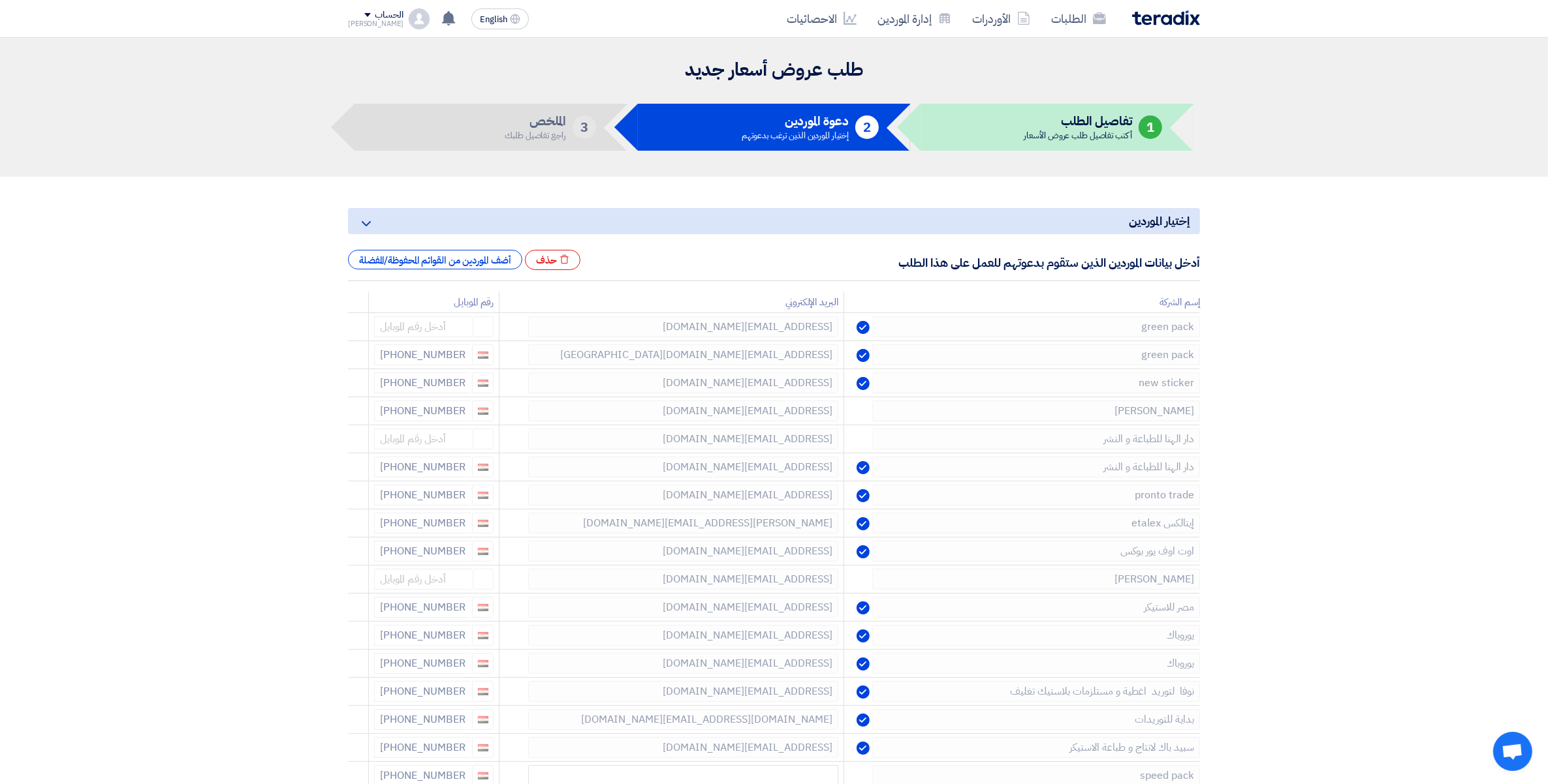
click at [0, 0] on icon at bounding box center [0, 0] width 0 height 0
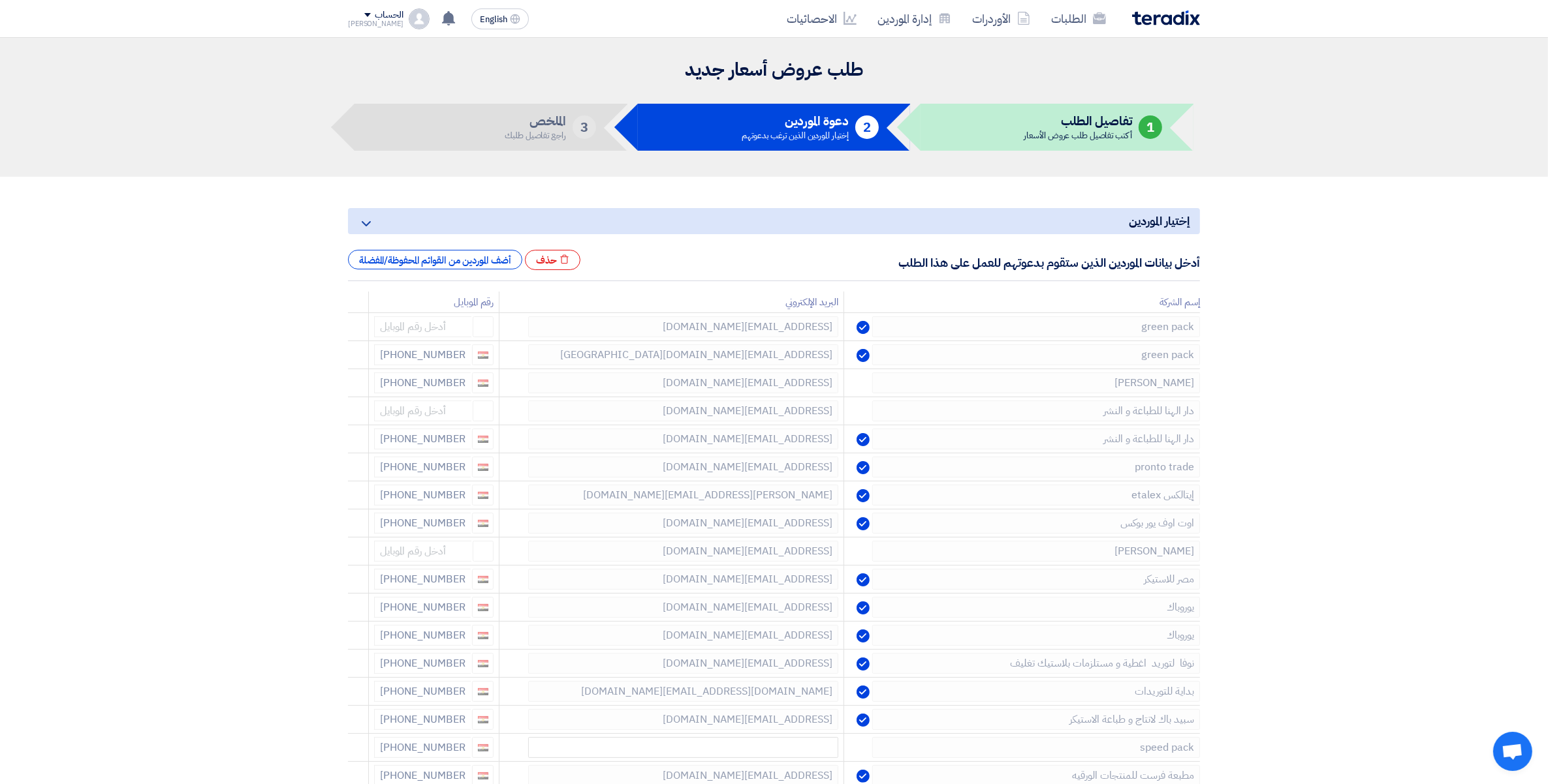
click at [0, 0] on icon at bounding box center [0, 0] width 0 height 0
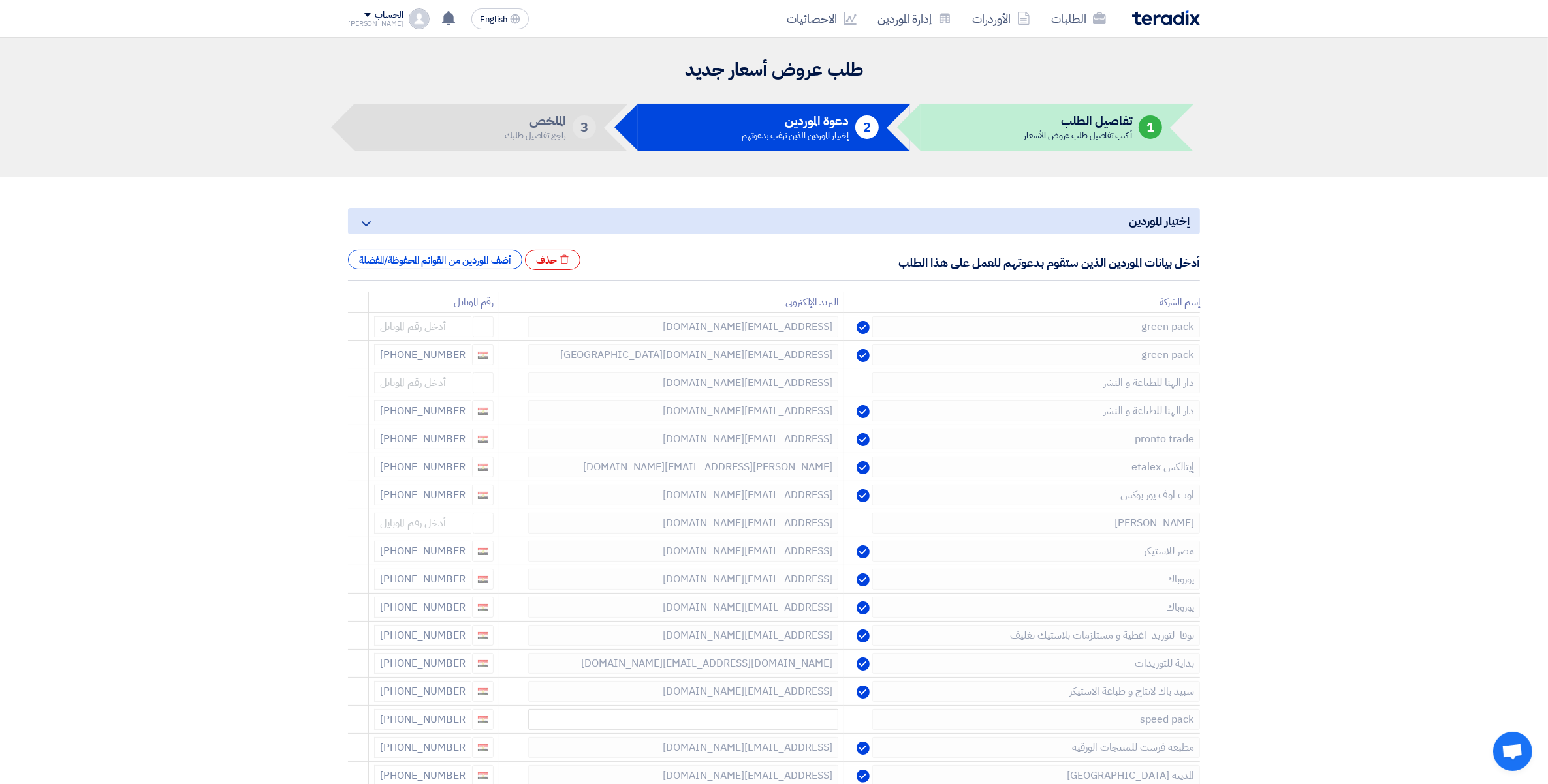
click at [0, 0] on icon at bounding box center [0, 0] width 0 height 0
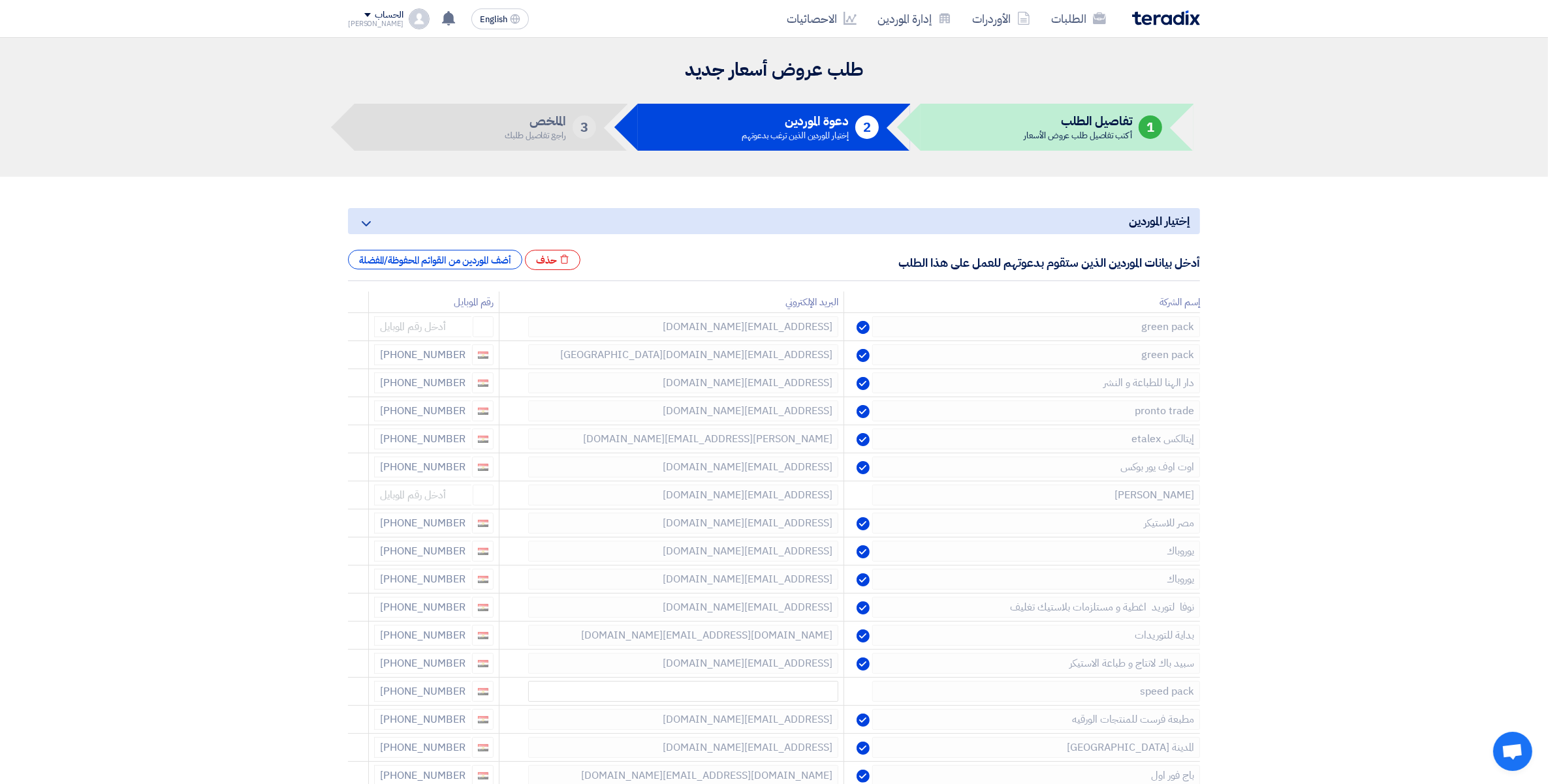
click at [0, 0] on icon at bounding box center [0, 0] width 0 height 0
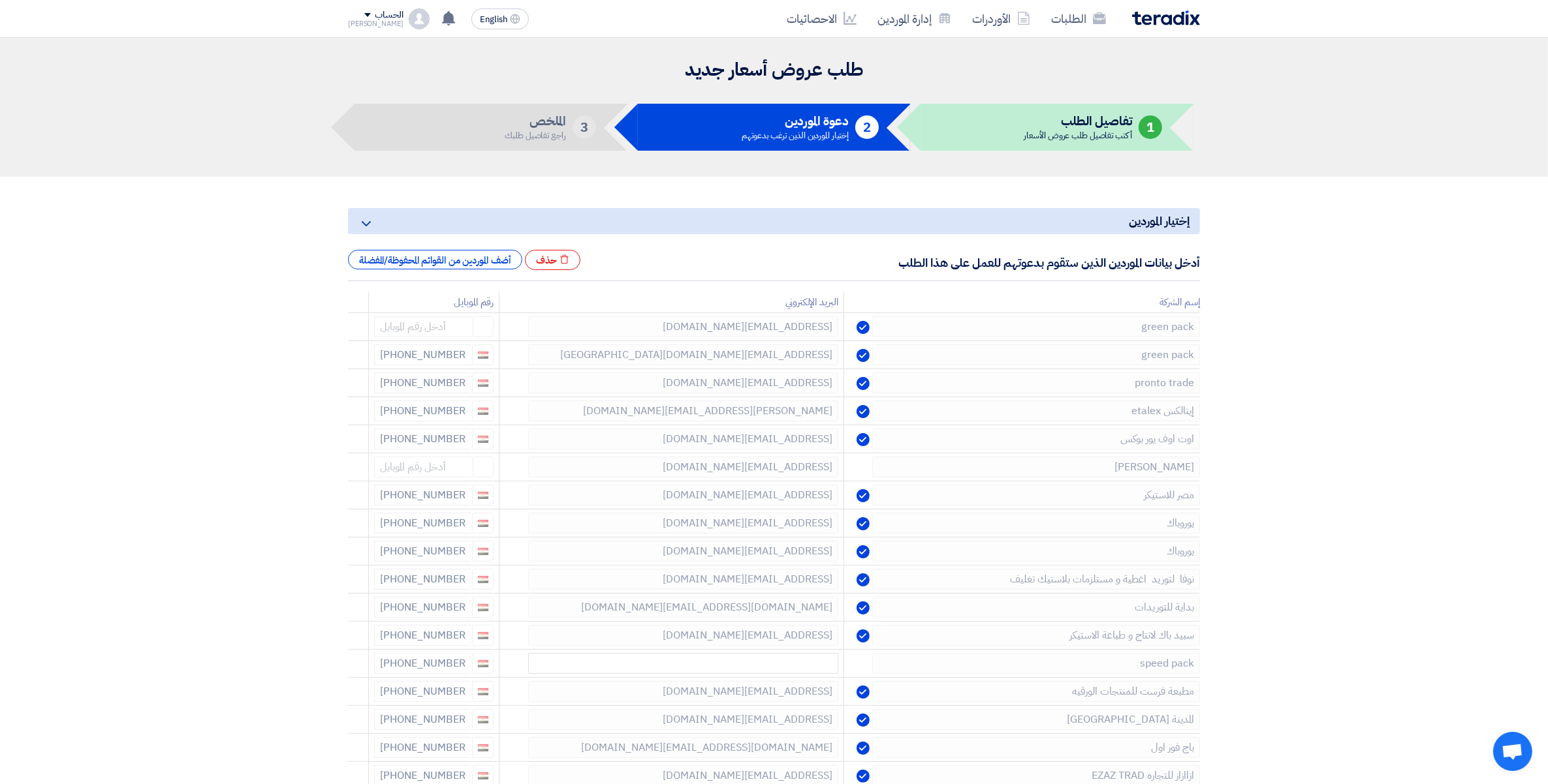
click at [0, 0] on icon at bounding box center [0, 0] width 0 height 0
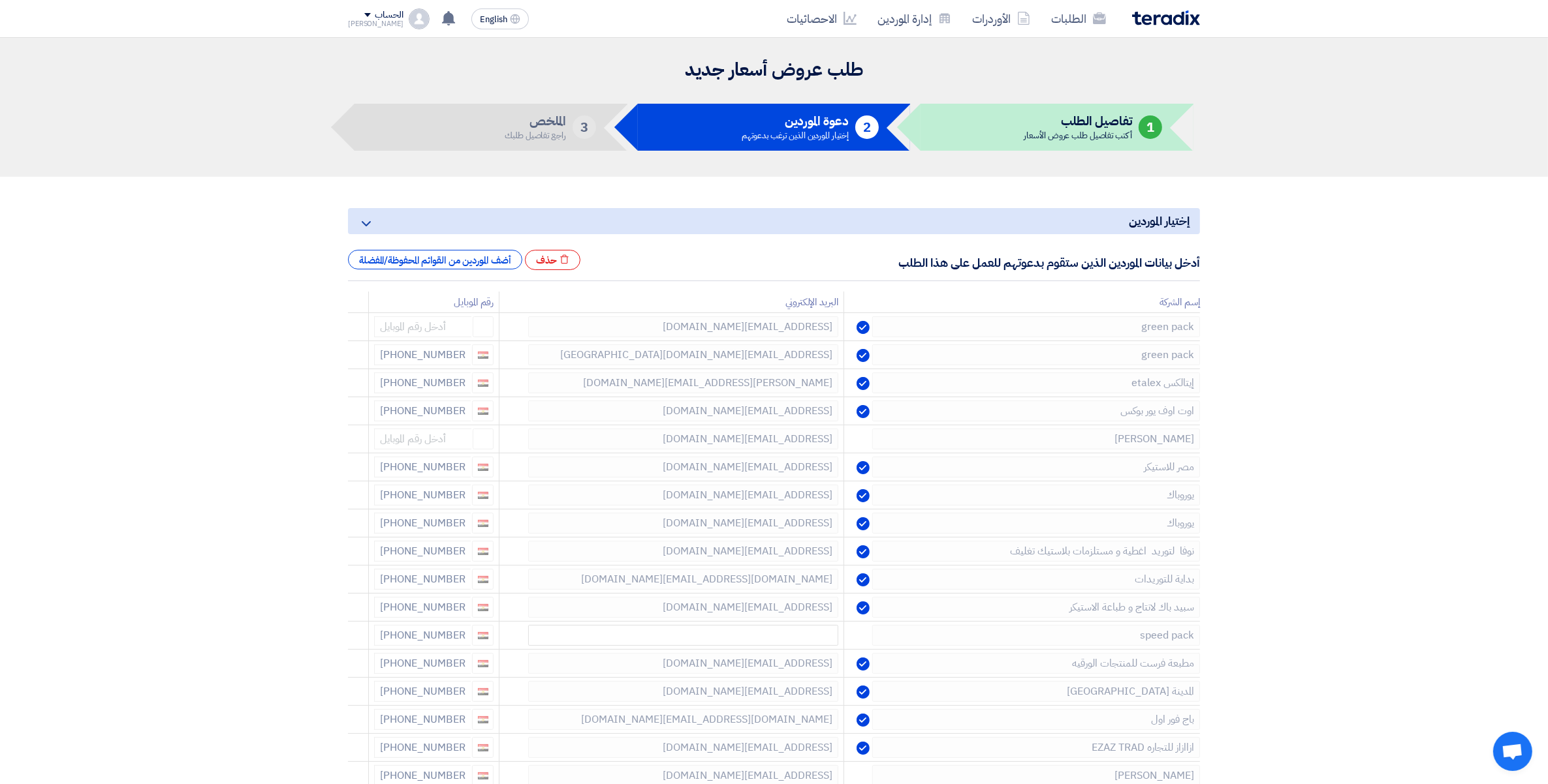
click at [0, 0] on icon at bounding box center [0, 0] width 0 height 0
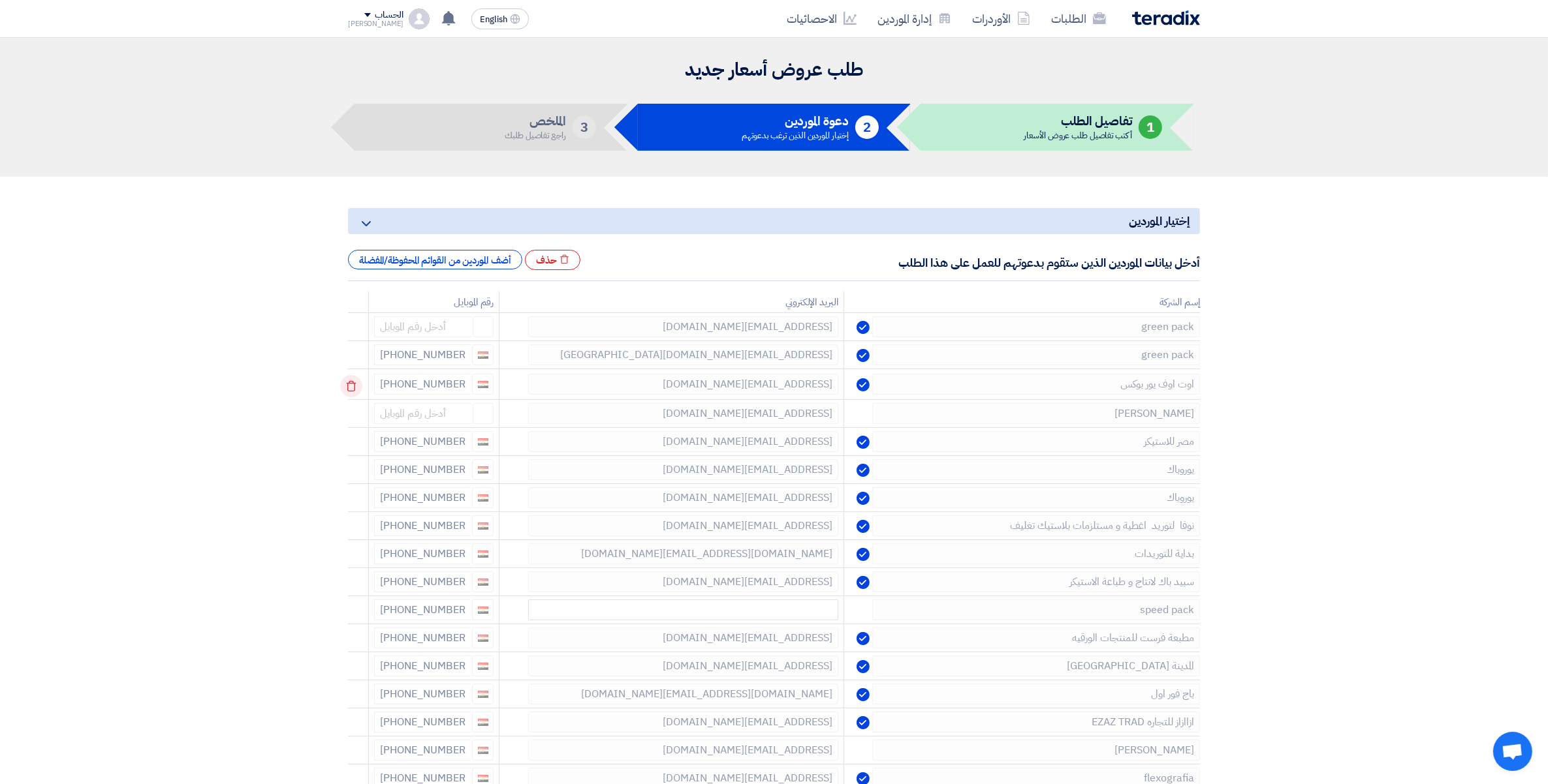
click at [349, 390] on use at bounding box center [351, 387] width 10 height 11
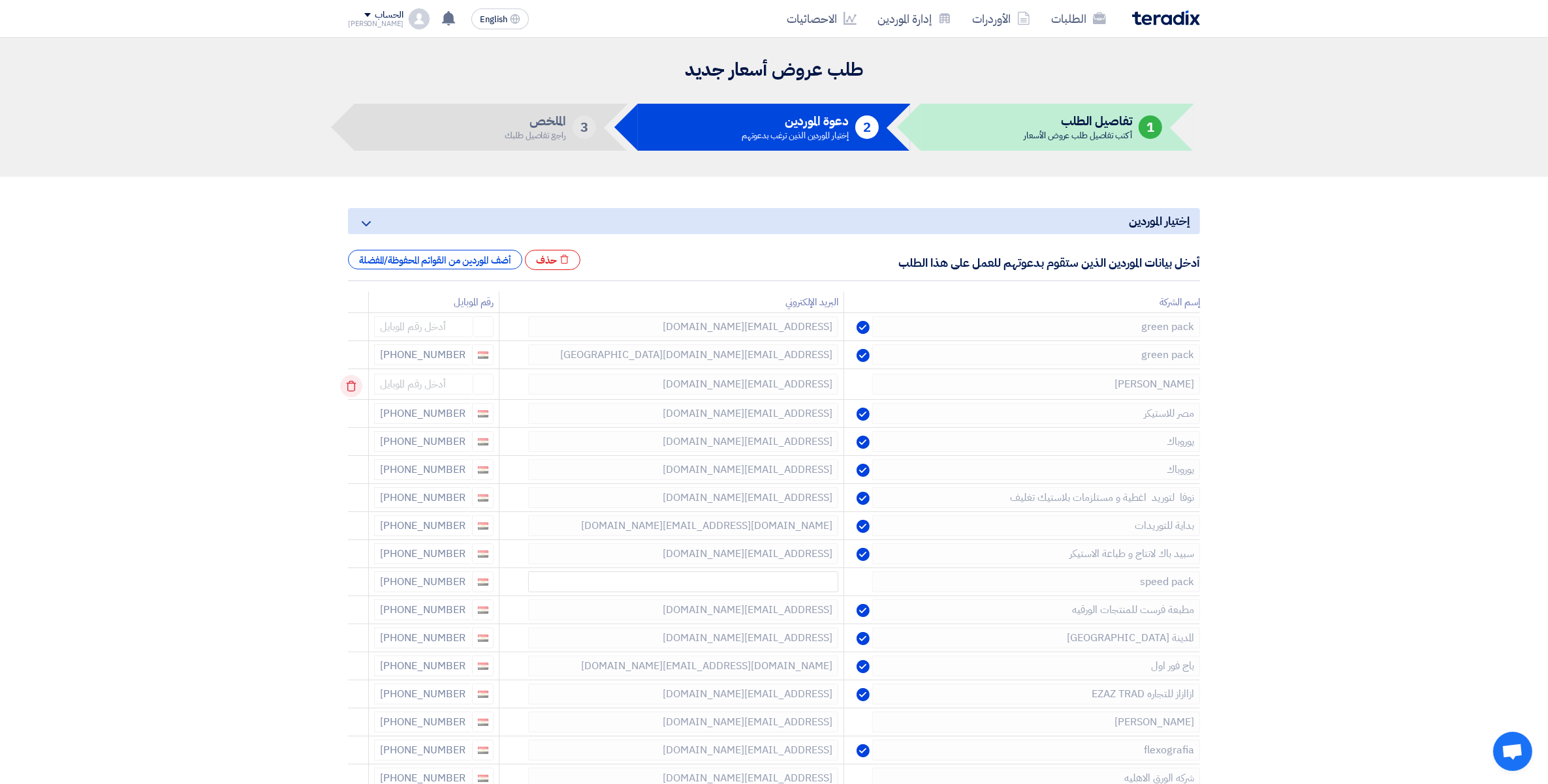
click at [350, 387] on icon at bounding box center [351, 386] width 22 height 22
click at [351, 387] on icon at bounding box center [351, 386] width 22 height 22
click at [354, 382] on use at bounding box center [351, 387] width 10 height 11
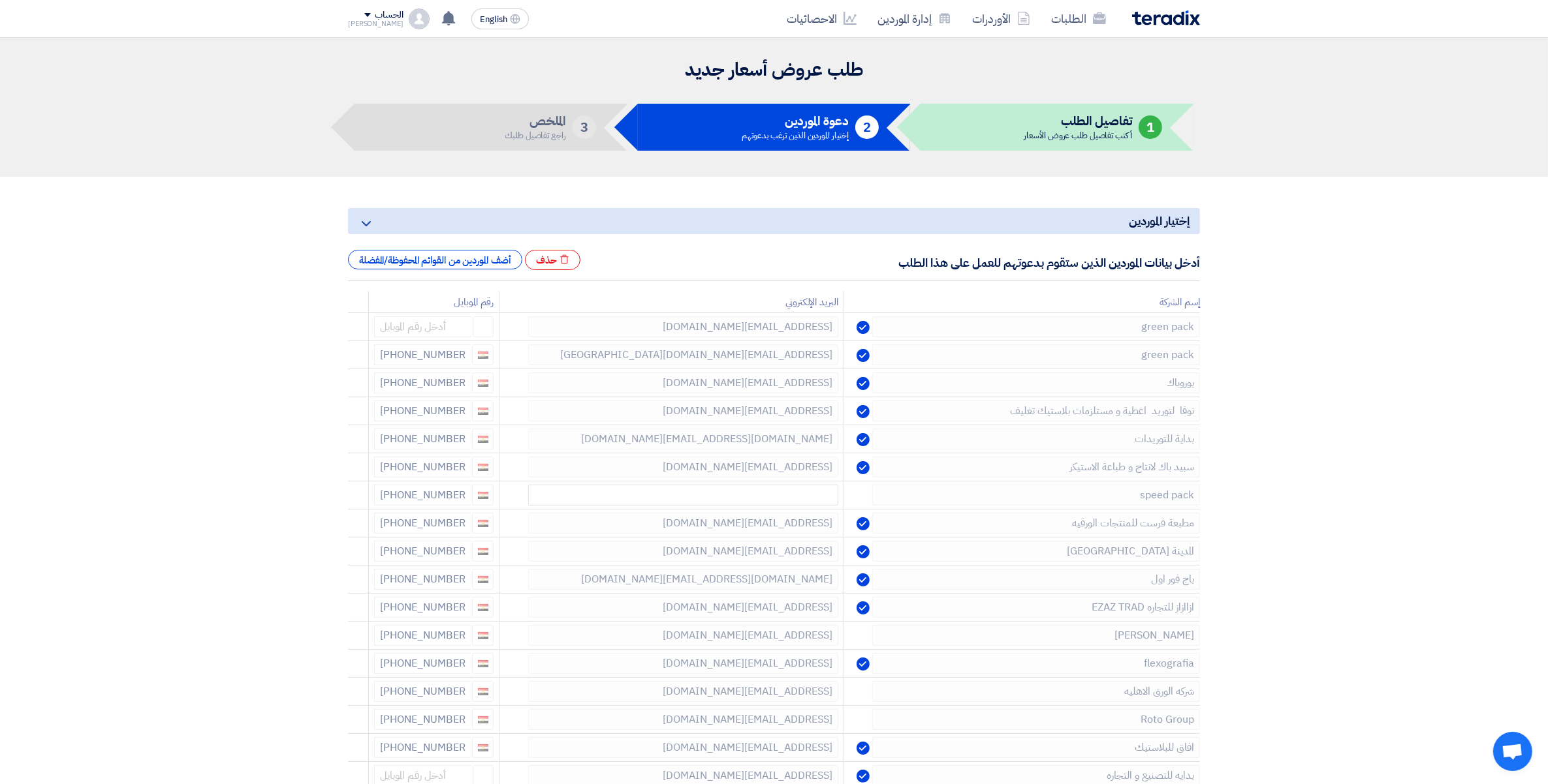
click at [0, 0] on use at bounding box center [0, 0] width 0 height 0
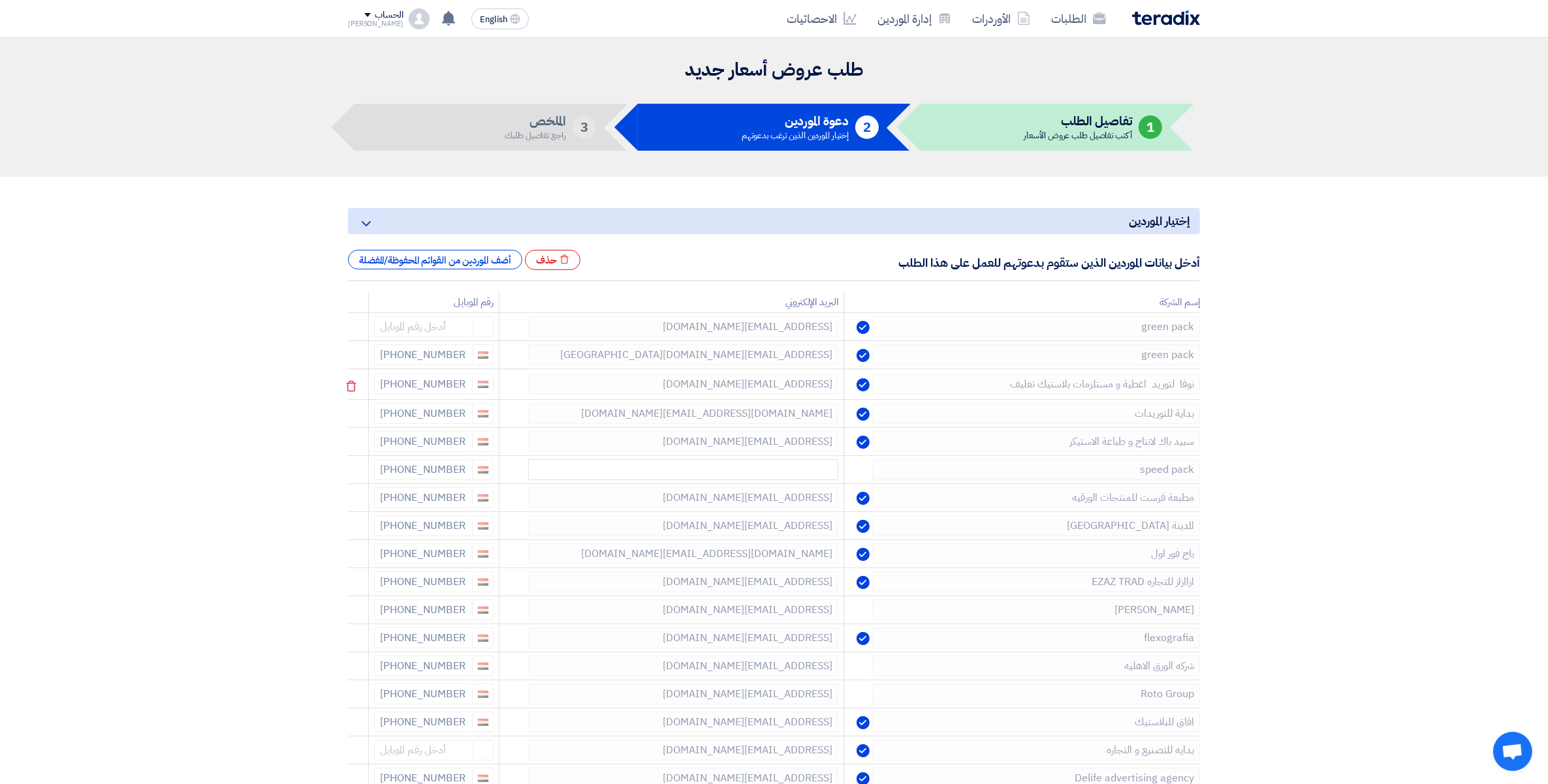
click at [354, 382] on use at bounding box center [351, 387] width 10 height 11
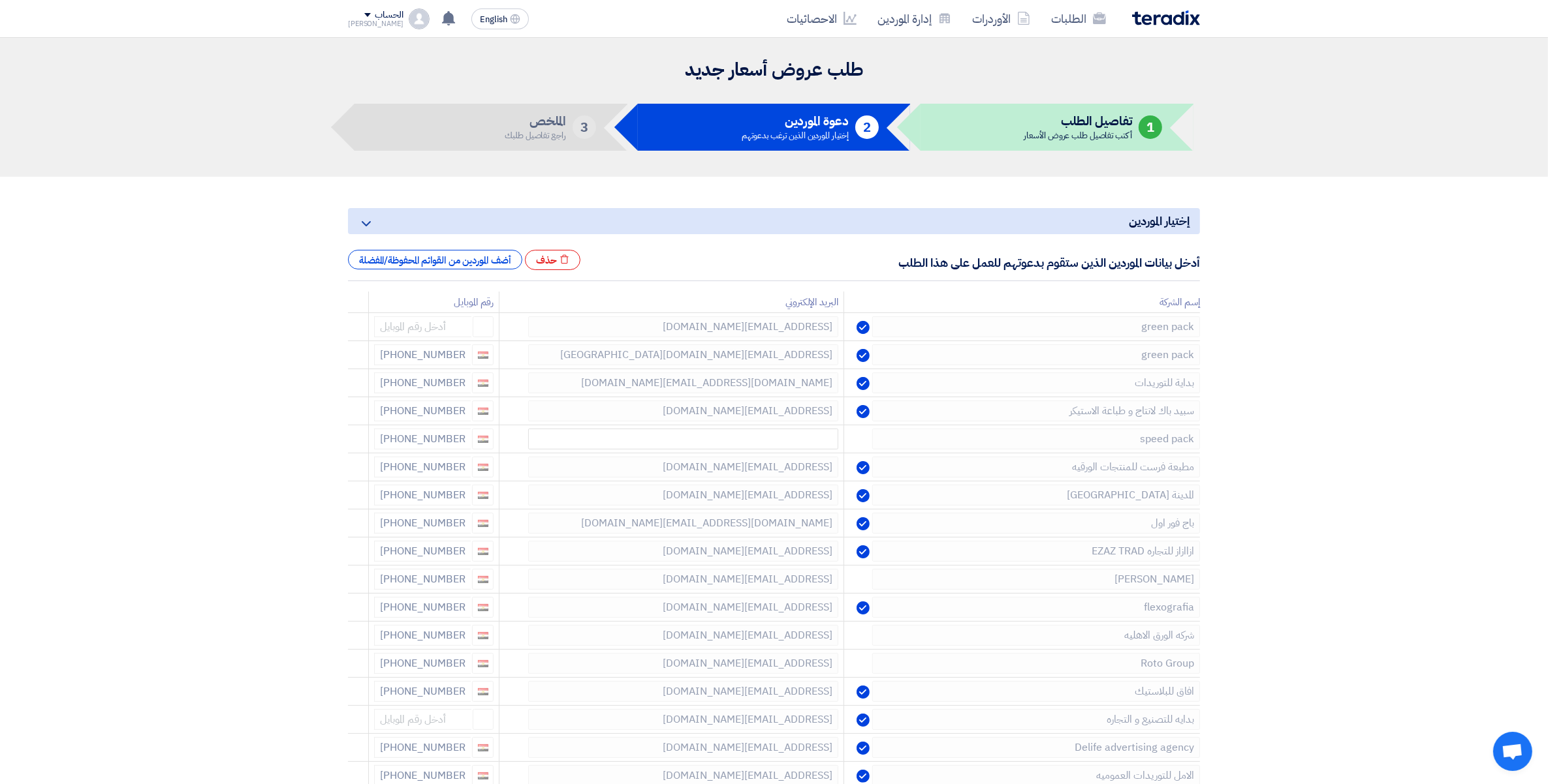
click at [0, 0] on use at bounding box center [0, 0] width 0 height 0
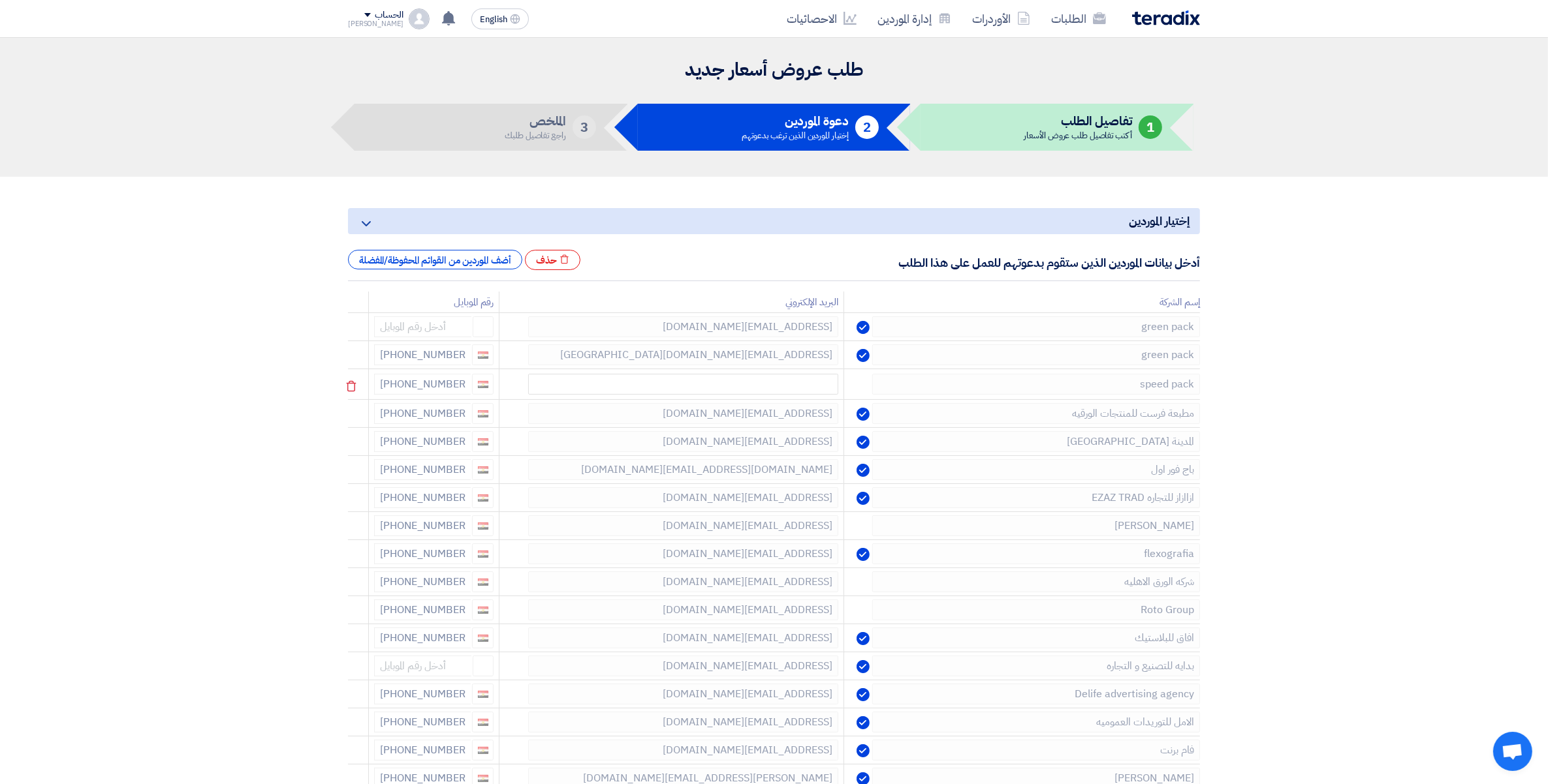
click at [353, 382] on use at bounding box center [351, 387] width 10 height 11
click at [0, 0] on use at bounding box center [0, 0] width 0 height 0
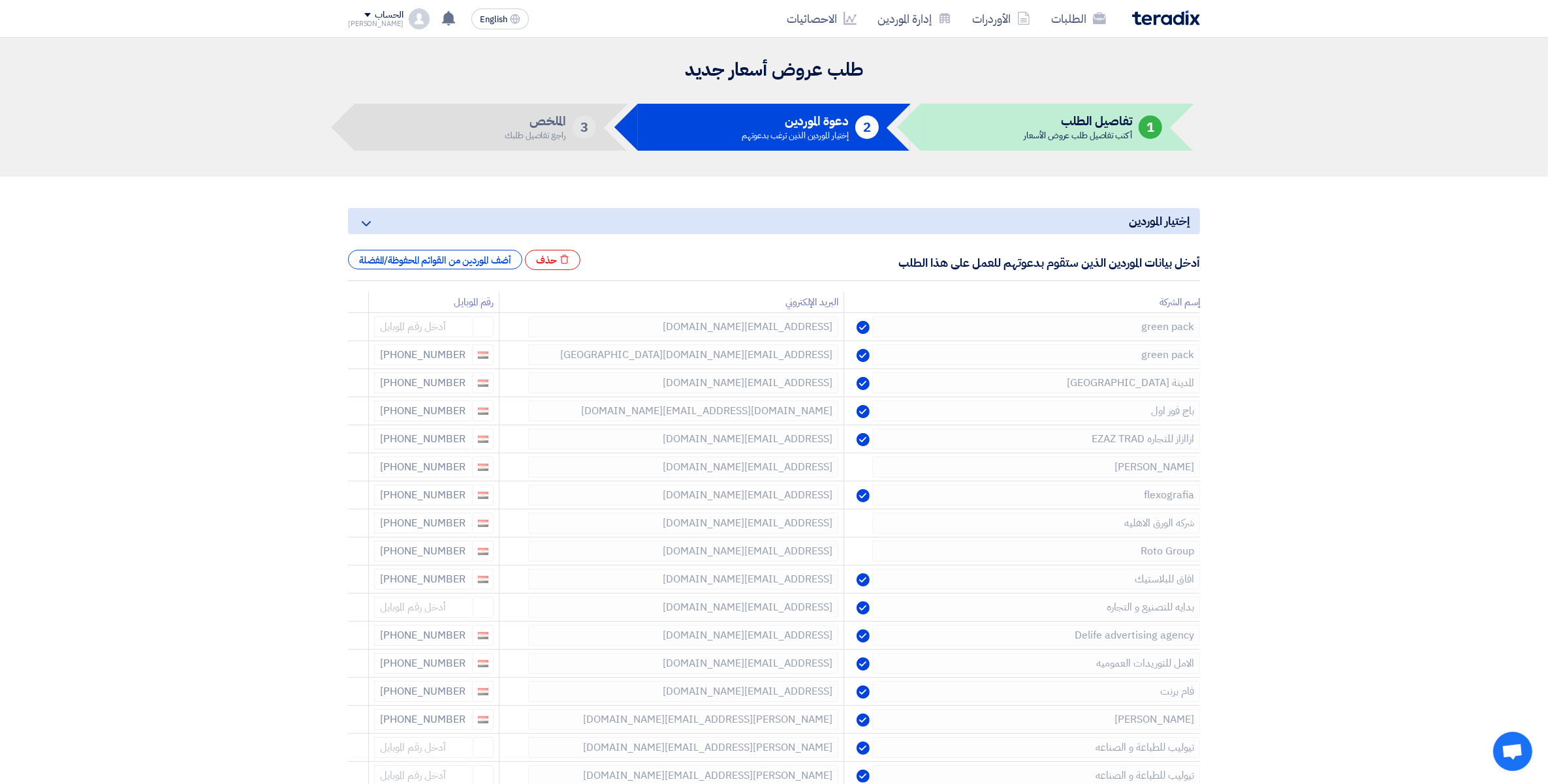
click at [0, 0] on use at bounding box center [0, 0] width 0 height 0
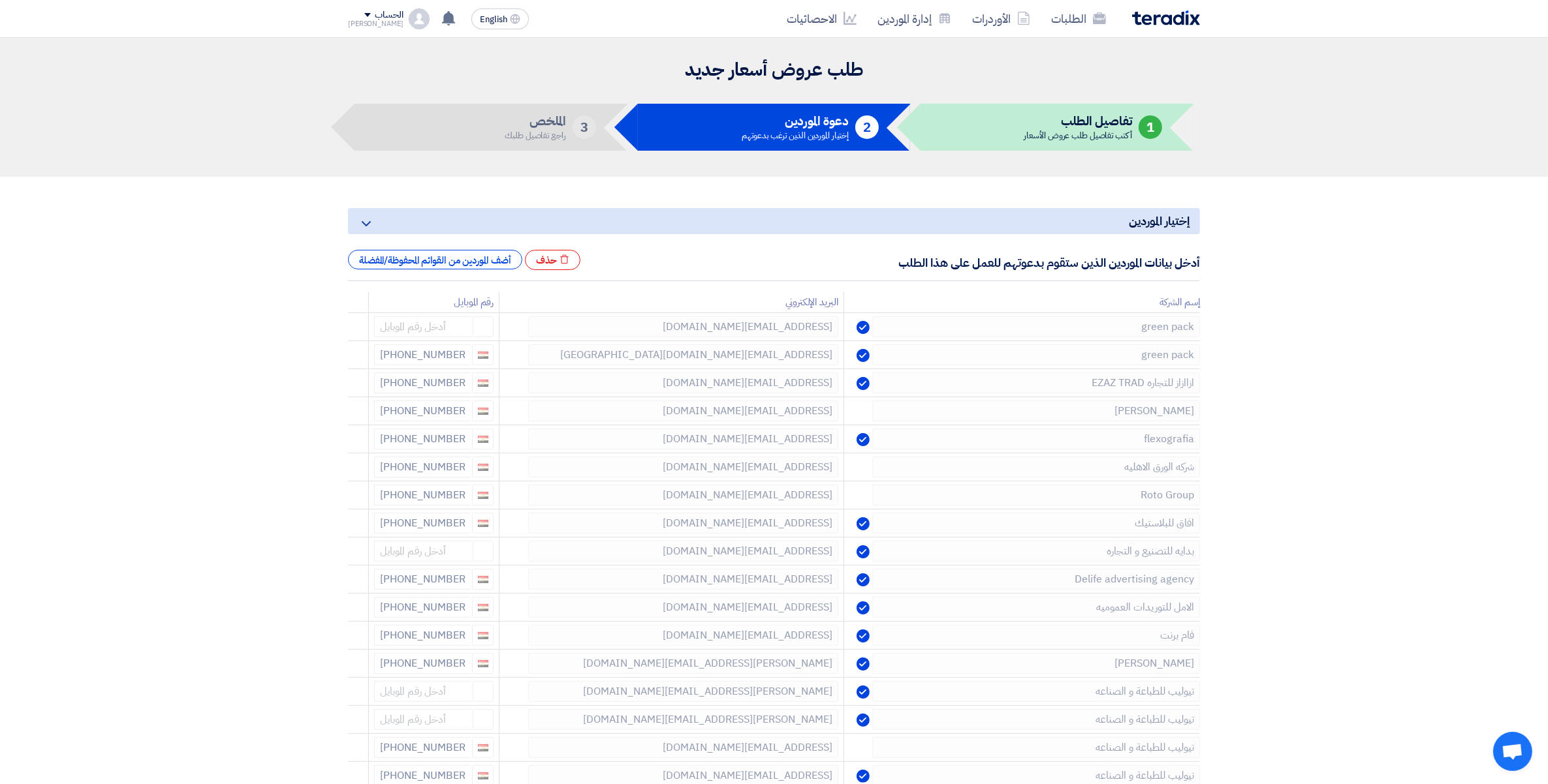
click at [0, 0] on use at bounding box center [0, 0] width 0 height 0
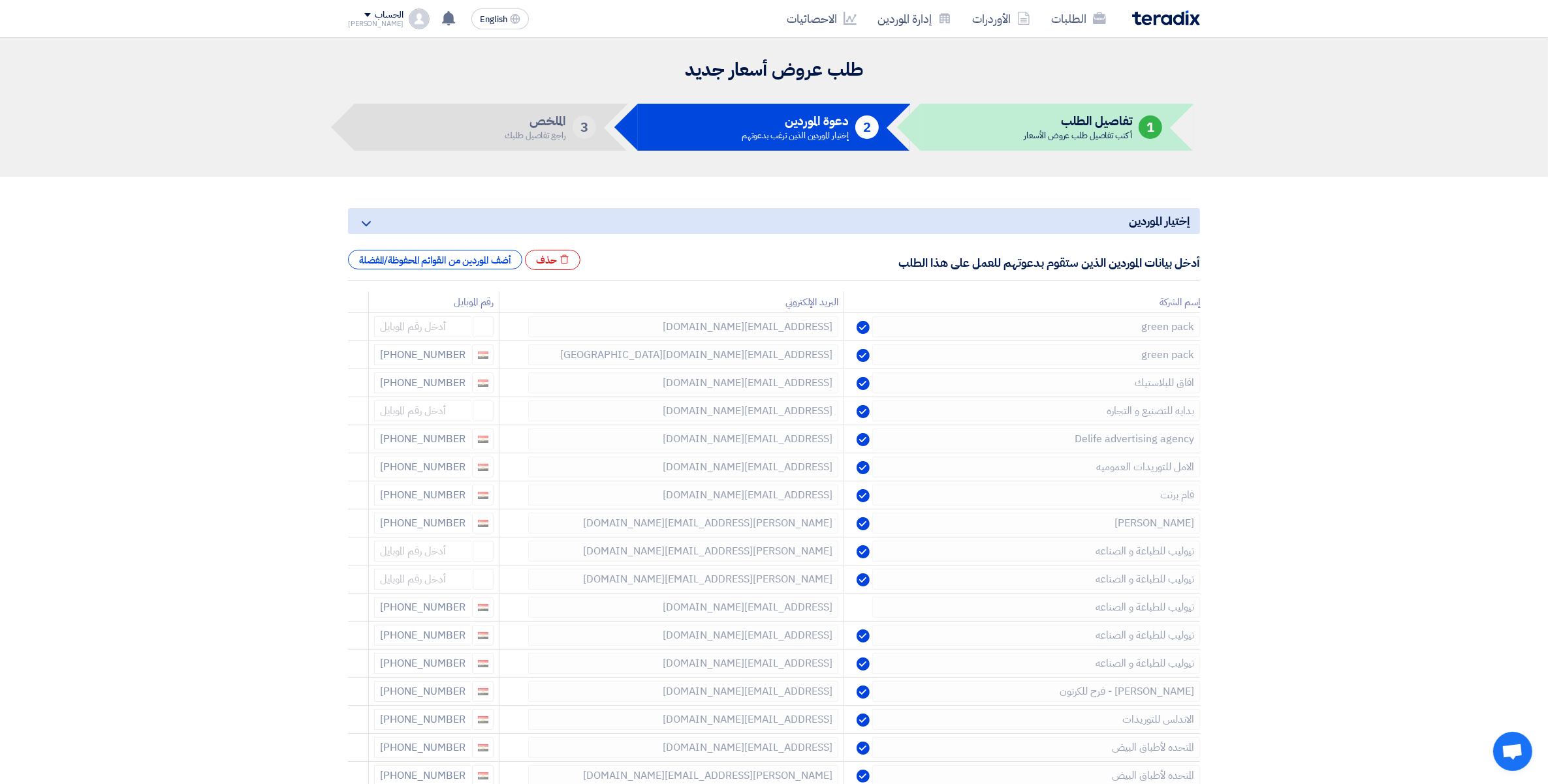
click at [0, 0] on use at bounding box center [0, 0] width 0 height 0
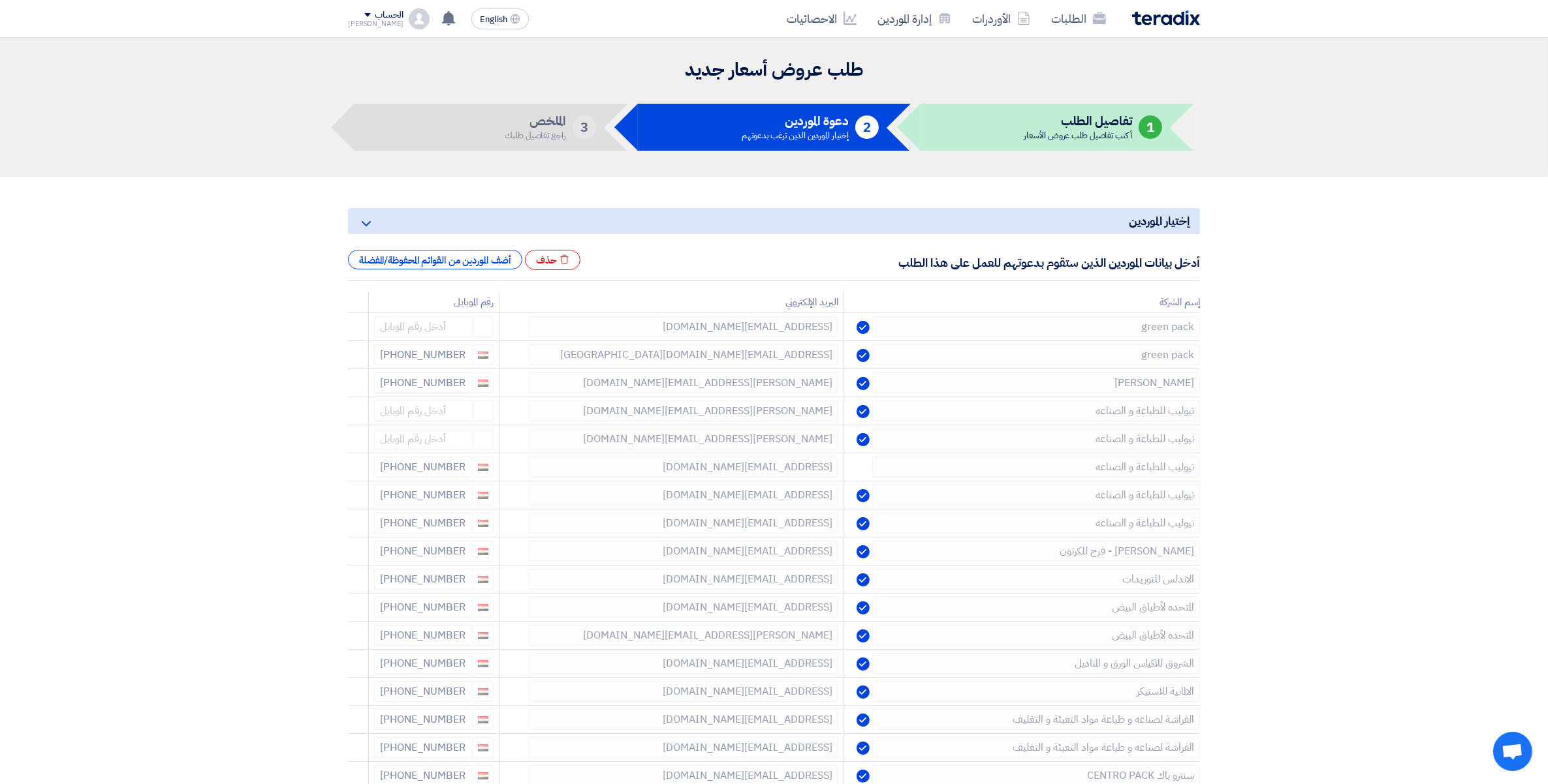
click at [0, 0] on use at bounding box center [0, 0] width 0 height 0
click at [353, 382] on td at bounding box center [358, 385] width 21 height 31
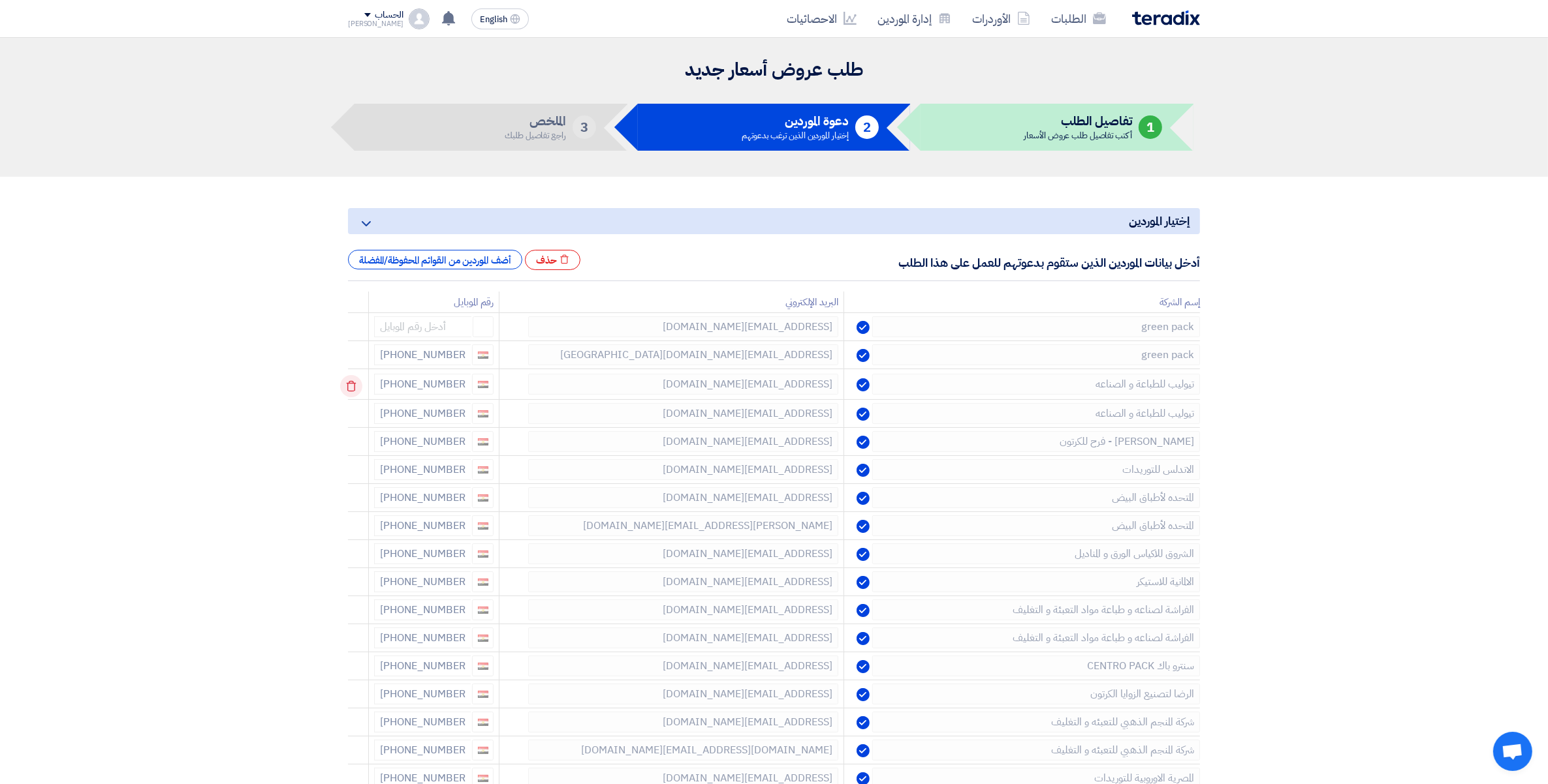
click at [353, 382] on use at bounding box center [351, 387] width 10 height 11
click at [0, 0] on use at bounding box center [0, 0] width 0 height 0
click at [356, 387] on icon at bounding box center [351, 386] width 22 height 22
click at [0, 0] on icon at bounding box center [0, 0] width 0 height 0
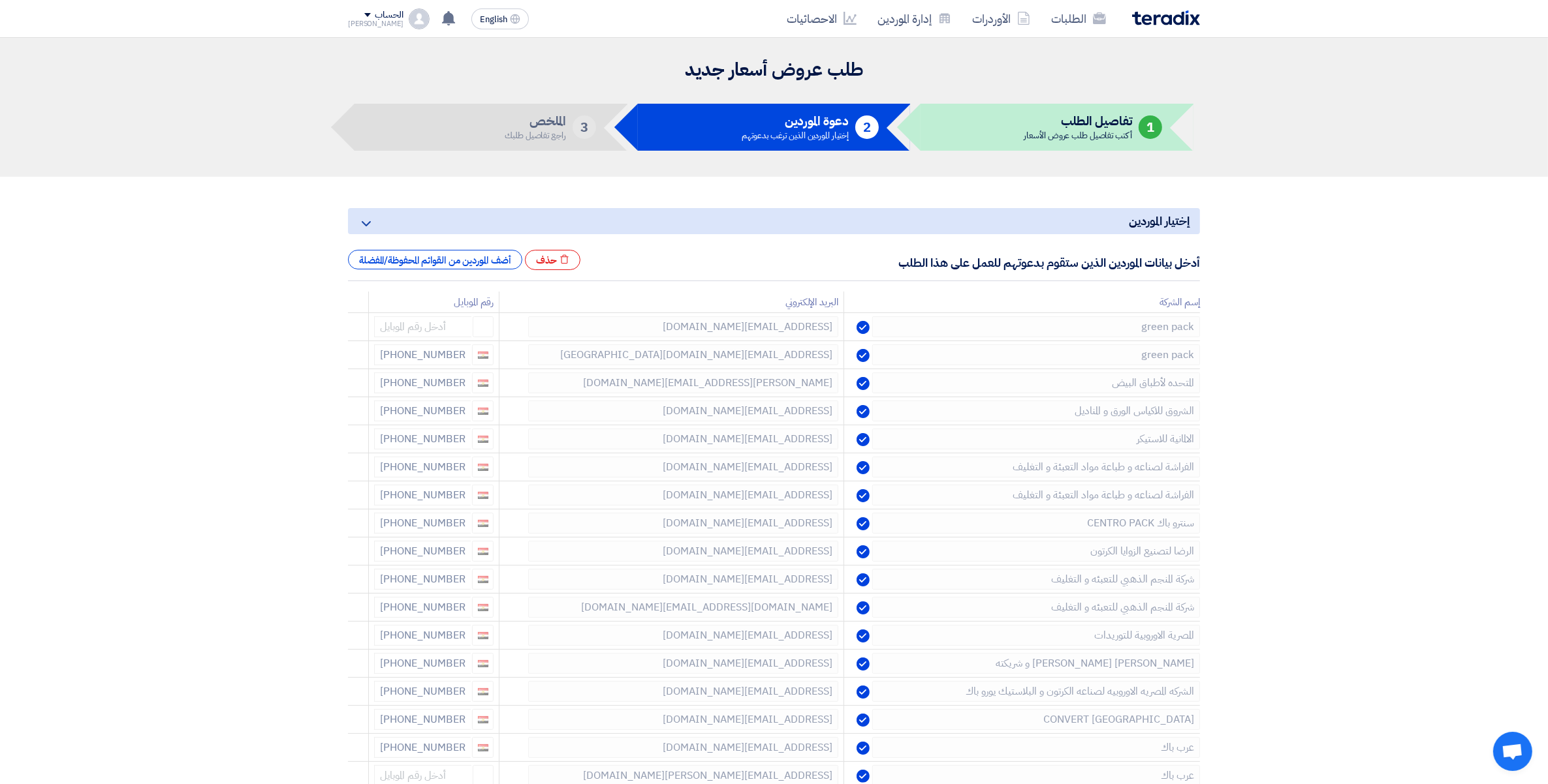
click at [0, 0] on icon at bounding box center [0, 0] width 0 height 0
click at [354, 387] on icon at bounding box center [351, 386] width 22 height 22
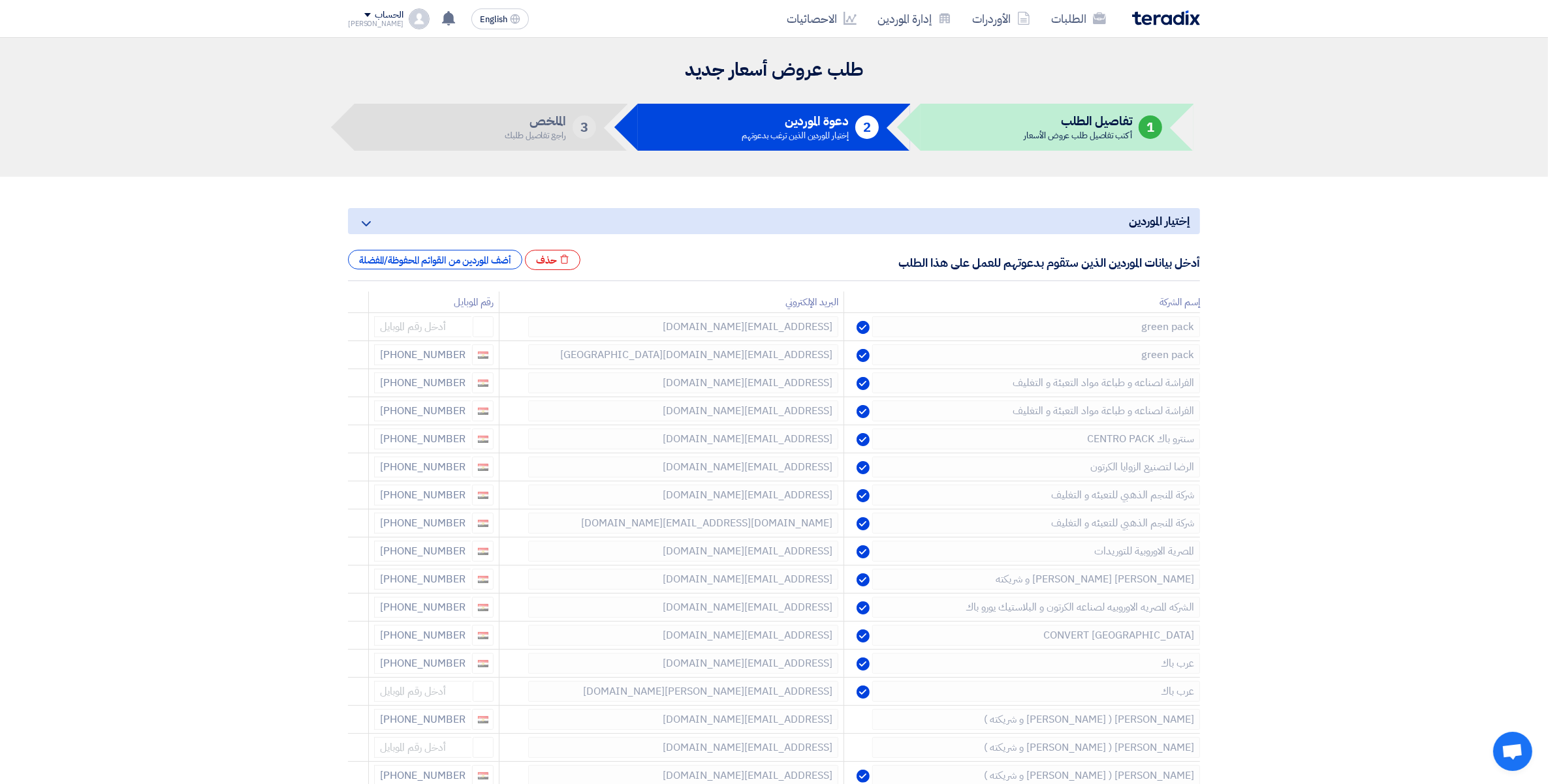
click at [0, 0] on icon at bounding box center [0, 0] width 0 height 0
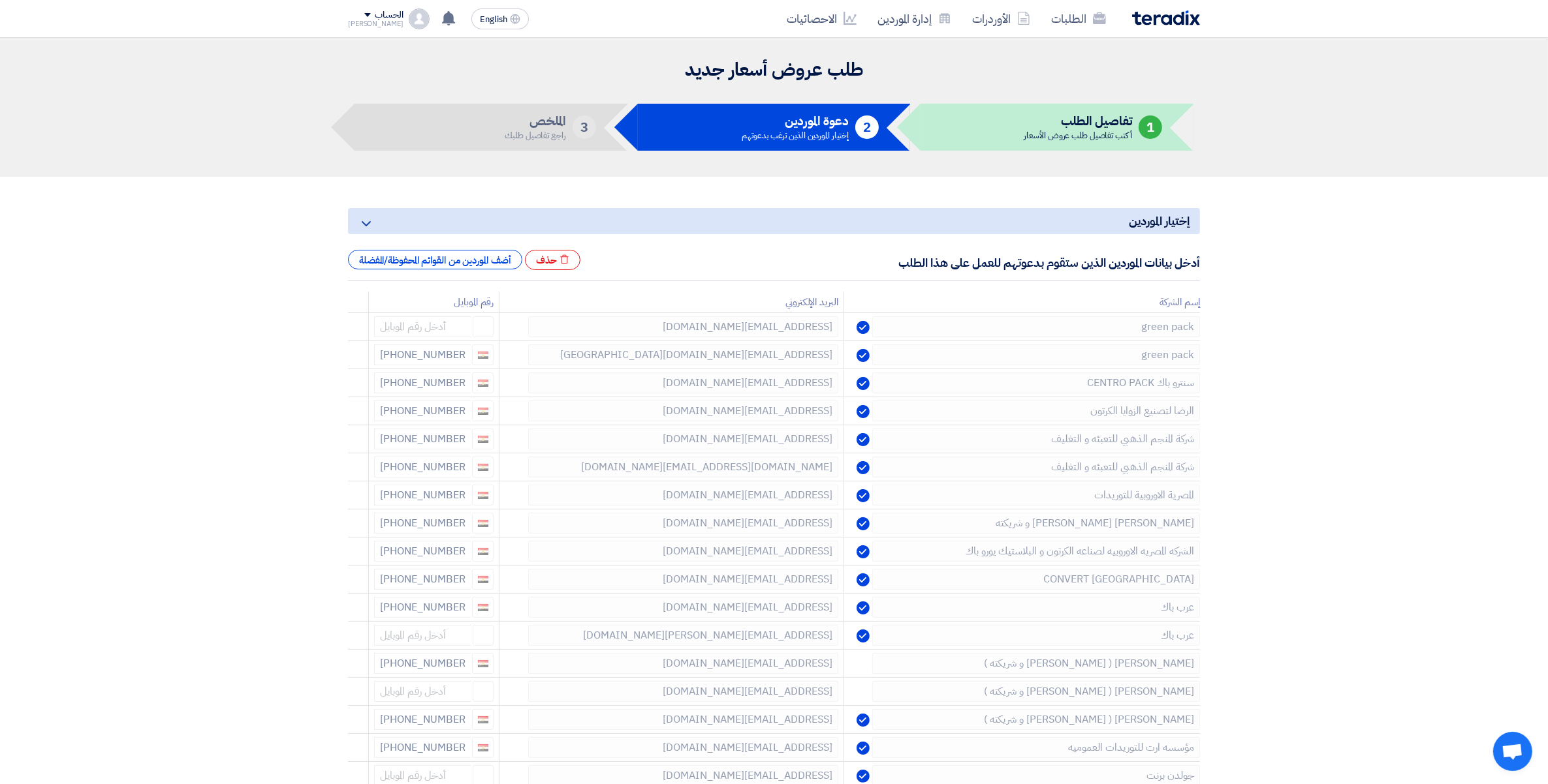
click at [0, 0] on icon at bounding box center [0, 0] width 0 height 0
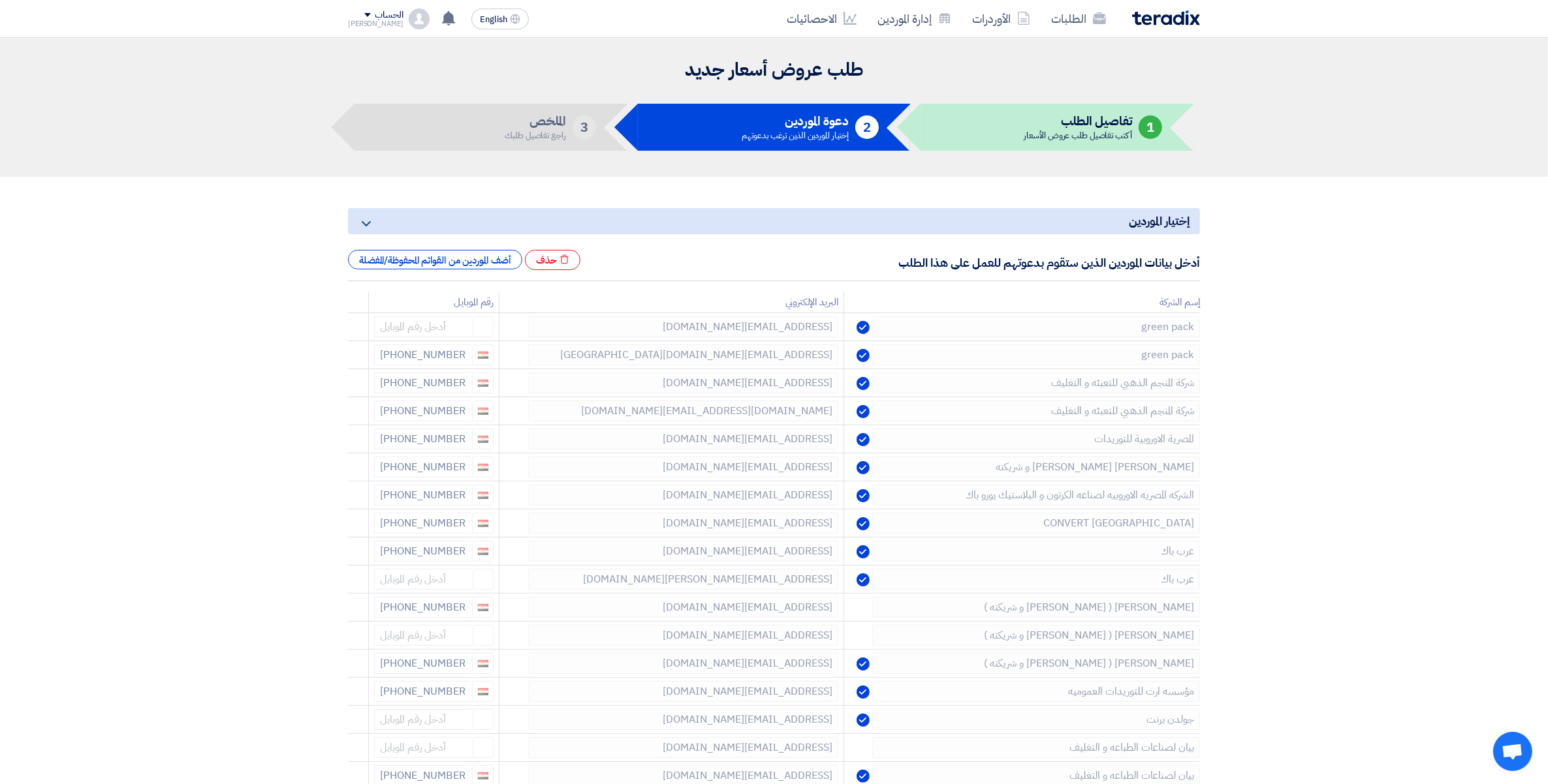
click at [0, 0] on icon at bounding box center [0, 0] width 0 height 0
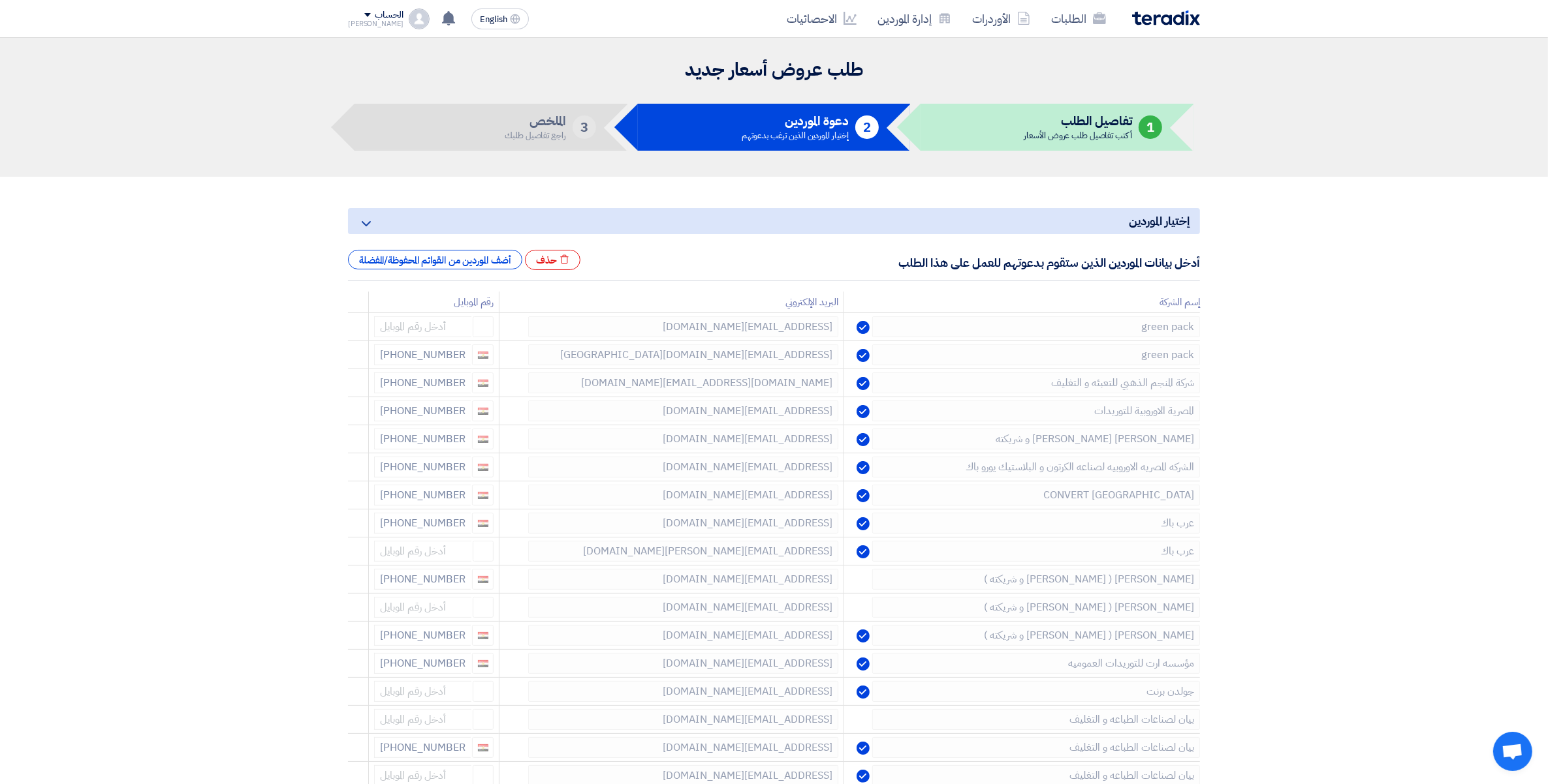
click at [0, 0] on icon at bounding box center [0, 0] width 0 height 0
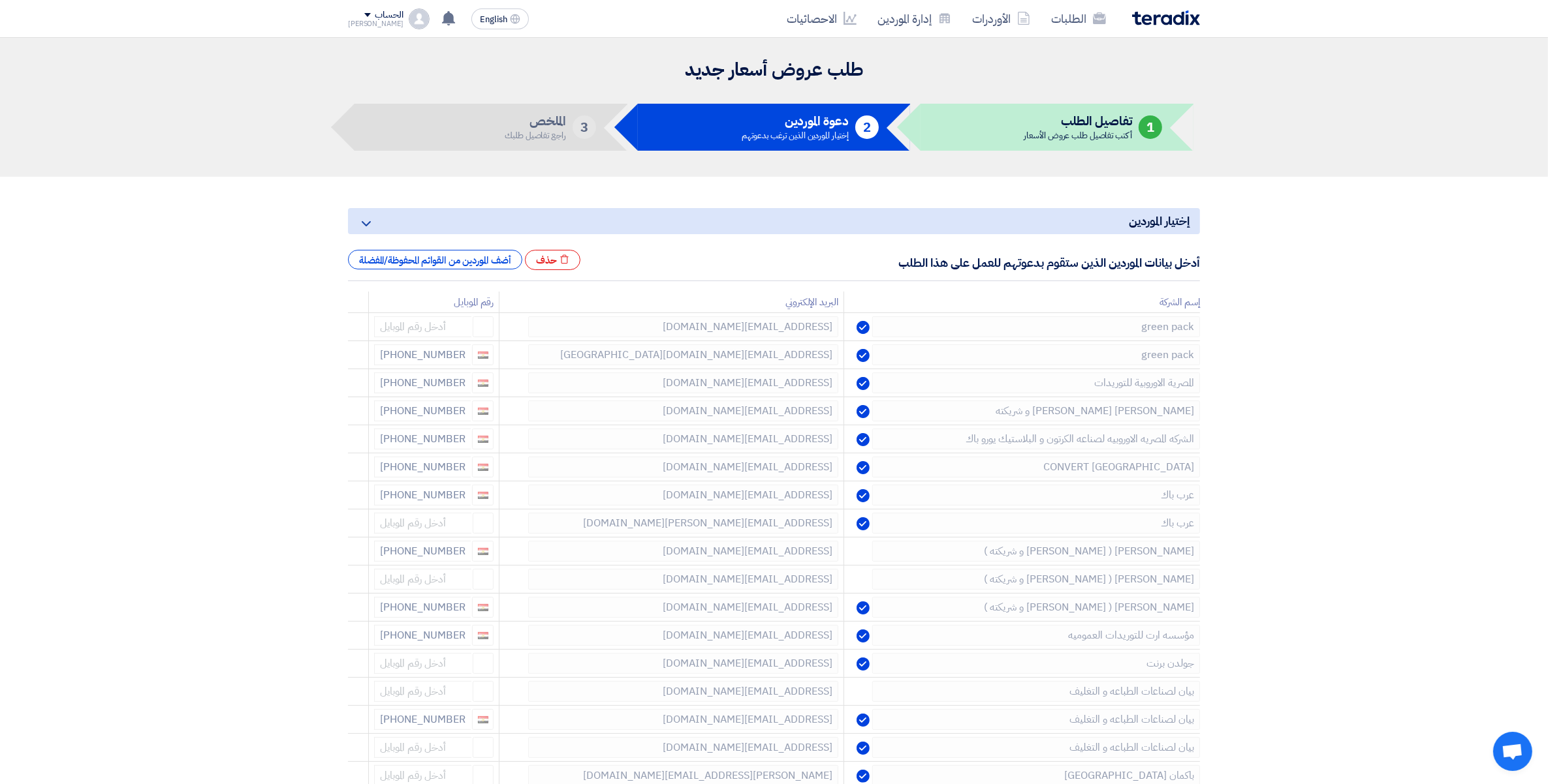
click at [0, 0] on icon at bounding box center [0, 0] width 0 height 0
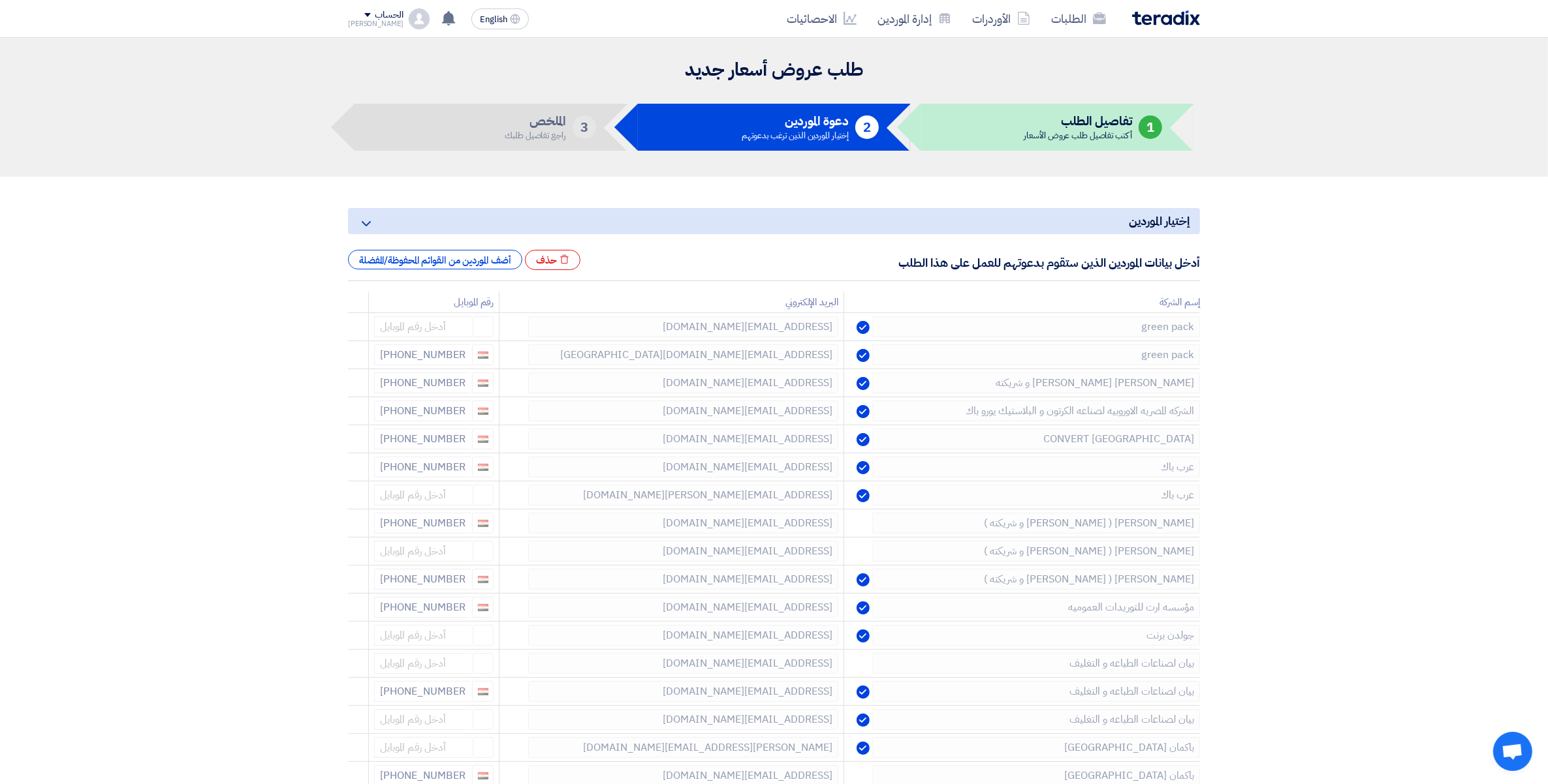
click at [0, 0] on icon at bounding box center [0, 0] width 0 height 0
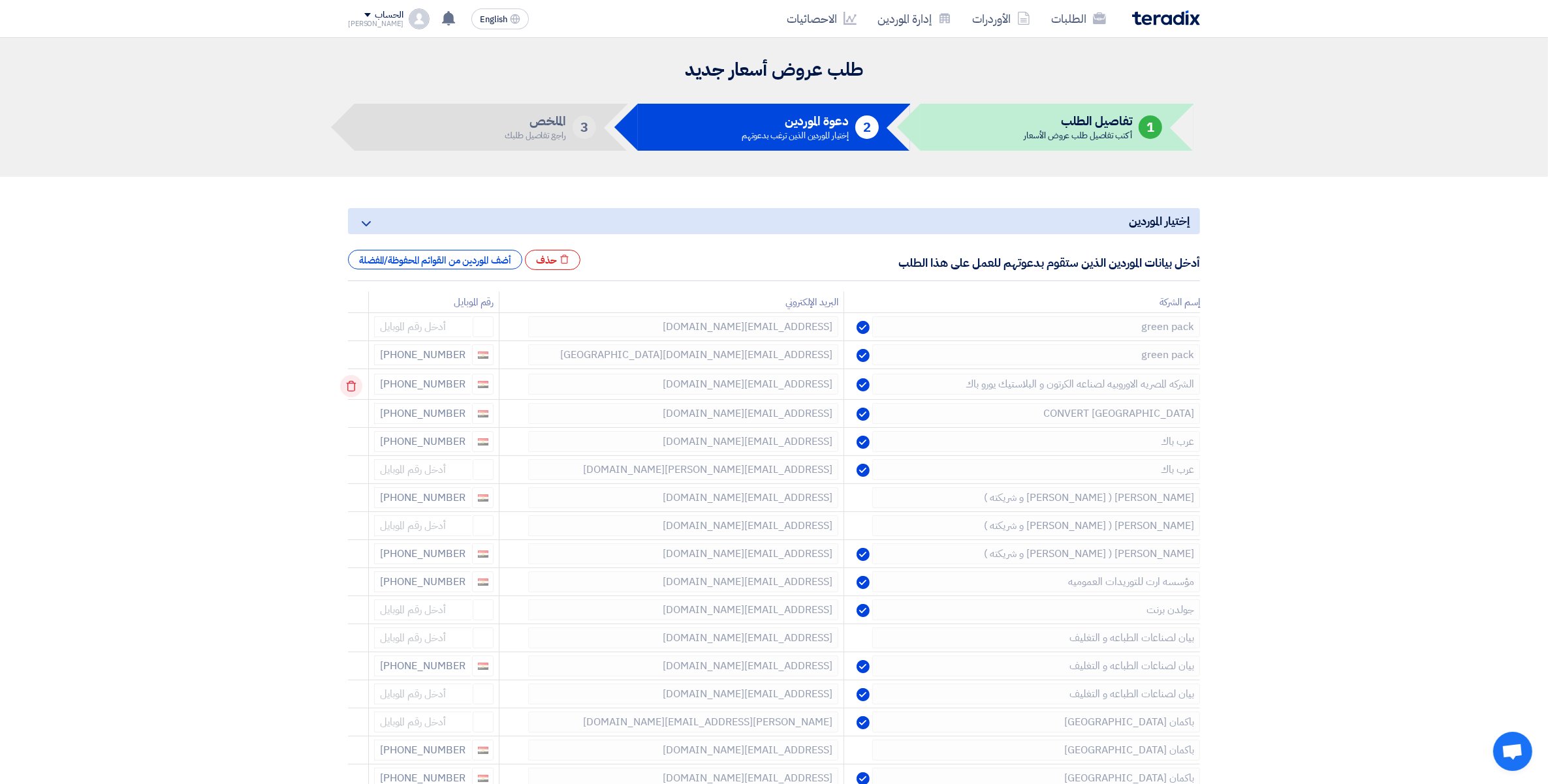
click at [343, 386] on icon at bounding box center [351, 386] width 22 height 22
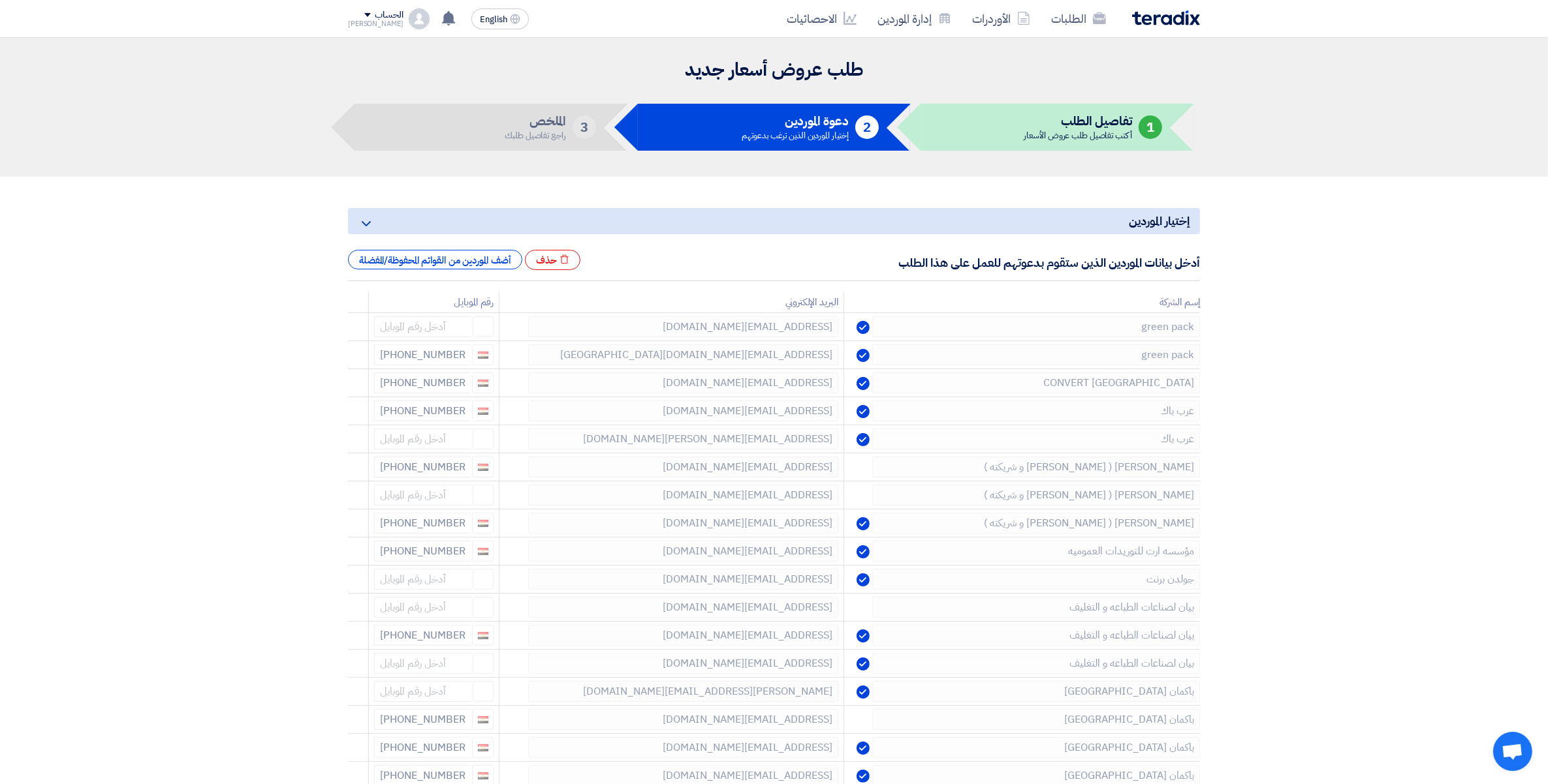
click at [349, 389] on use at bounding box center [351, 387] width 10 height 11
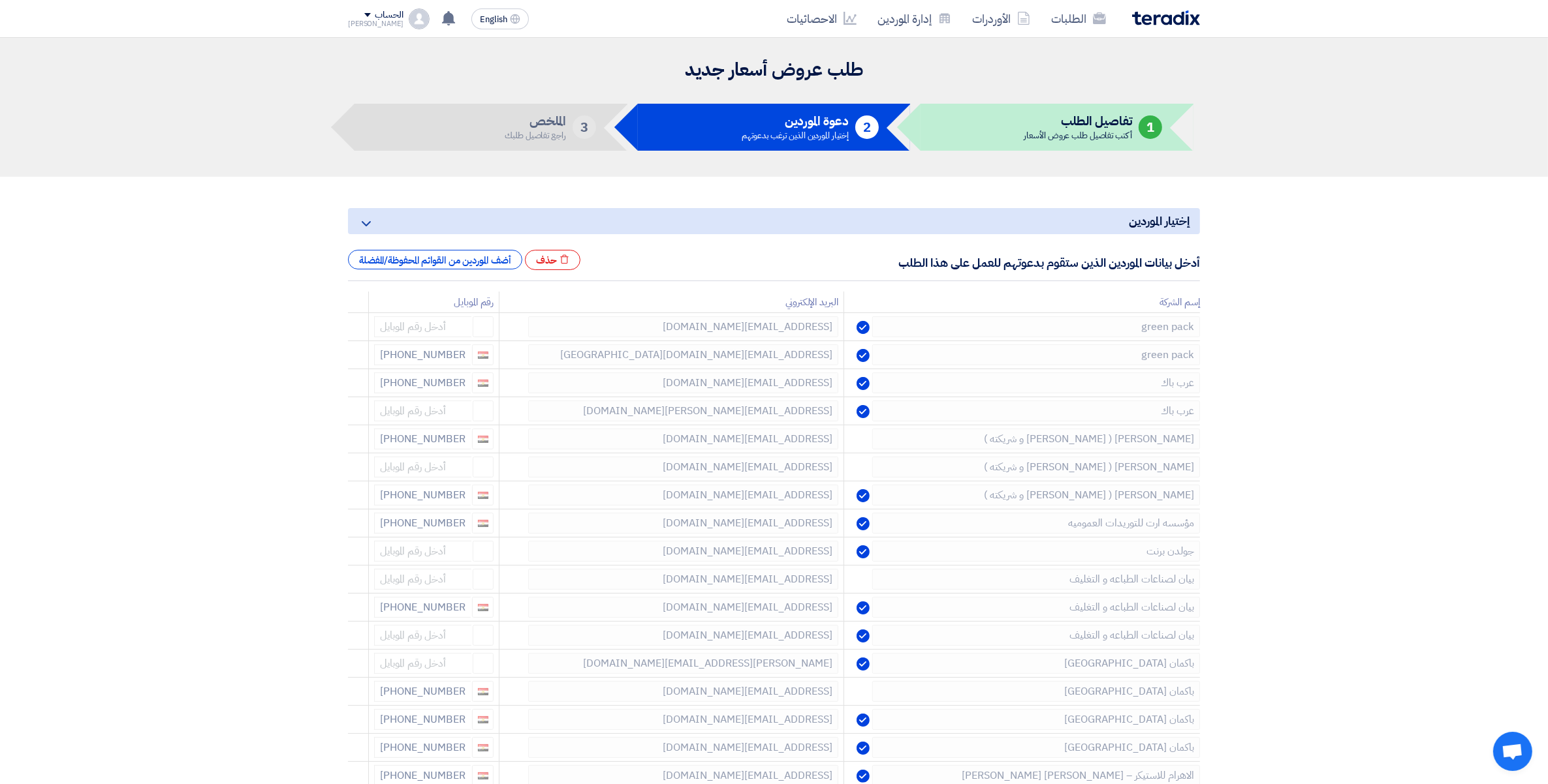
click at [0, 0] on use at bounding box center [0, 0] width 0 height 0
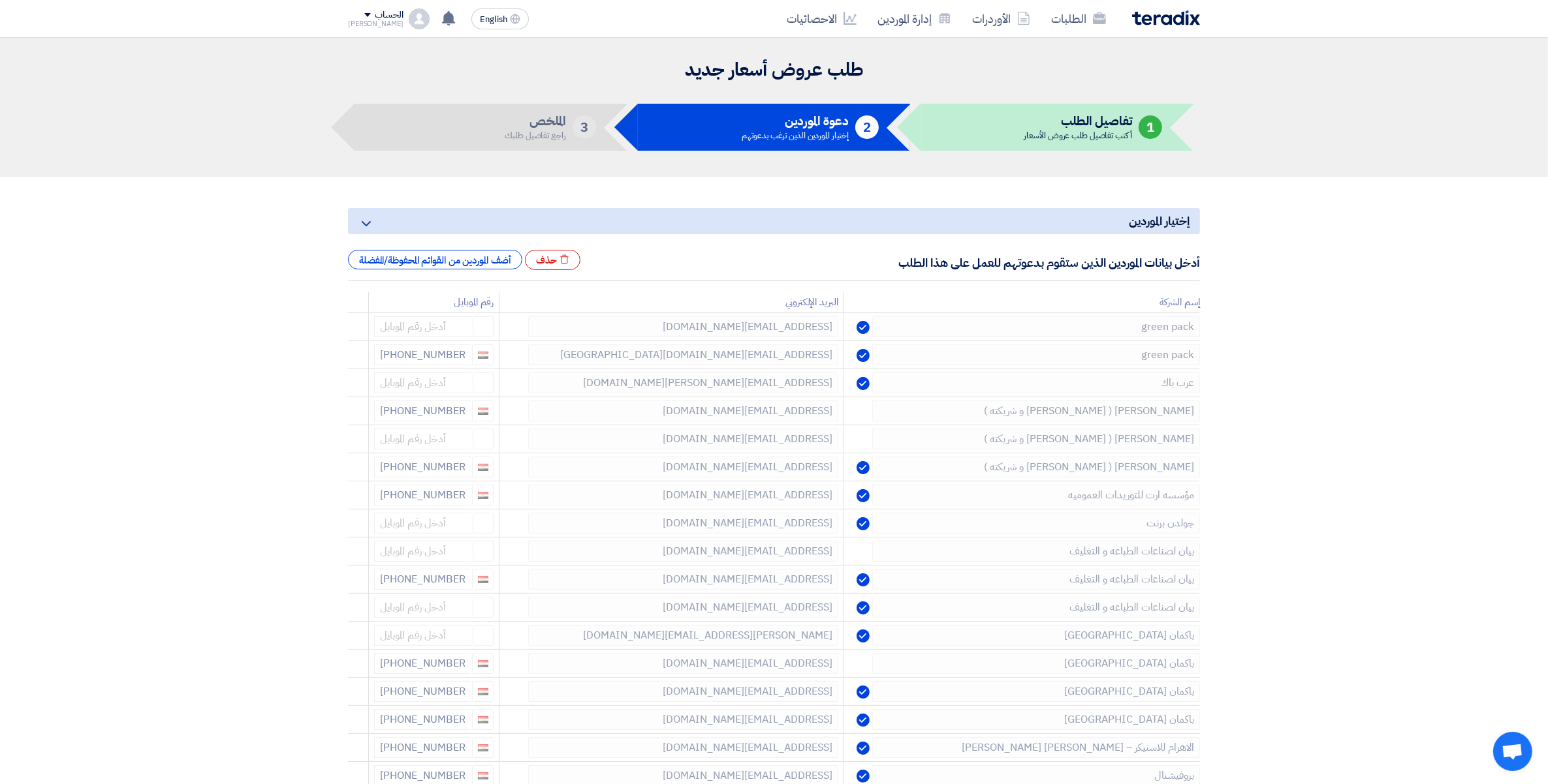
click at [0, 0] on use at bounding box center [0, 0] width 0 height 0
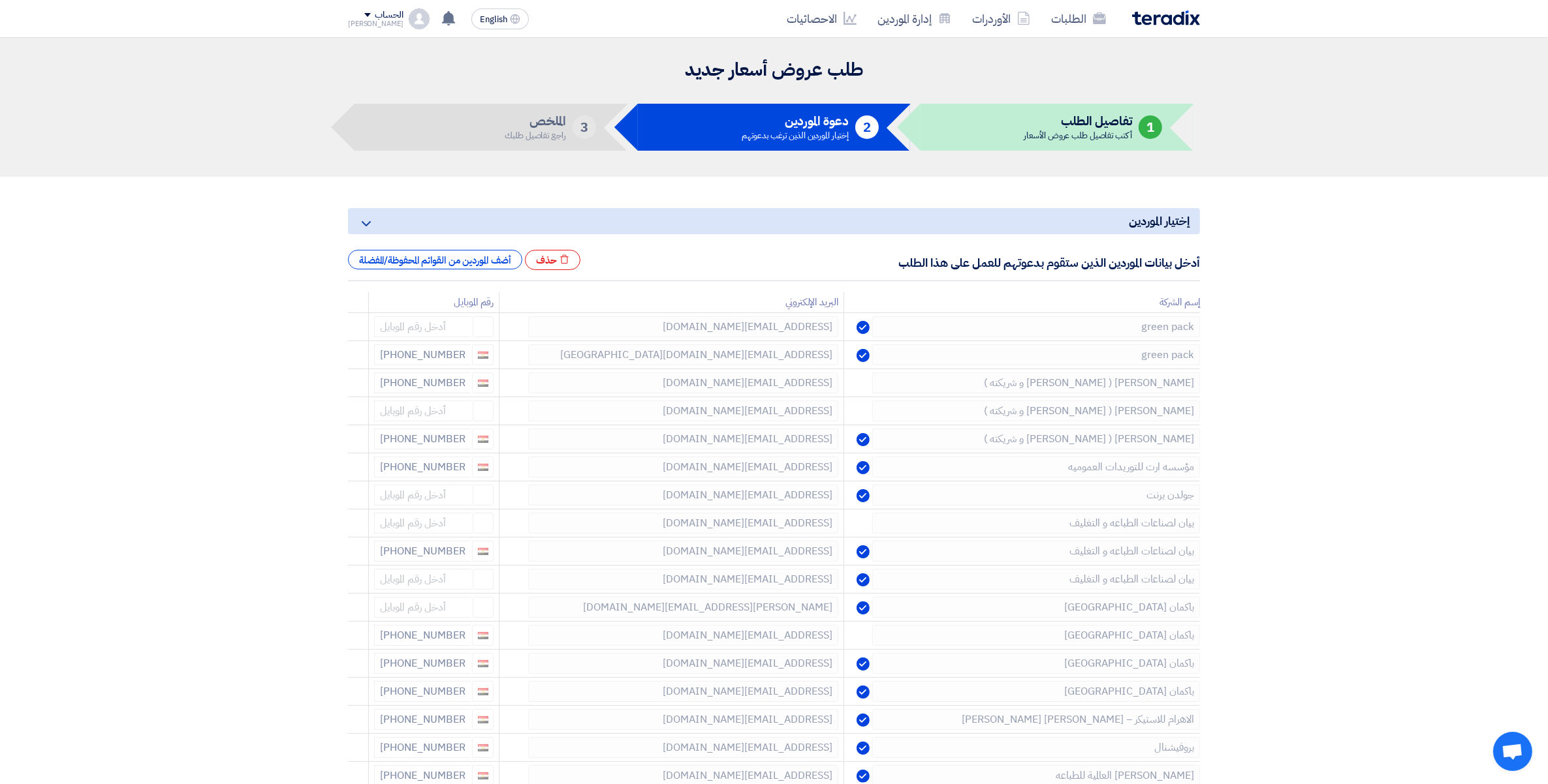
click at [0, 0] on use at bounding box center [0, 0] width 0 height 0
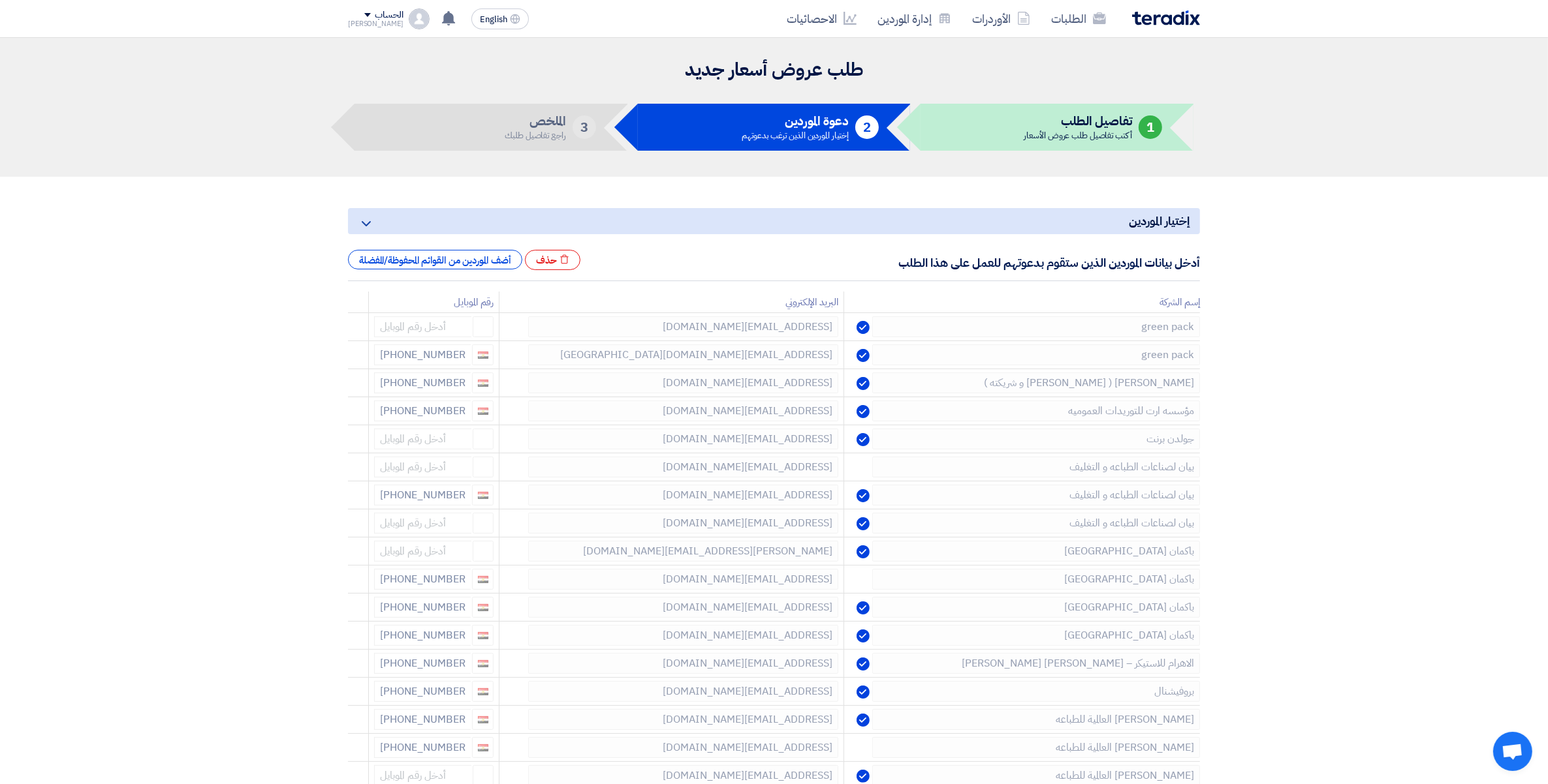
click at [0, 0] on use at bounding box center [0, 0] width 0 height 0
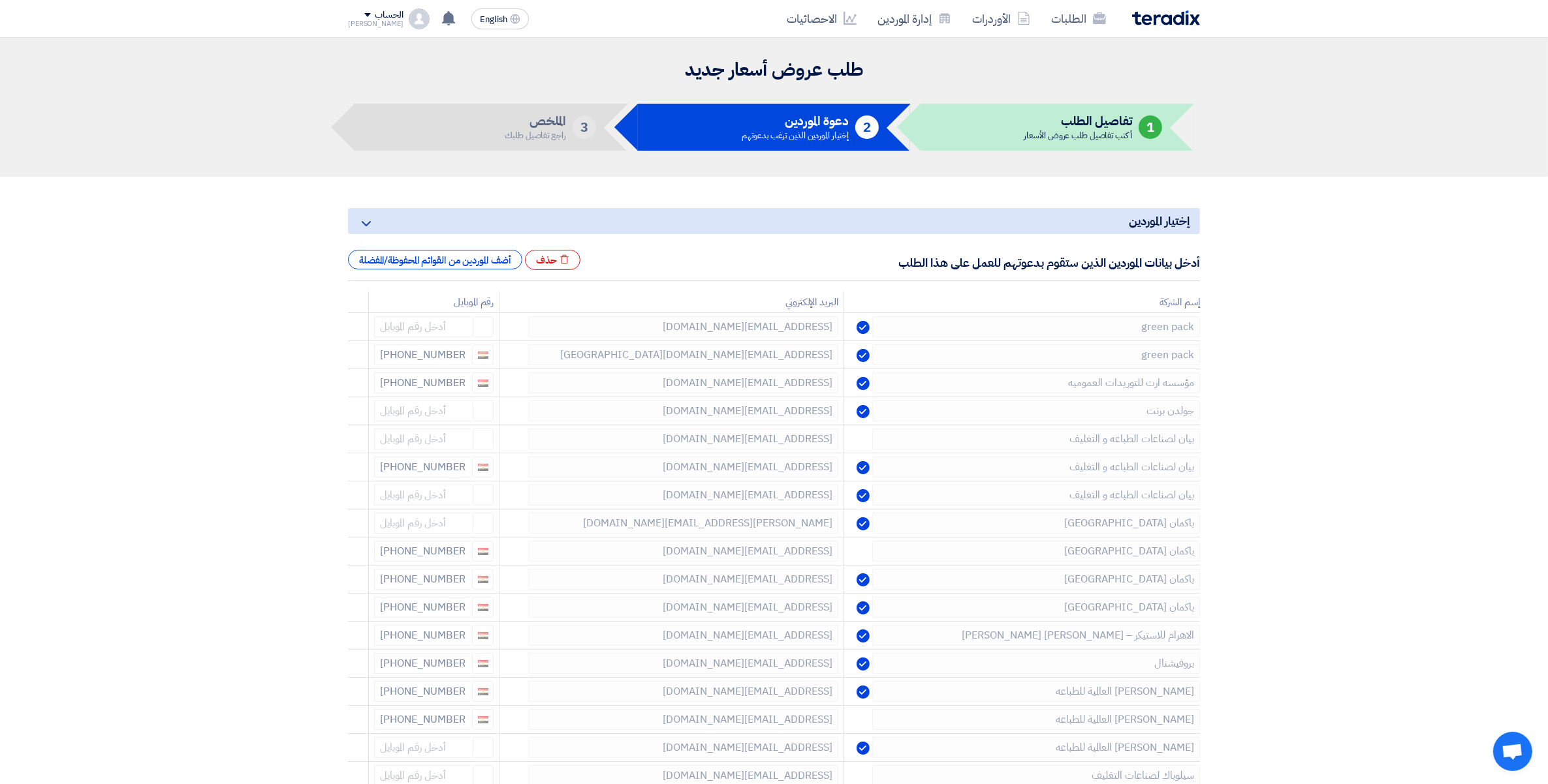
click at [0, 0] on use at bounding box center [0, 0] width 0 height 0
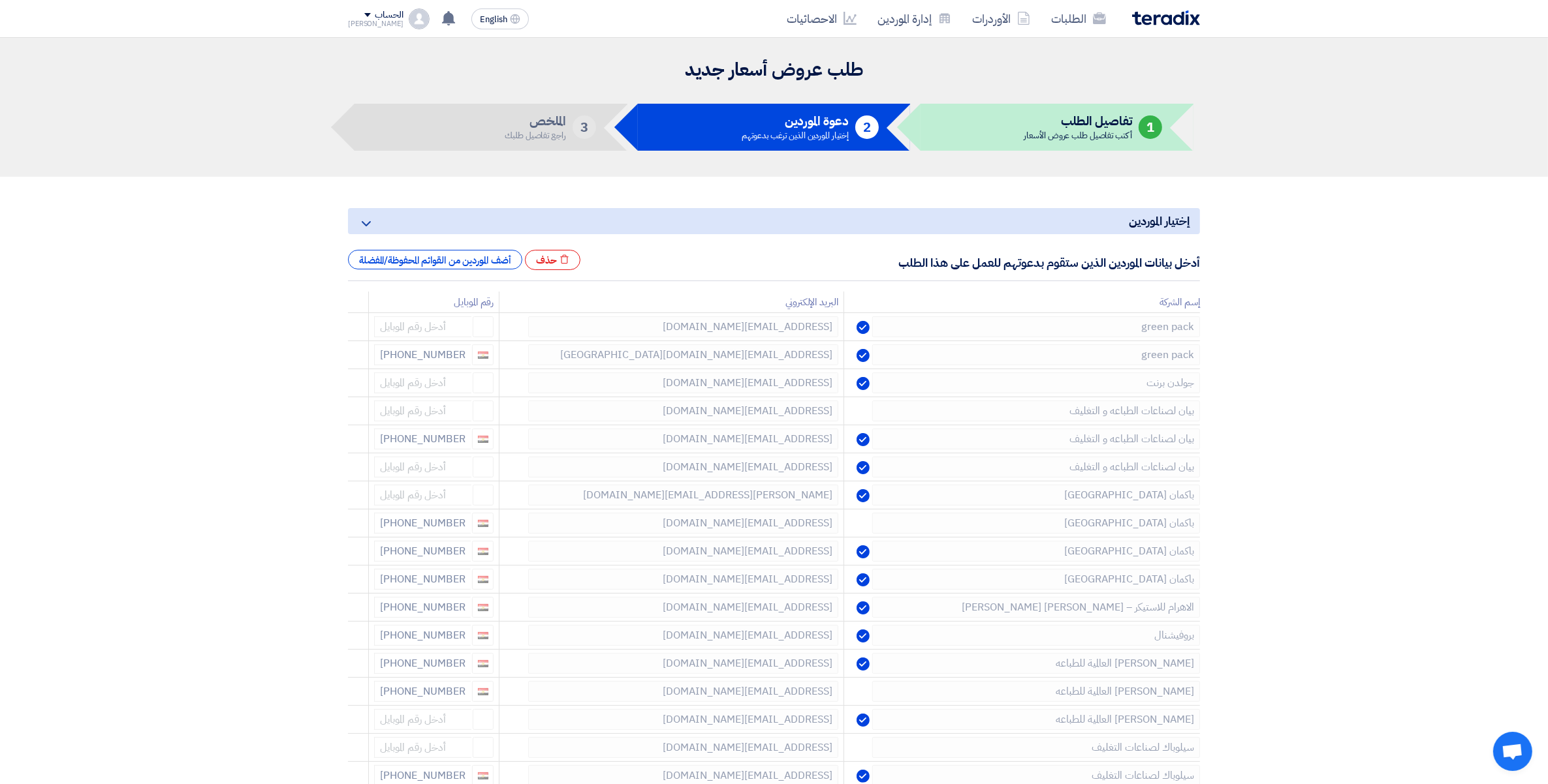
click at [0, 0] on use at bounding box center [0, 0] width 0 height 0
click at [354, 471] on icon at bounding box center [351, 470] width 22 height 22
click at [0, 0] on icon at bounding box center [0, 0] width 0 height 0
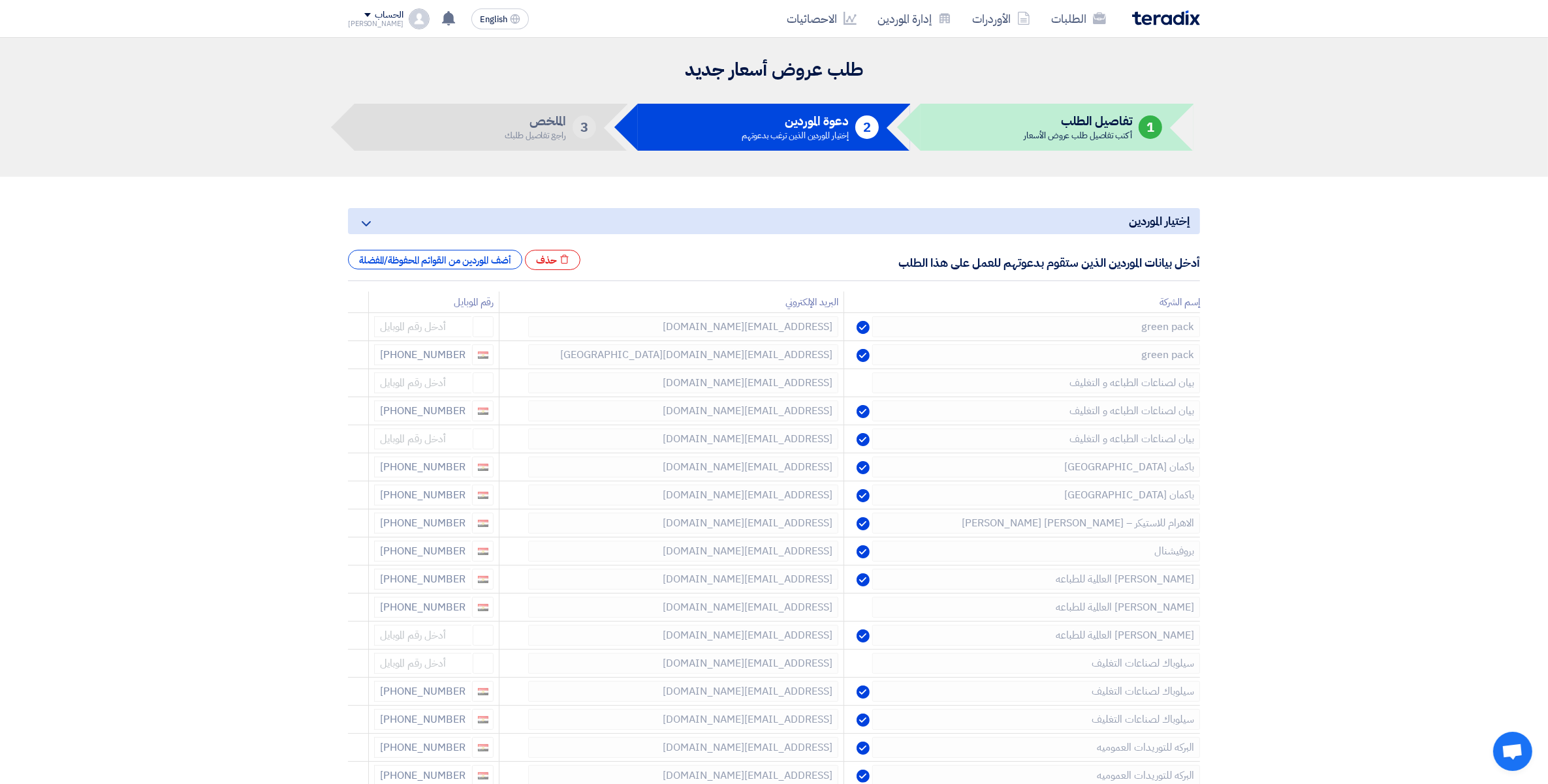
click at [0, 0] on icon at bounding box center [0, 0] width 0 height 0
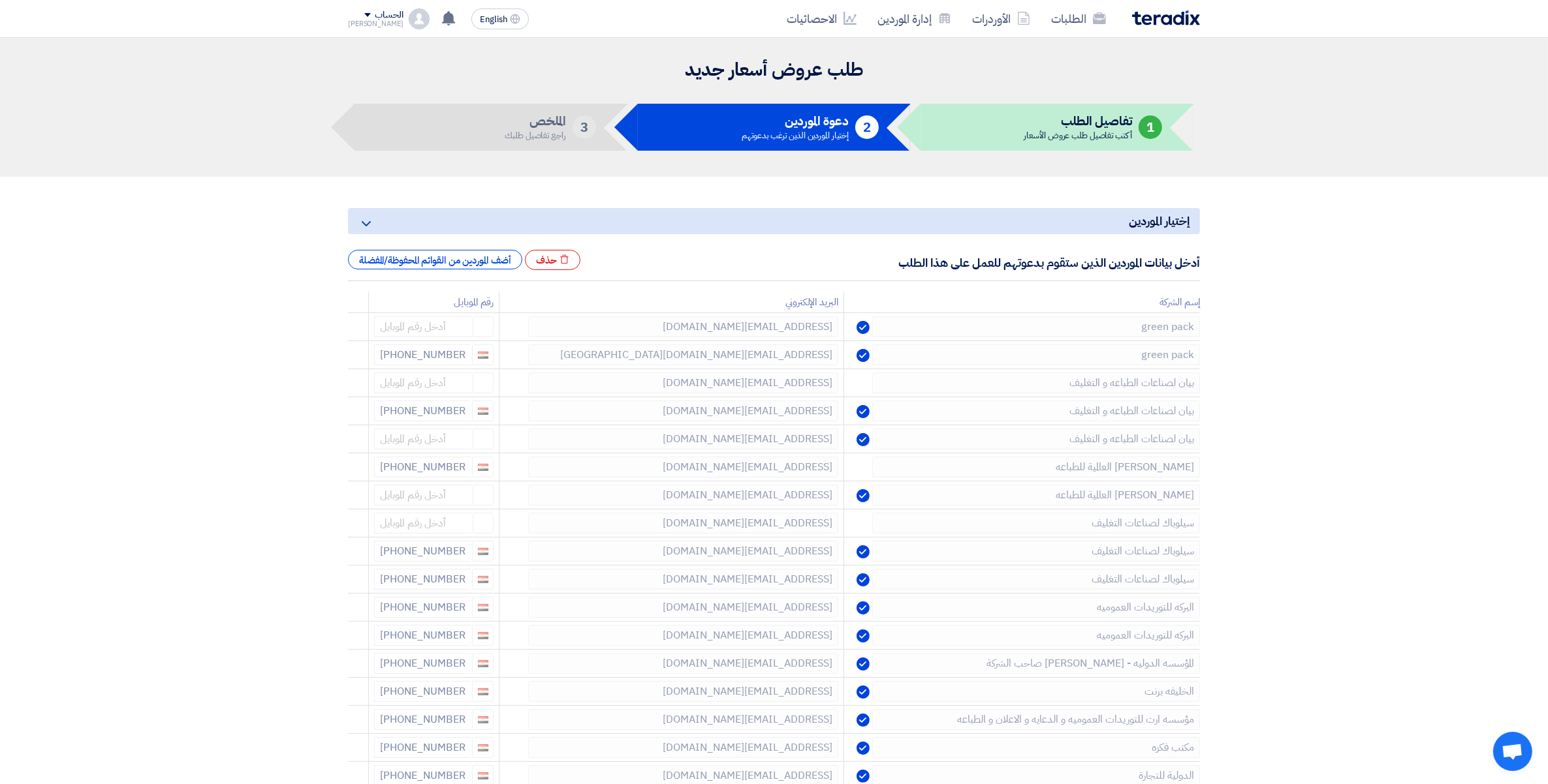
click at [0, 0] on icon at bounding box center [0, 0] width 0 height 0
click at [349, 555] on use at bounding box center [351, 555] width 10 height 11
click at [0, 0] on use at bounding box center [0, 0] width 0 height 0
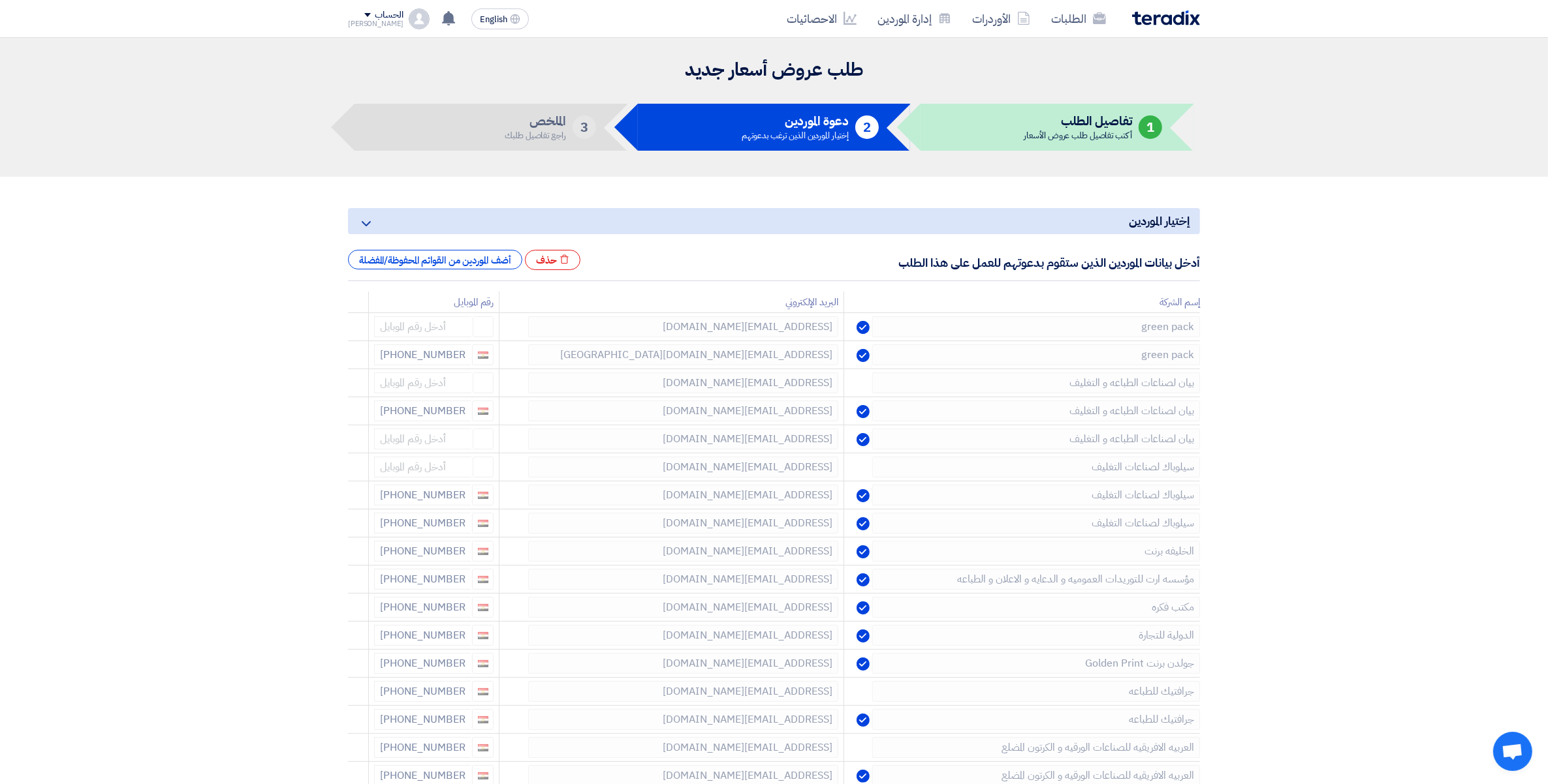
click at [0, 0] on use at bounding box center [0, 0] width 0 height 0
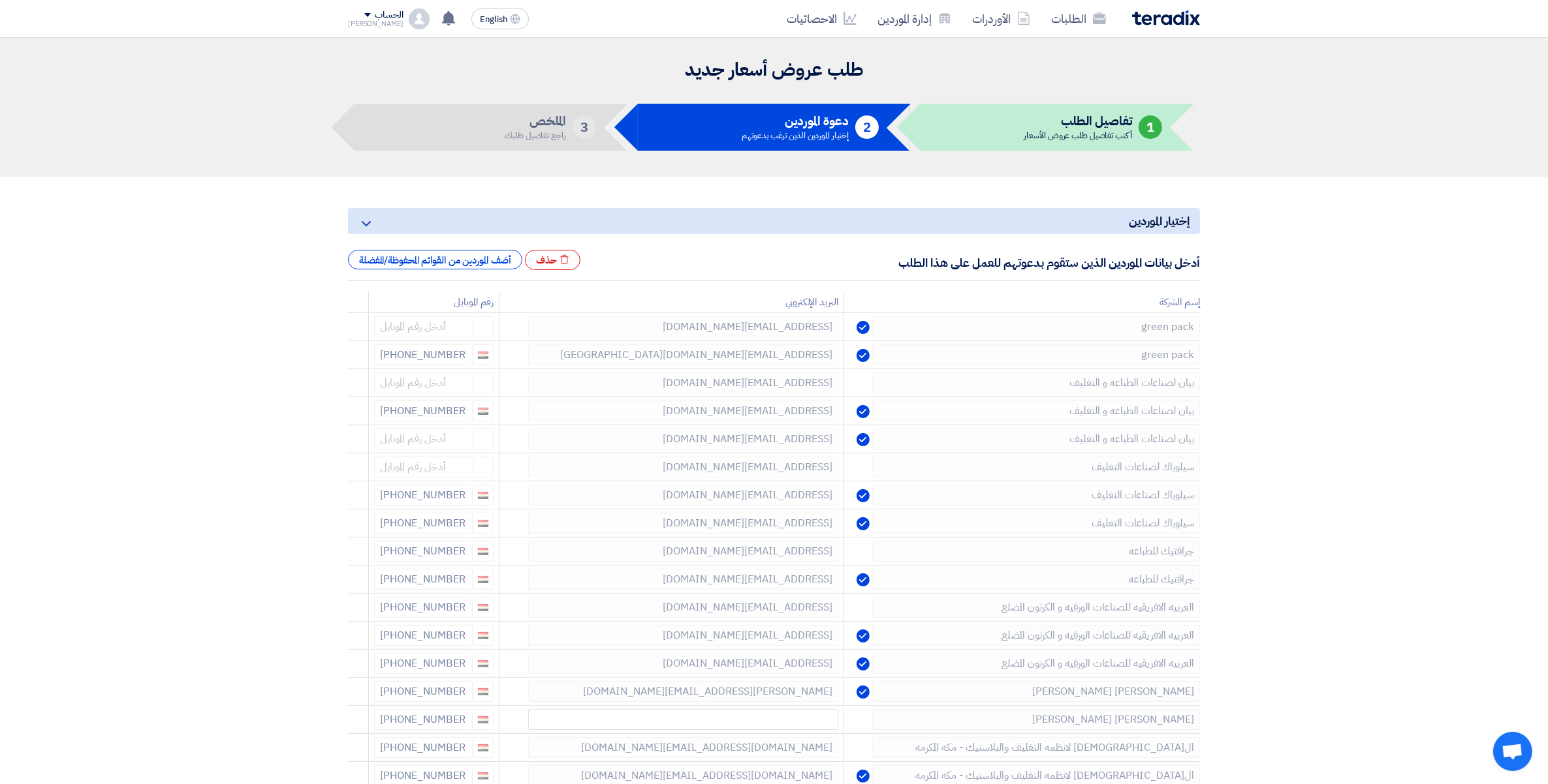
click at [0, 0] on use at bounding box center [0, 0] width 0 height 0
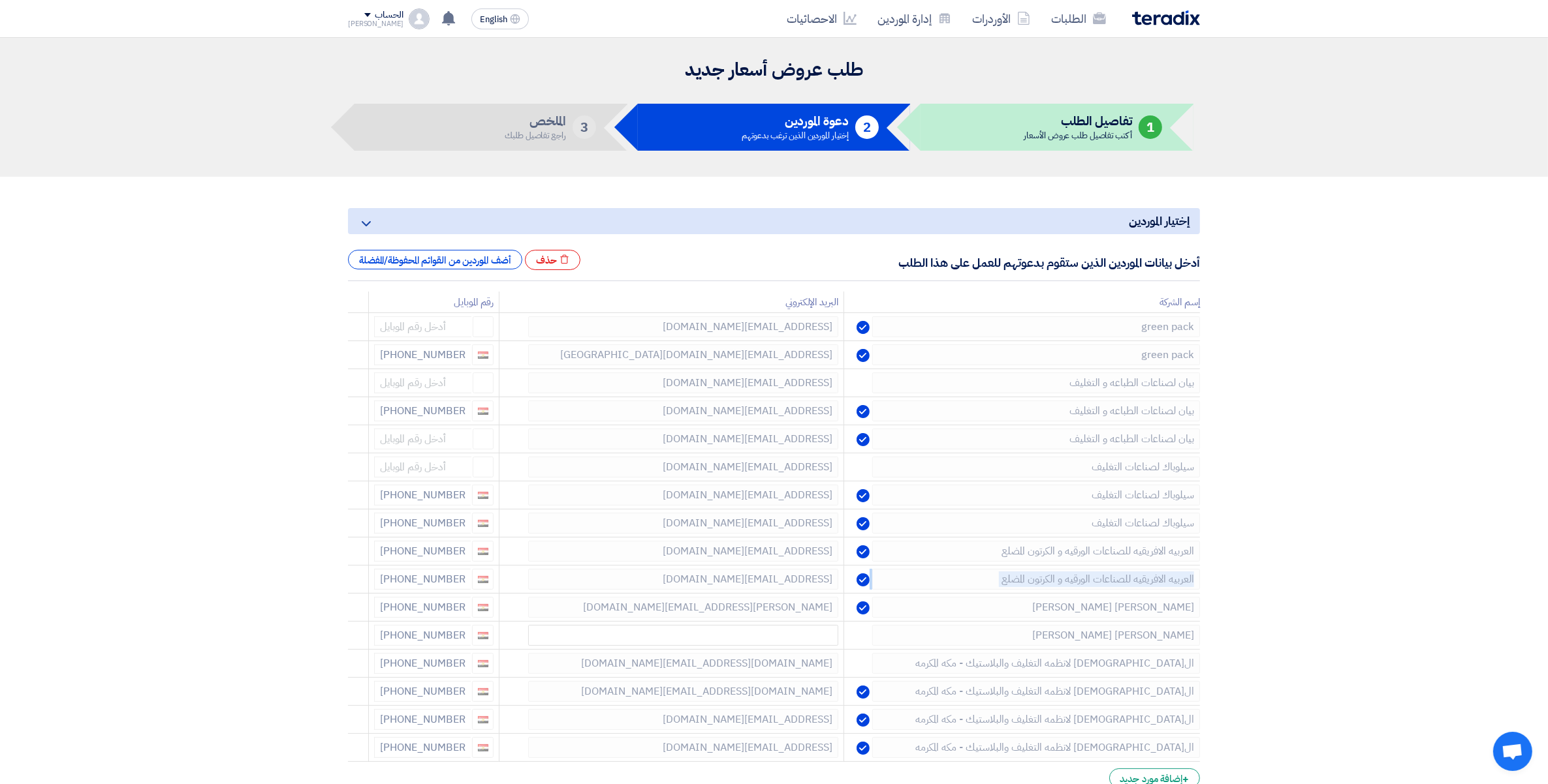
click at [0, 0] on use at bounding box center [0, 0] width 0 height 0
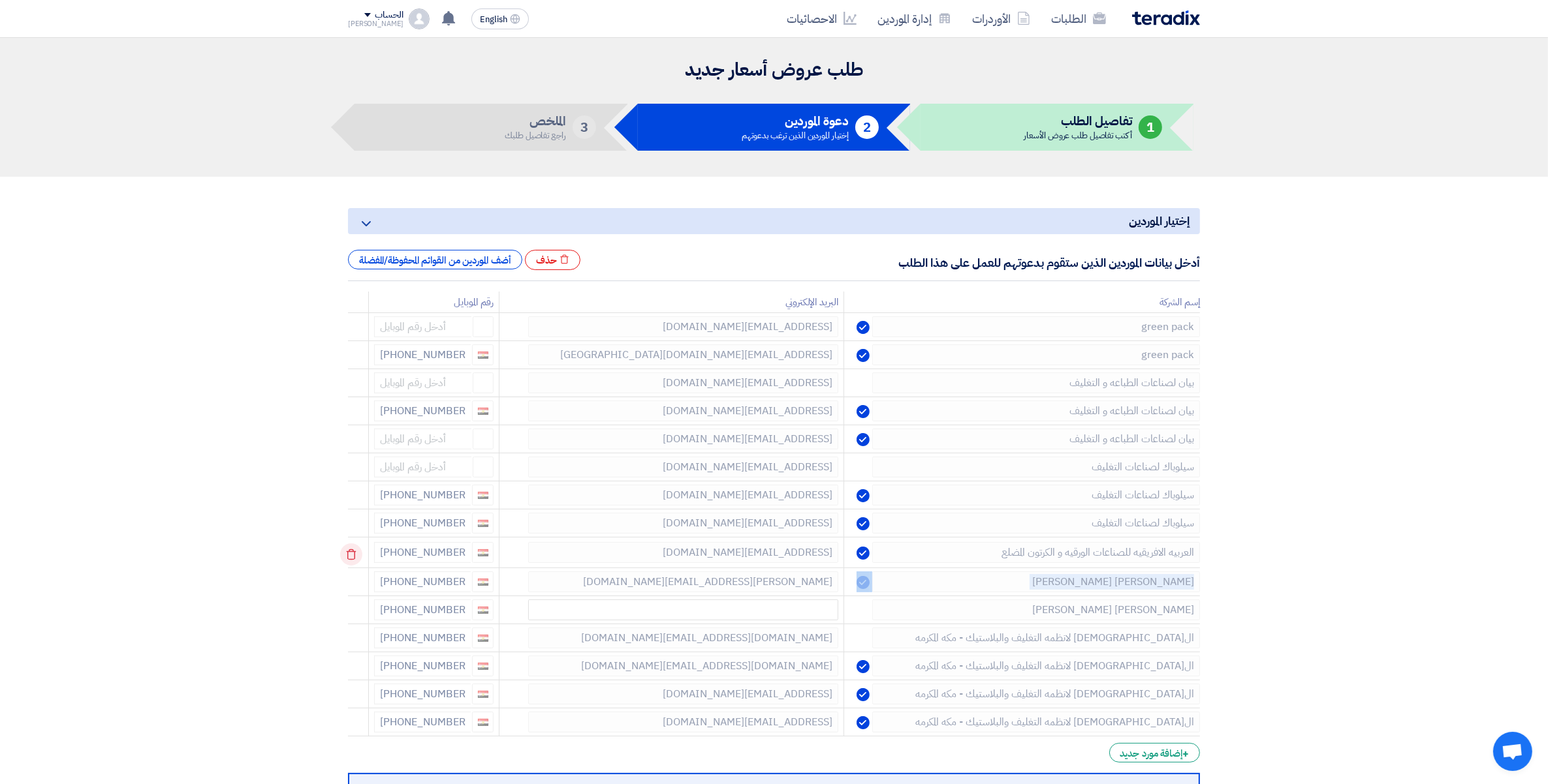
click at [349, 555] on td at bounding box center [358, 553] width 21 height 31
click at [349, 555] on use at bounding box center [351, 555] width 10 height 11
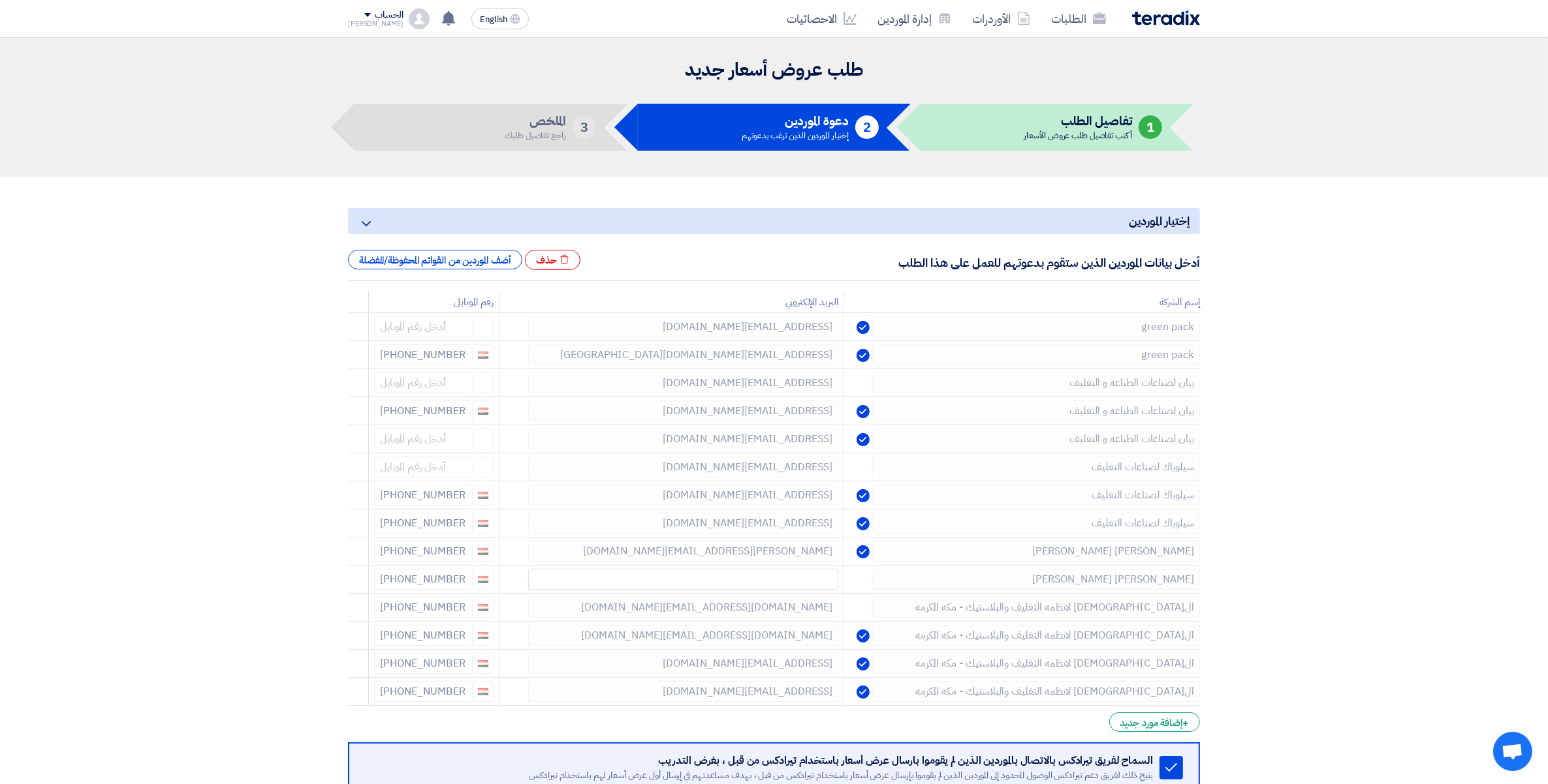
click at [0, 0] on use at bounding box center [0, 0] width 0 height 0
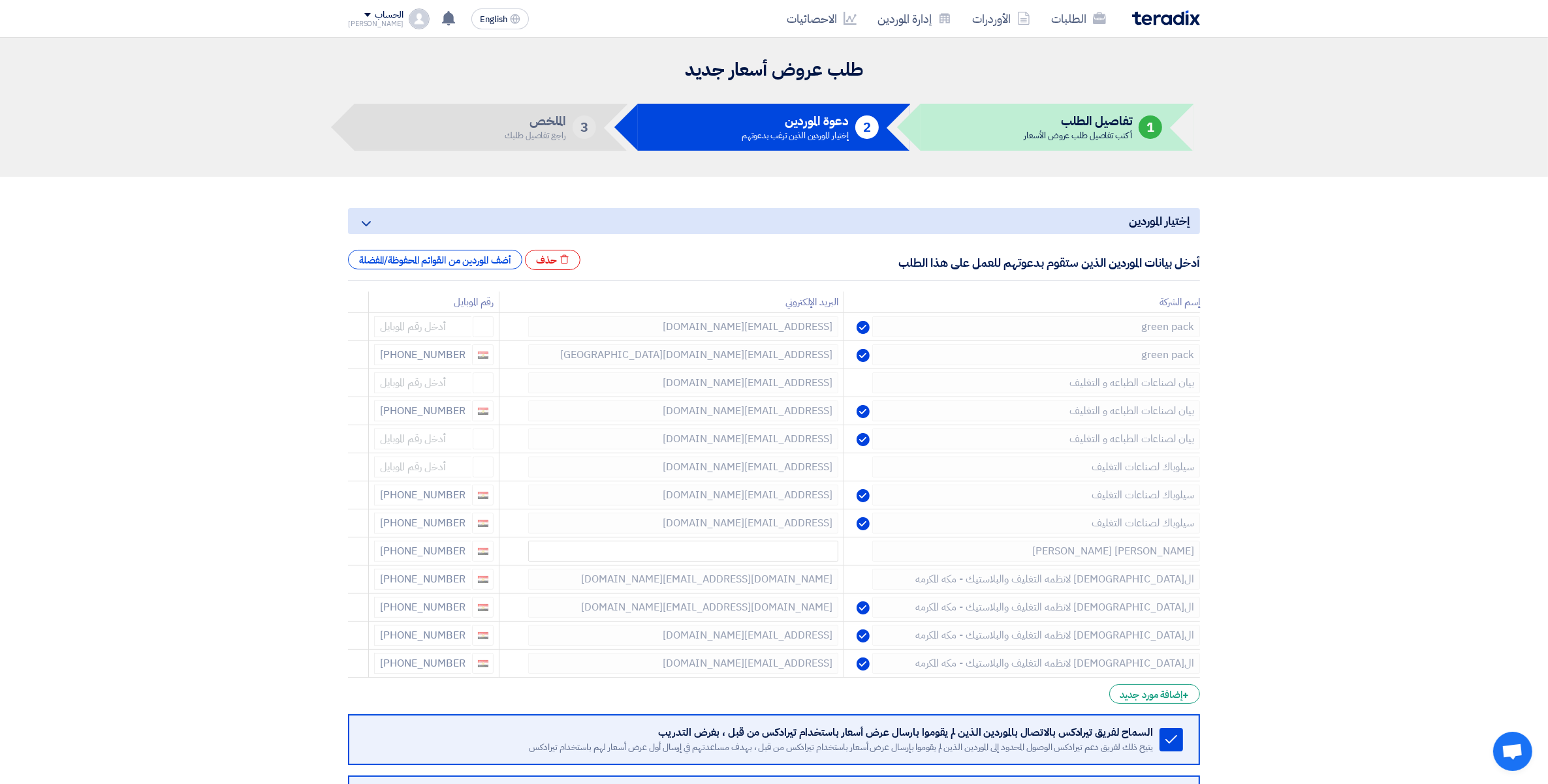
click at [0, 0] on use at bounding box center [0, 0] width 0 height 0
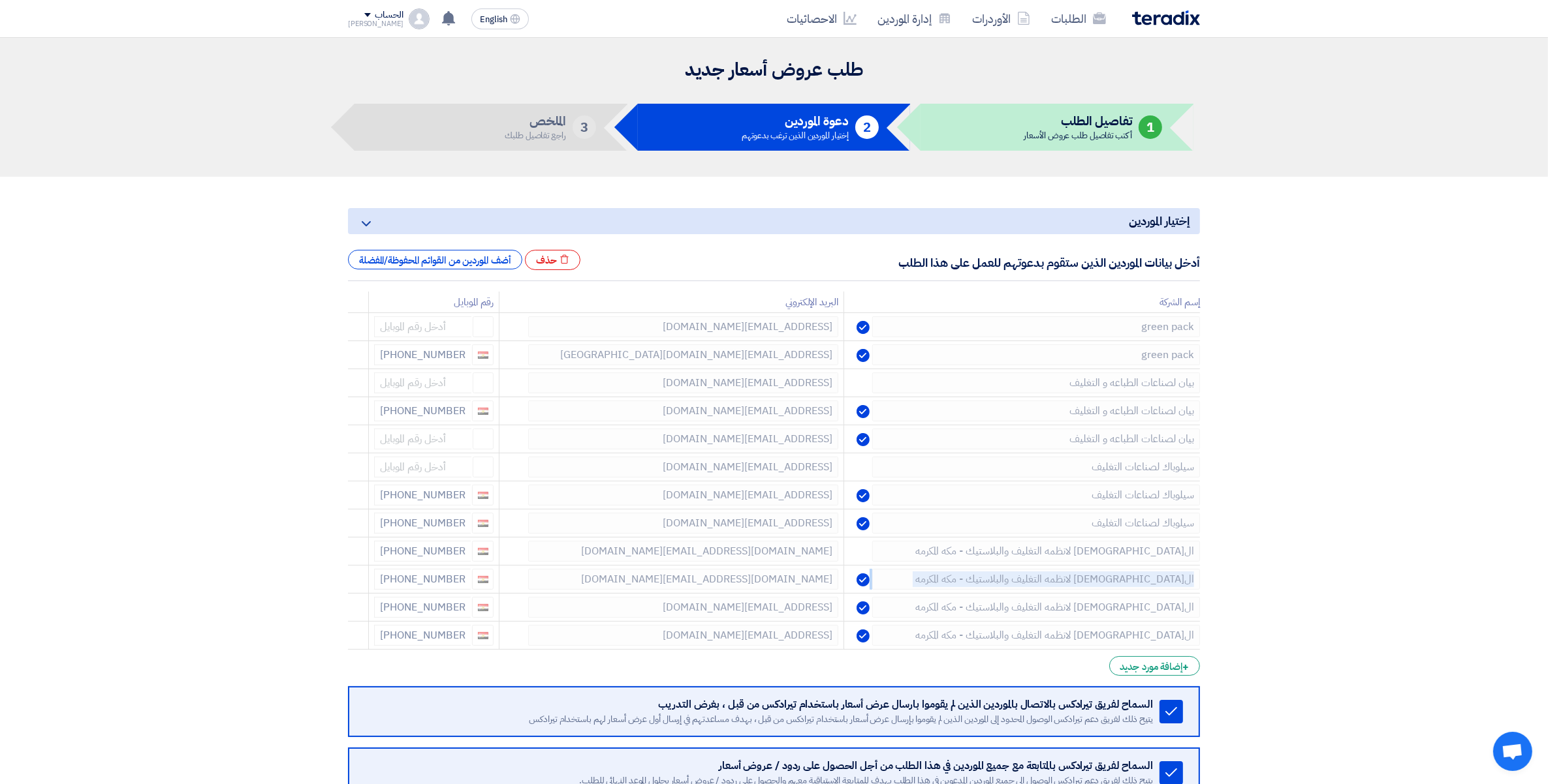
click at [0, 0] on use at bounding box center [0, 0] width 0 height 0
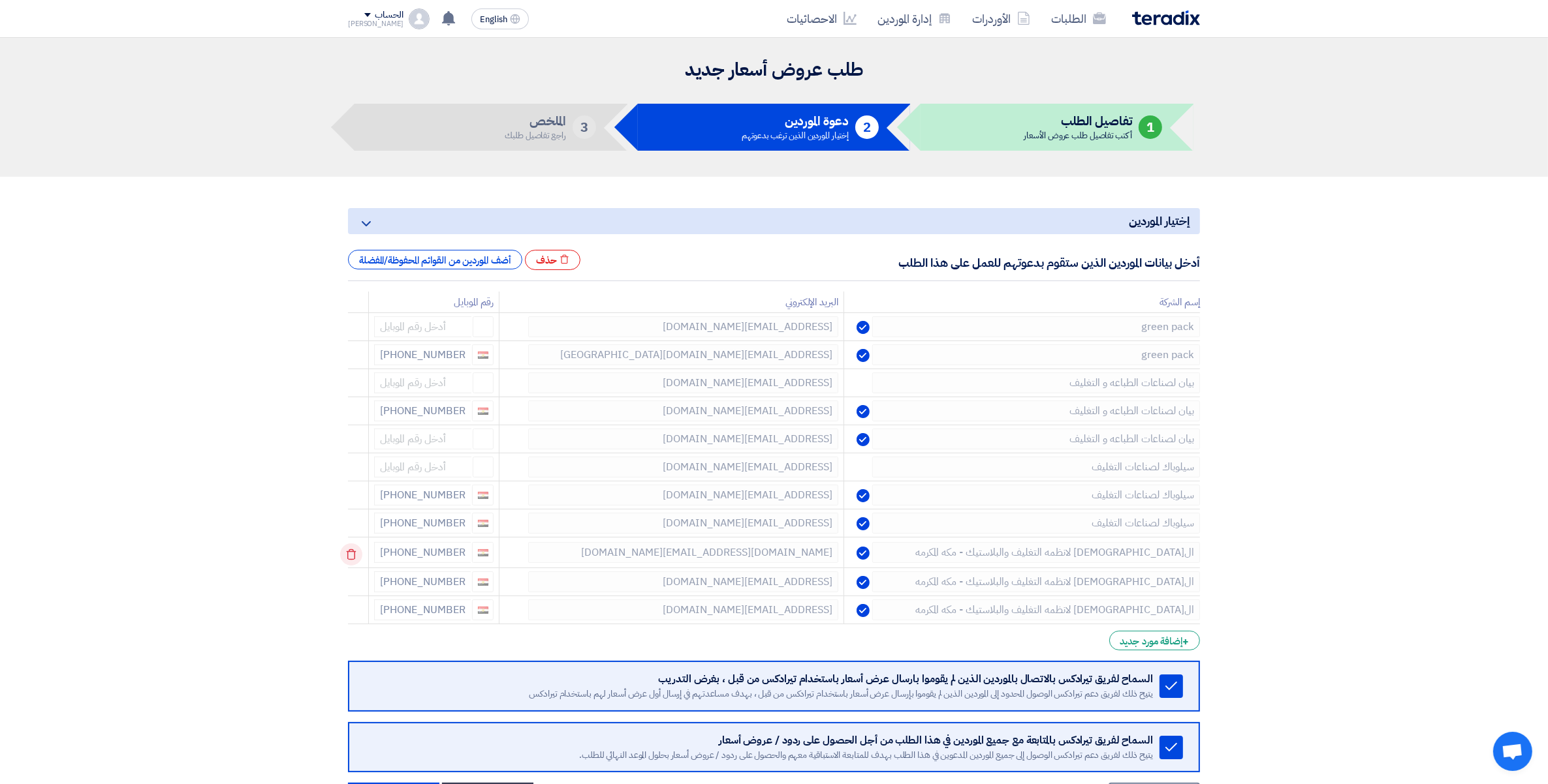
click at [349, 555] on td at bounding box center [358, 553] width 21 height 31
click at [349, 555] on use at bounding box center [351, 555] width 10 height 11
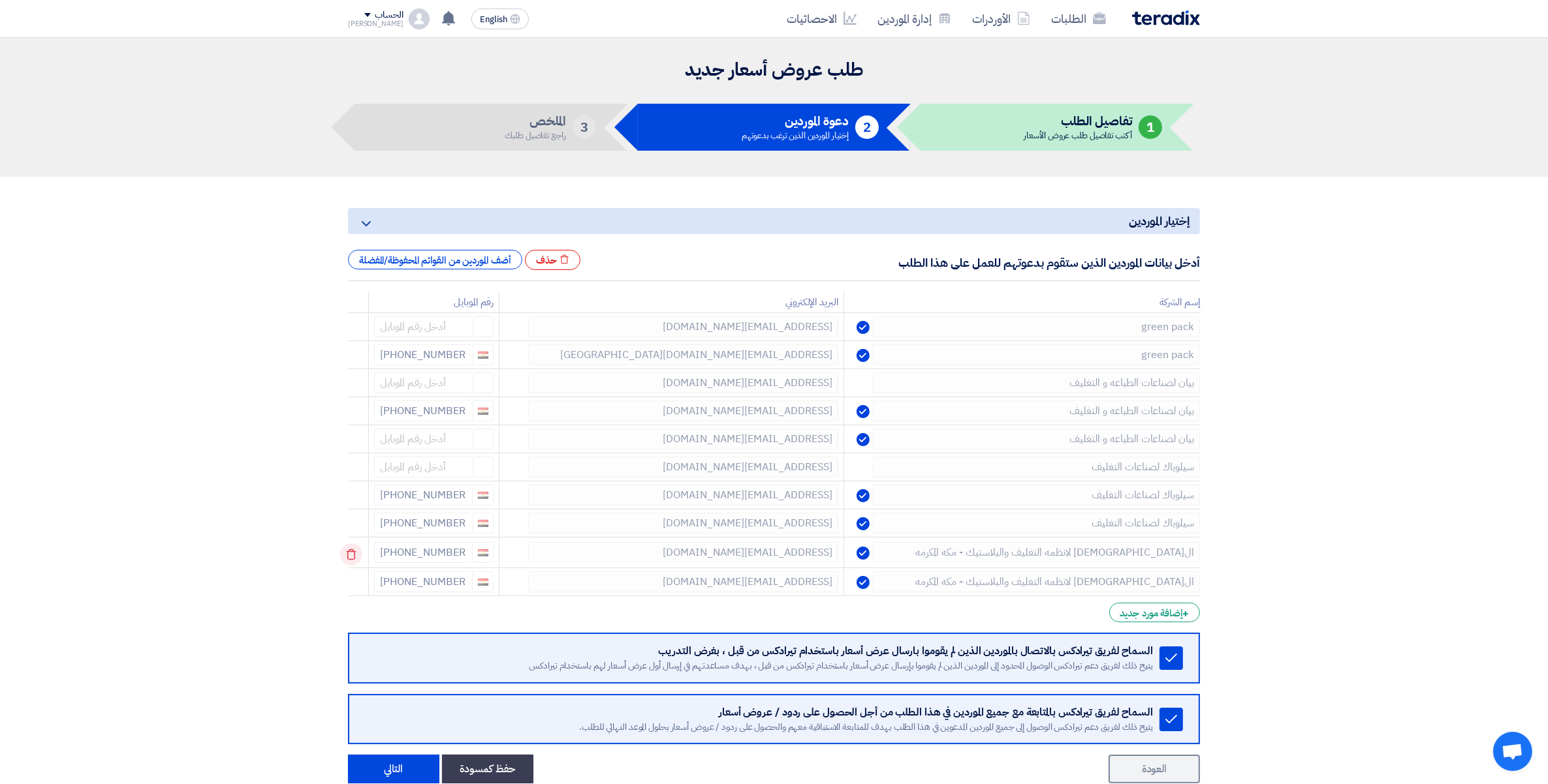
click at [349, 555] on td at bounding box center [358, 553] width 21 height 31
click at [349, 555] on use at bounding box center [351, 555] width 10 height 11
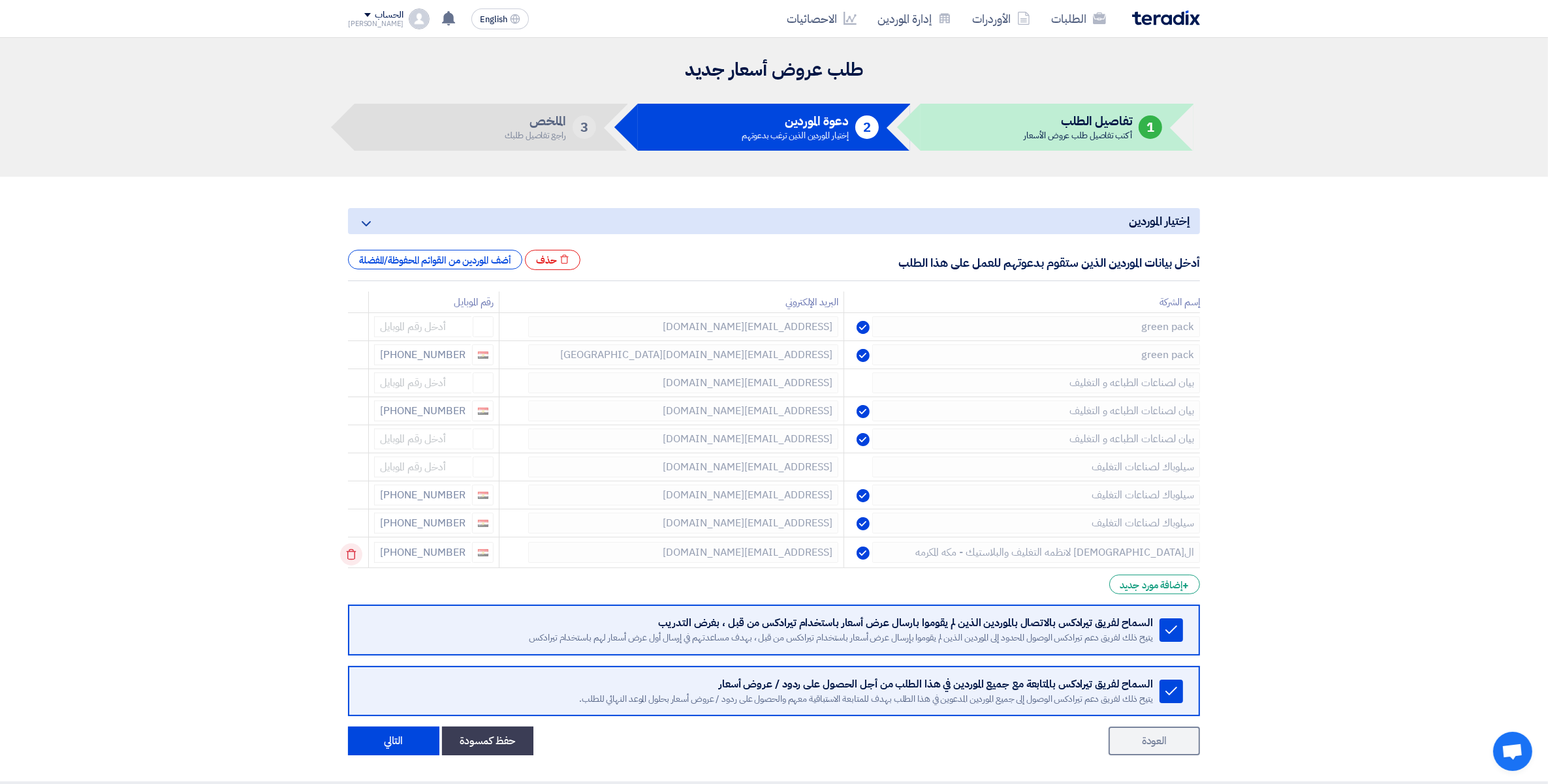
click at [349, 555] on use at bounding box center [351, 555] width 10 height 11
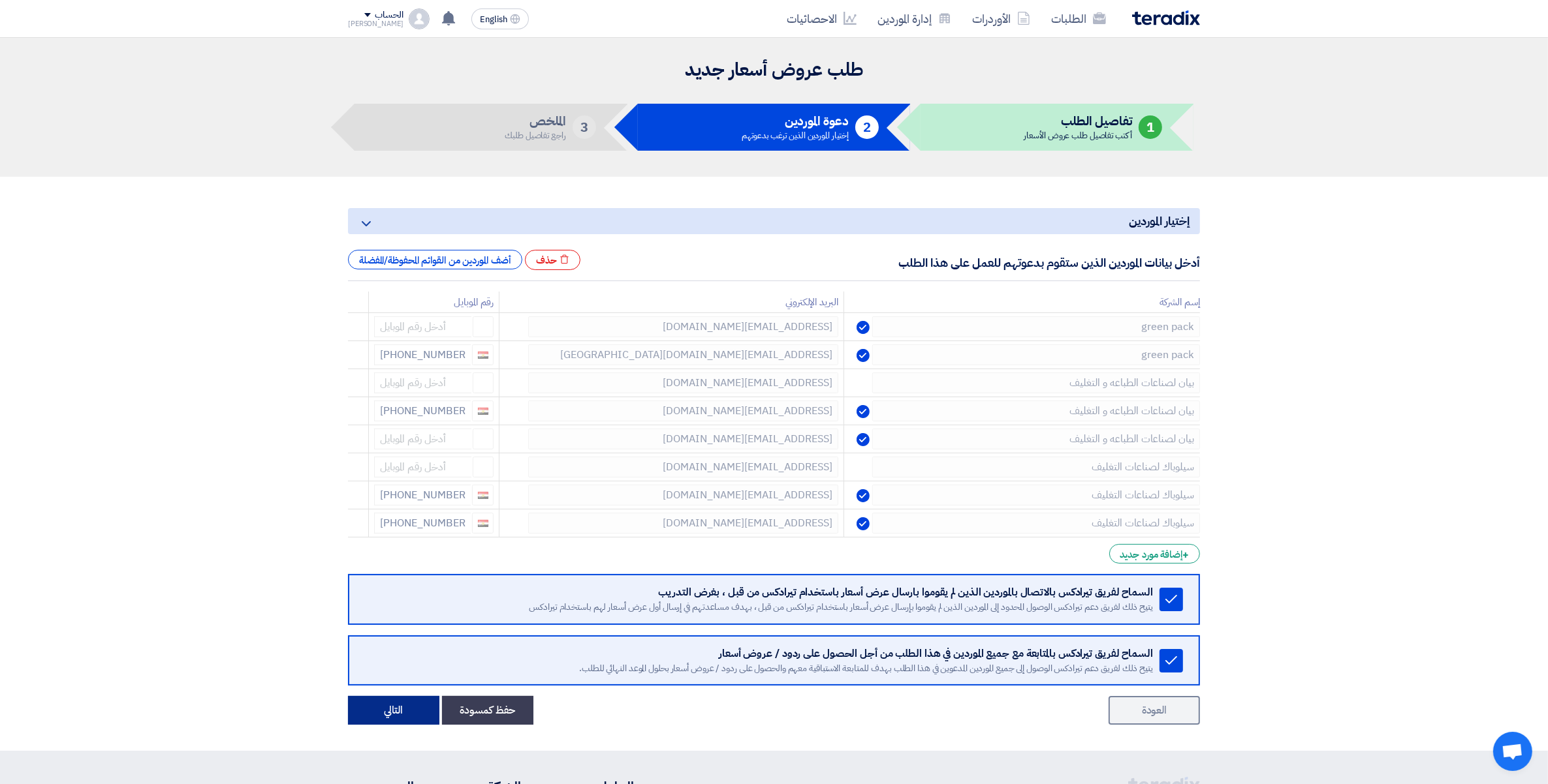
click at [401, 703] on button "التالي" at bounding box center [393, 710] width 91 height 29
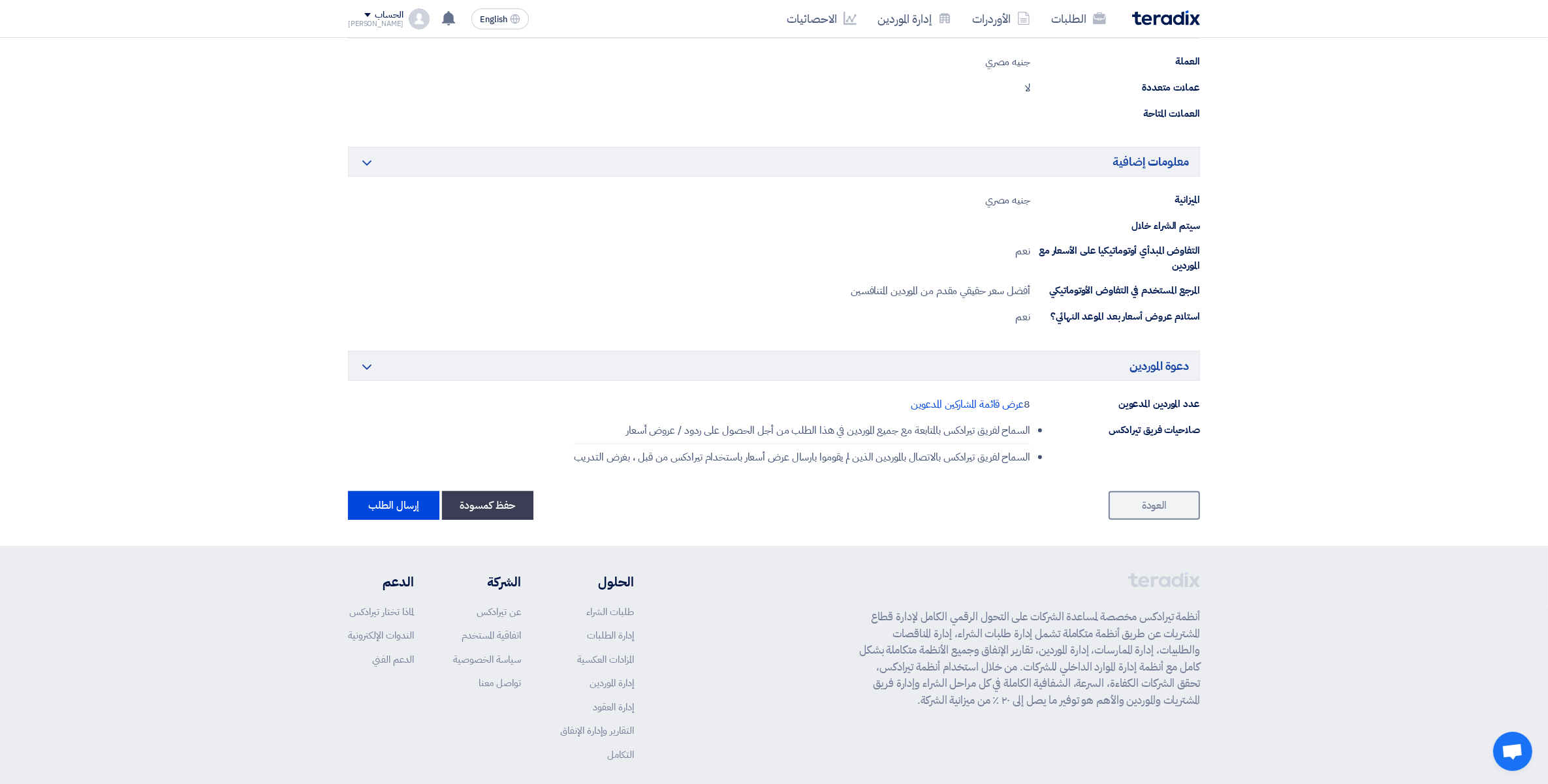
scroll to position [615, 0]
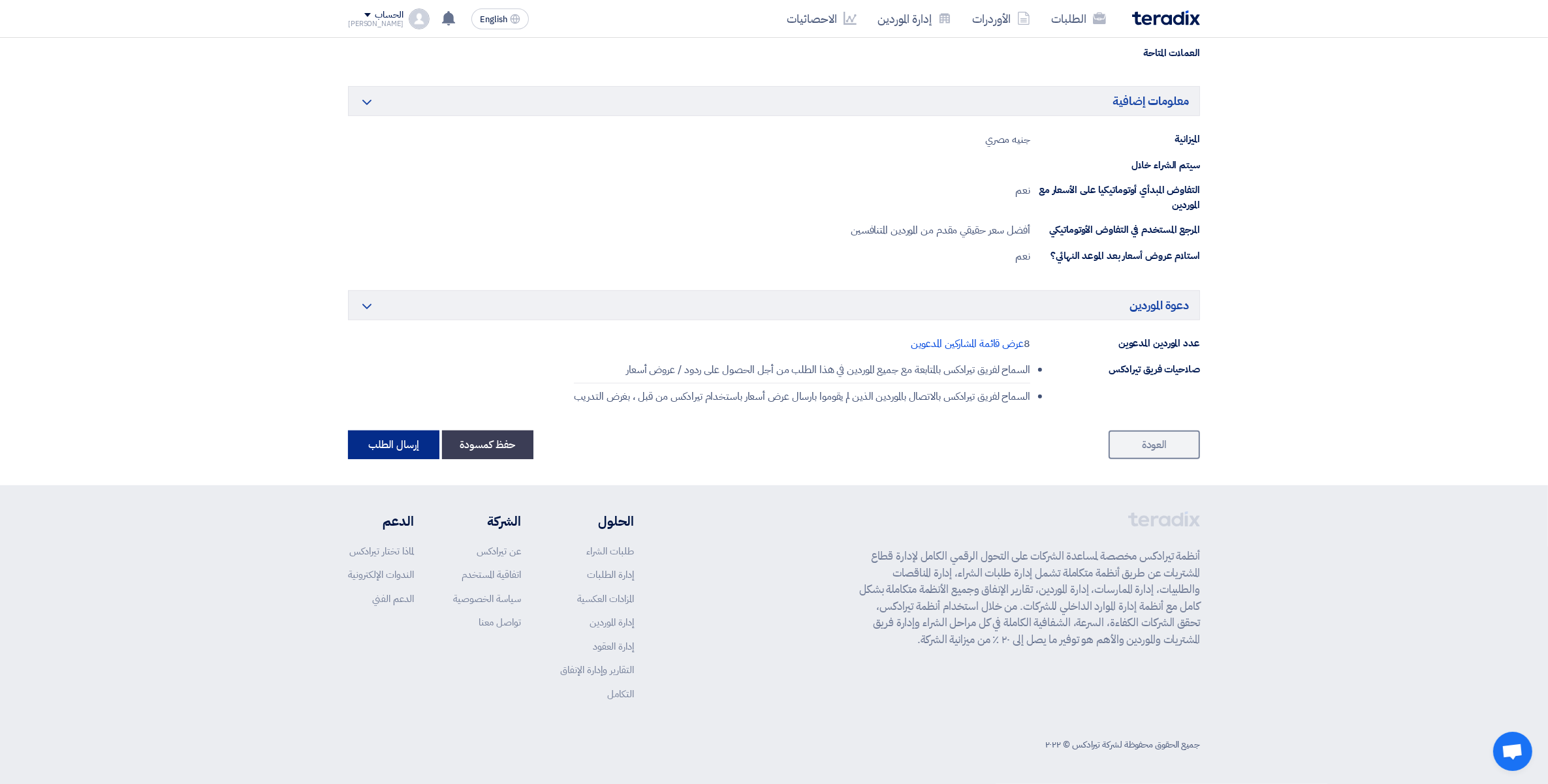
click at [387, 440] on button "إرسال الطلب" at bounding box center [393, 445] width 91 height 29
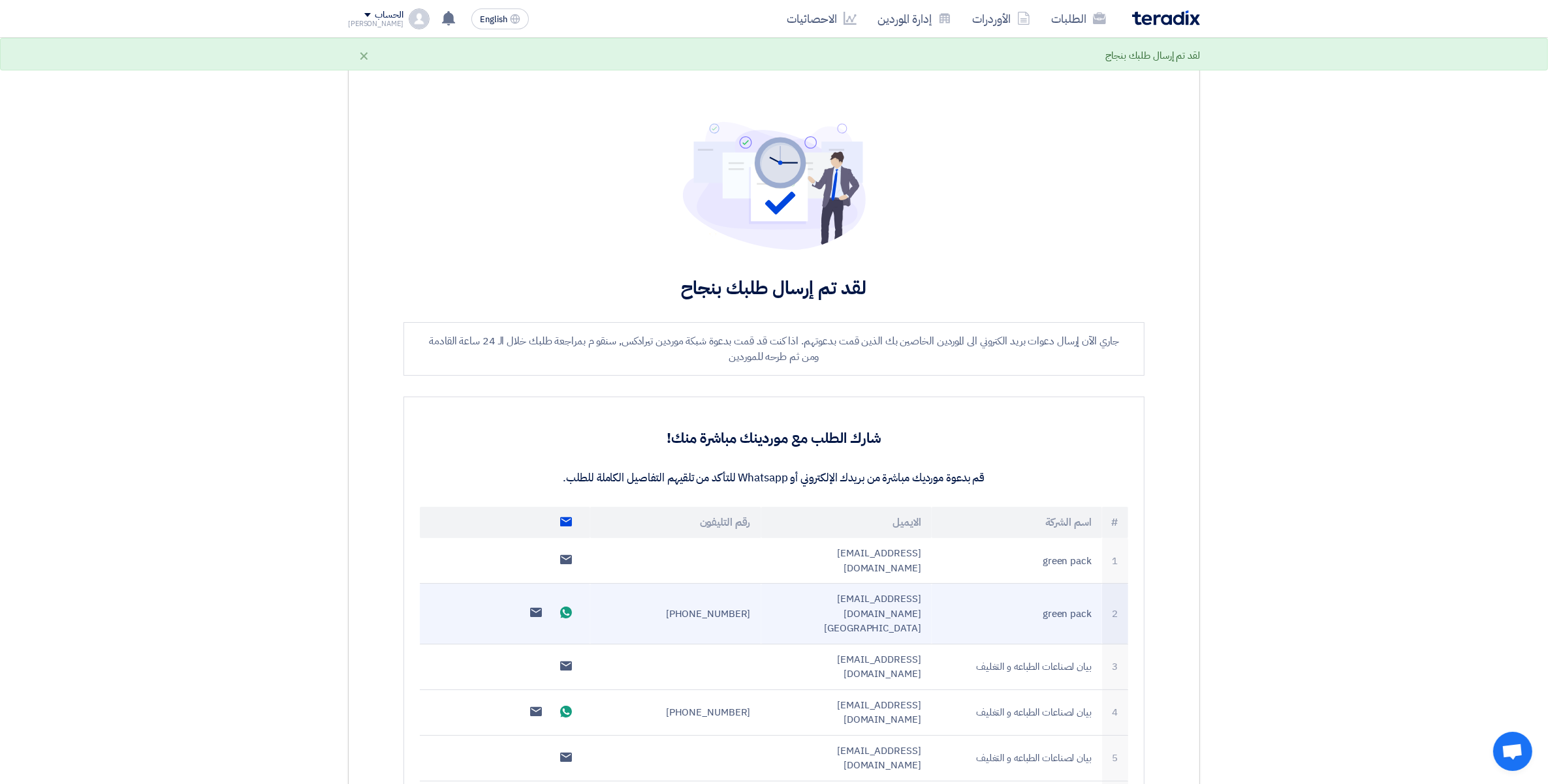
scroll to position [475, 0]
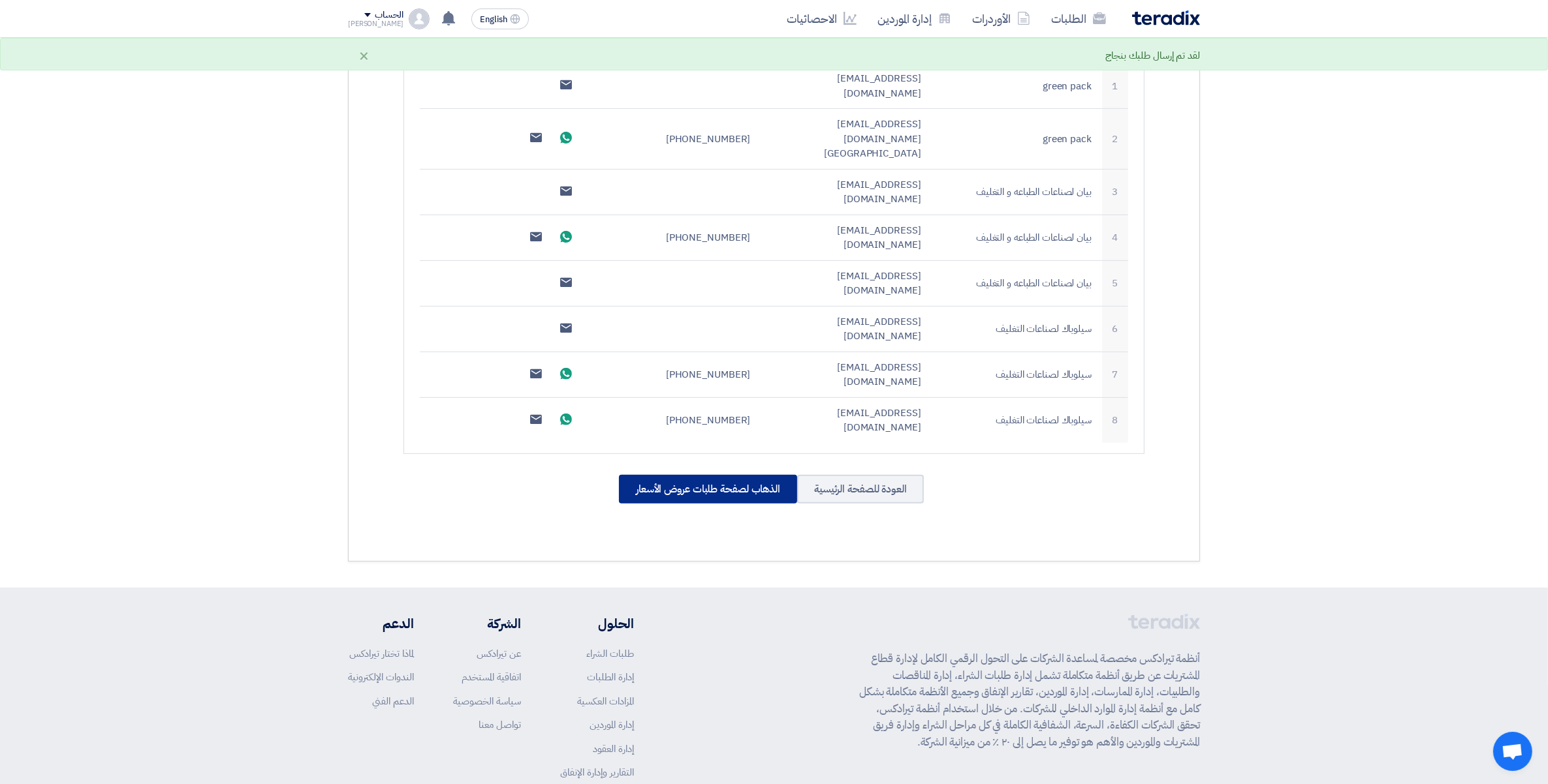
click at [689, 475] on div "الذهاب لصفحة طلبات عروض الأسعار" at bounding box center [708, 489] width 178 height 29
